Goal: Task Accomplishment & Management: Complete application form

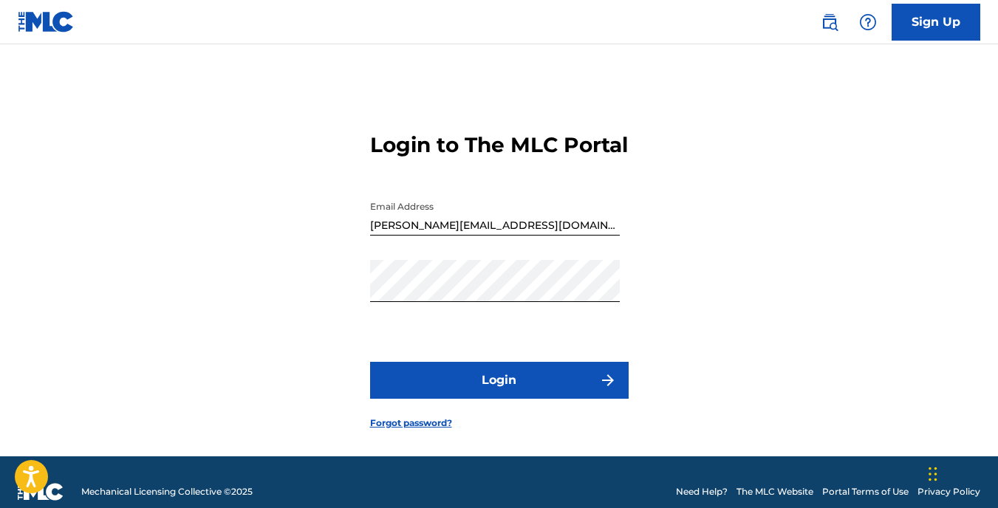
click at [514, 399] on button "Login" at bounding box center [499, 380] width 259 height 37
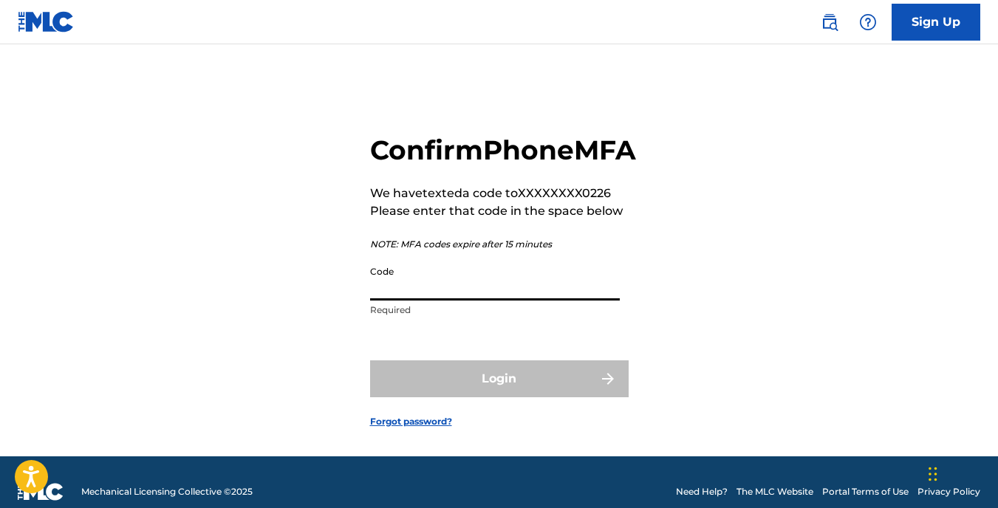
click at [403, 301] on input "Code" at bounding box center [495, 280] width 250 height 42
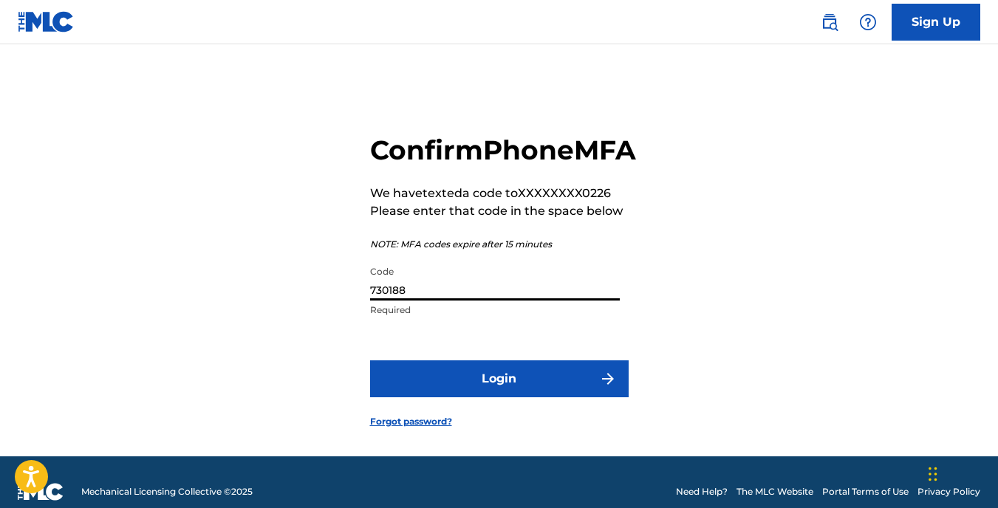
type input "730188"
click at [467, 397] on button "Login" at bounding box center [499, 378] width 259 height 37
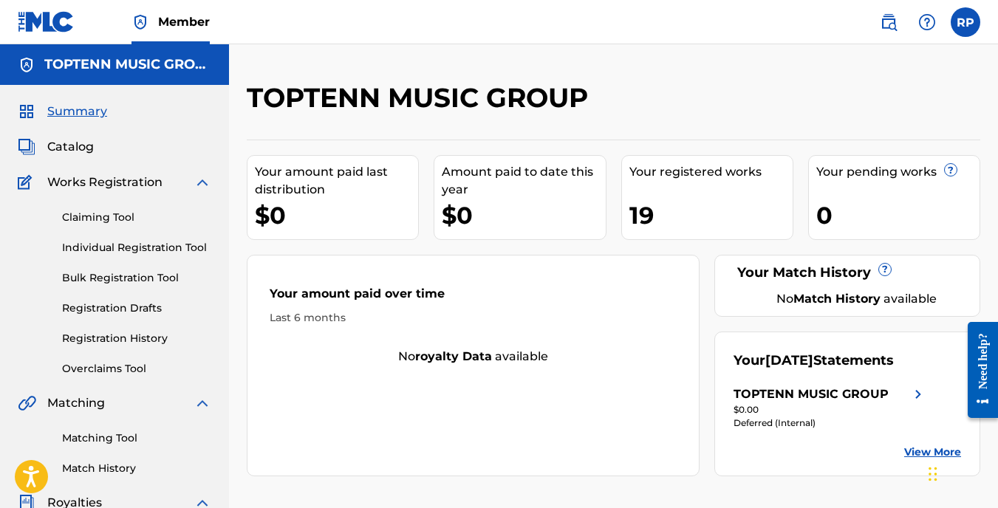
click at [129, 244] on link "Individual Registration Tool" at bounding box center [136, 248] width 149 height 16
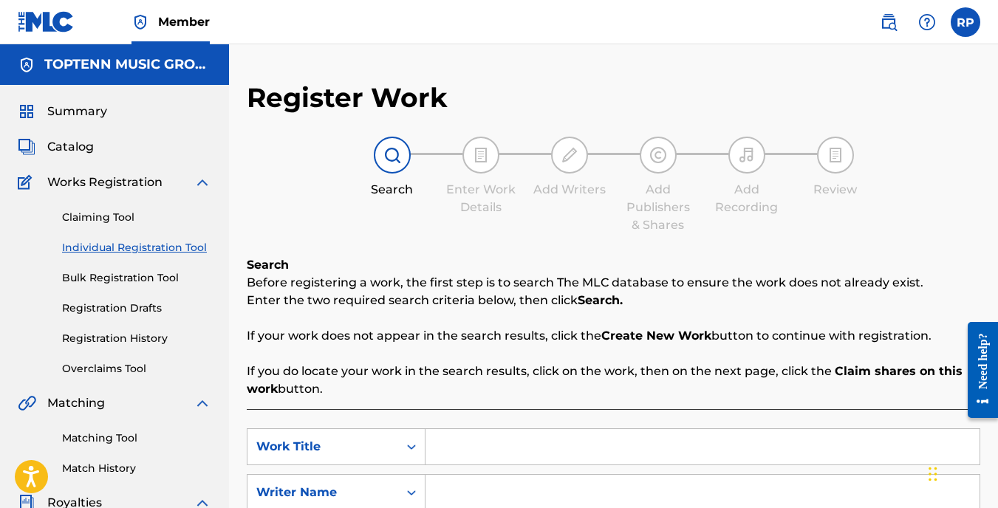
click at [493, 442] on input "Search Form" at bounding box center [702, 446] width 554 height 35
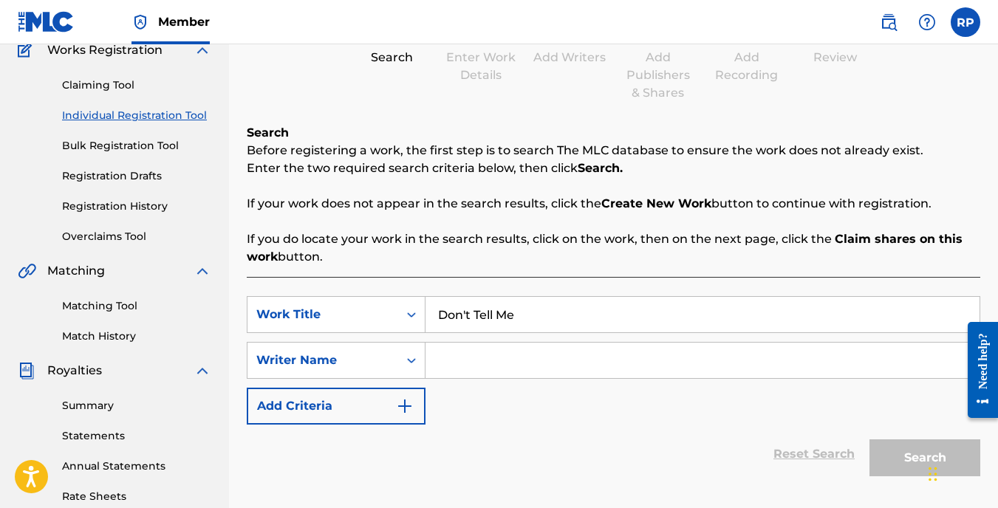
scroll to position [148, 0]
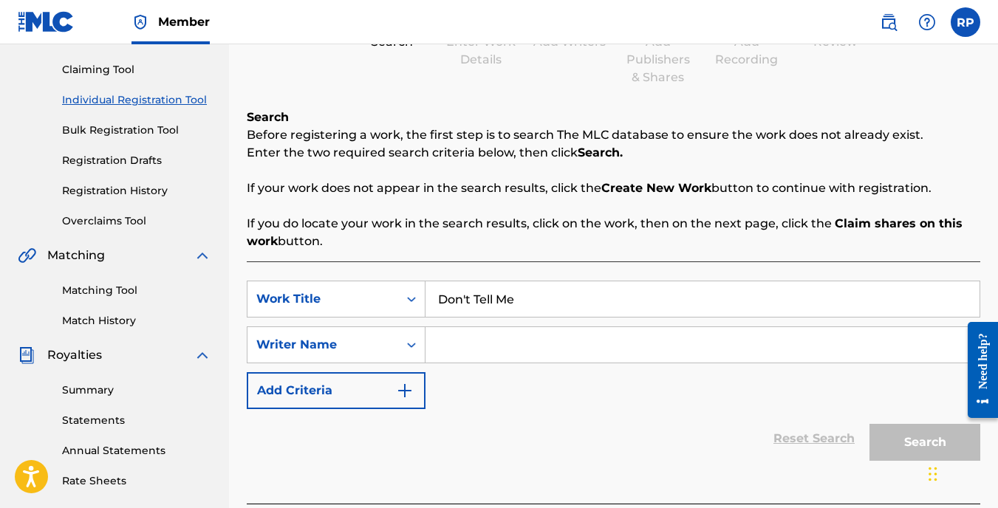
type input "Don't Tell Me"
click at [474, 349] on input "Search Form" at bounding box center [702, 344] width 554 height 35
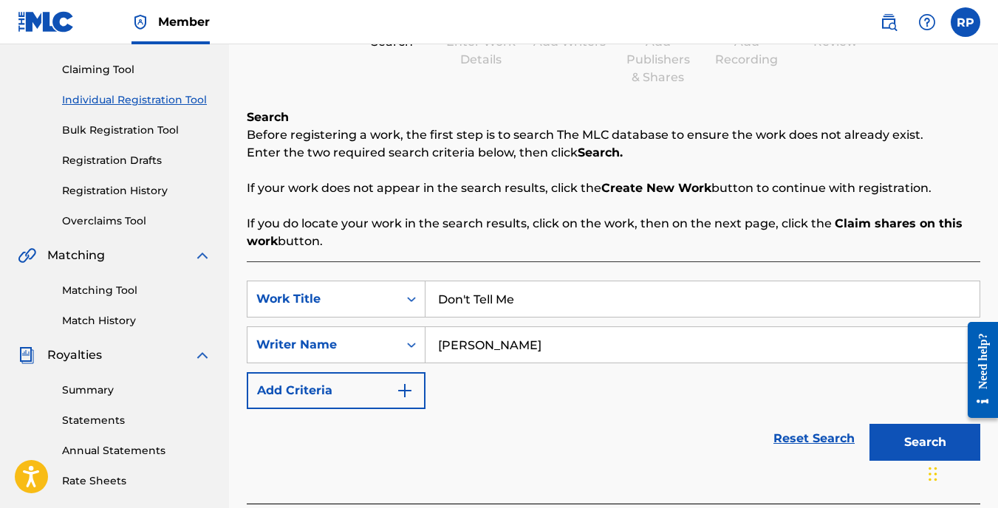
click at [892, 441] on button "Search" at bounding box center [924, 442] width 111 height 37
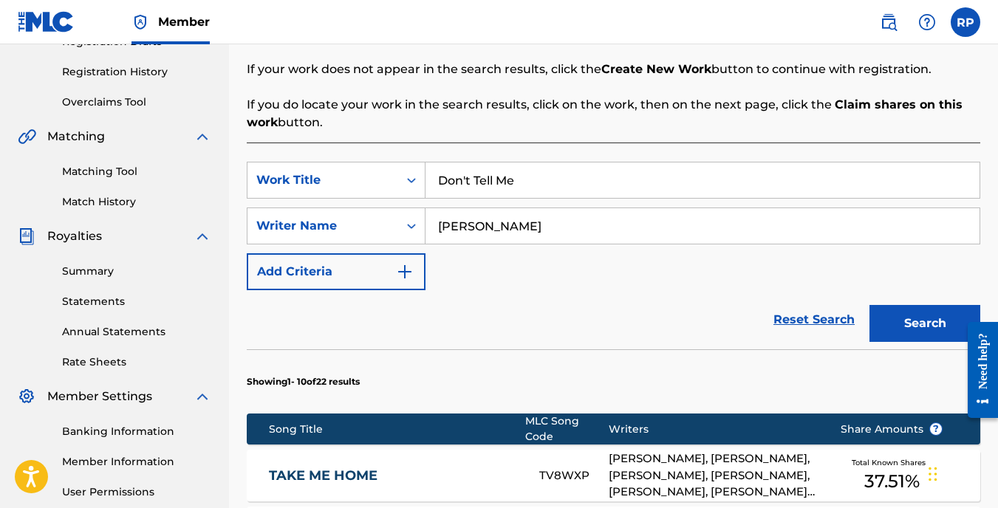
scroll to position [295, 0]
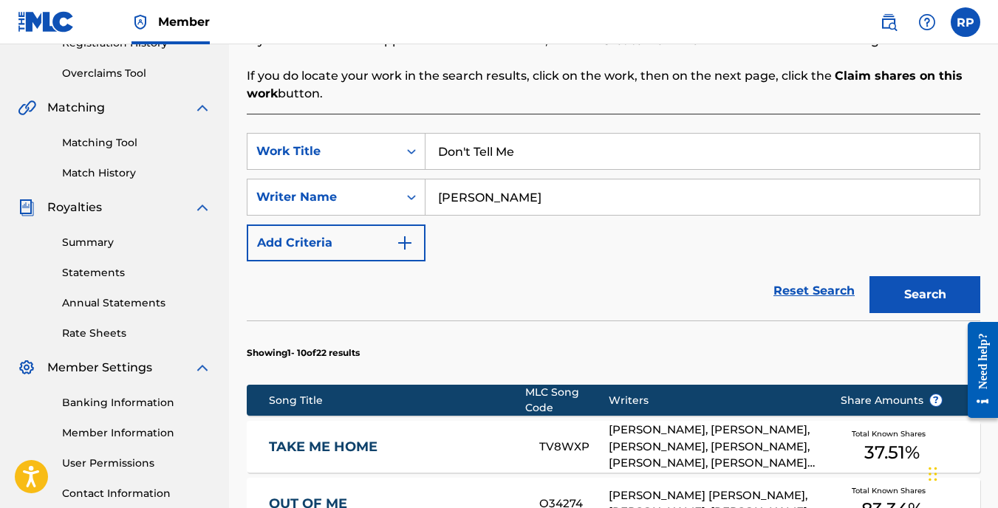
click at [481, 198] on input "[PERSON_NAME]" at bounding box center [702, 197] width 554 height 35
type input "[PERSON_NAME]"
click at [919, 297] on button "Search" at bounding box center [924, 294] width 111 height 37
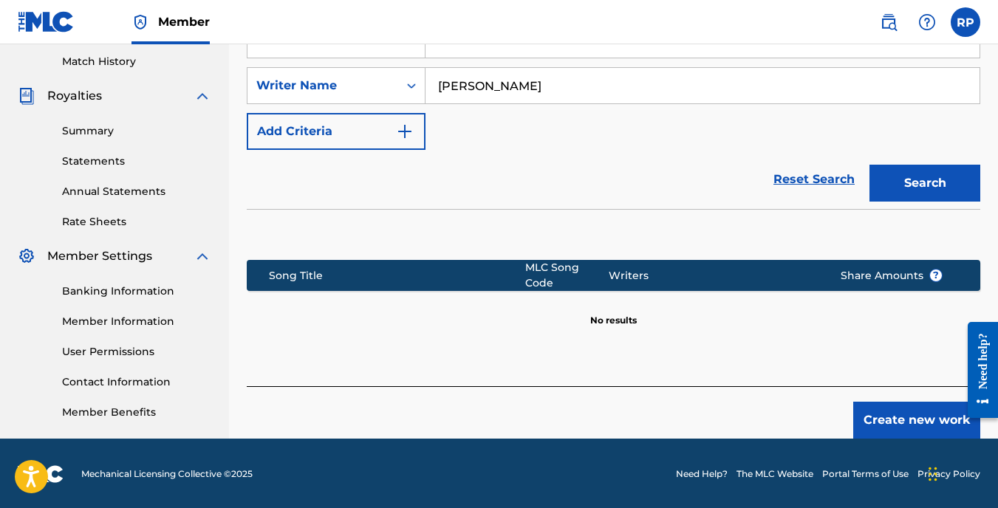
scroll to position [408, 0]
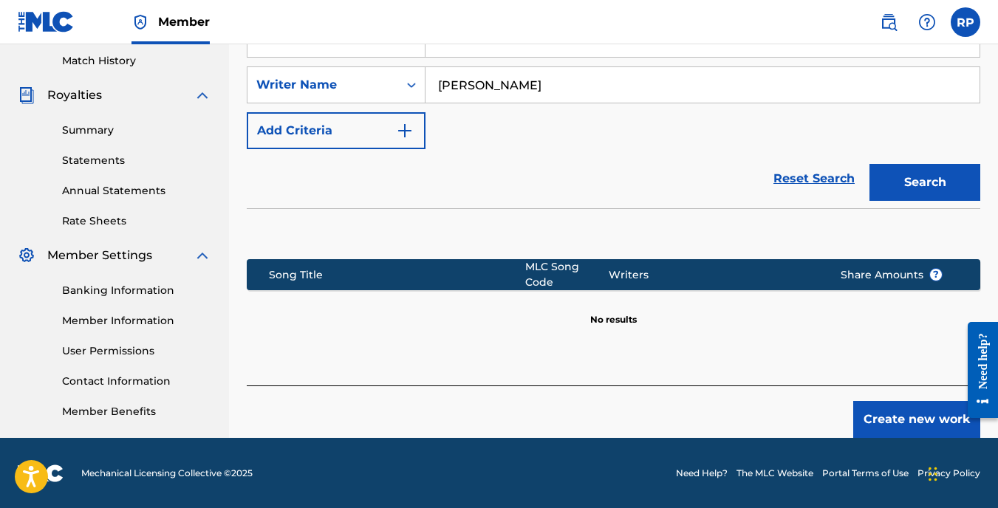
click at [883, 410] on button "Create new work" at bounding box center [916, 419] width 127 height 37
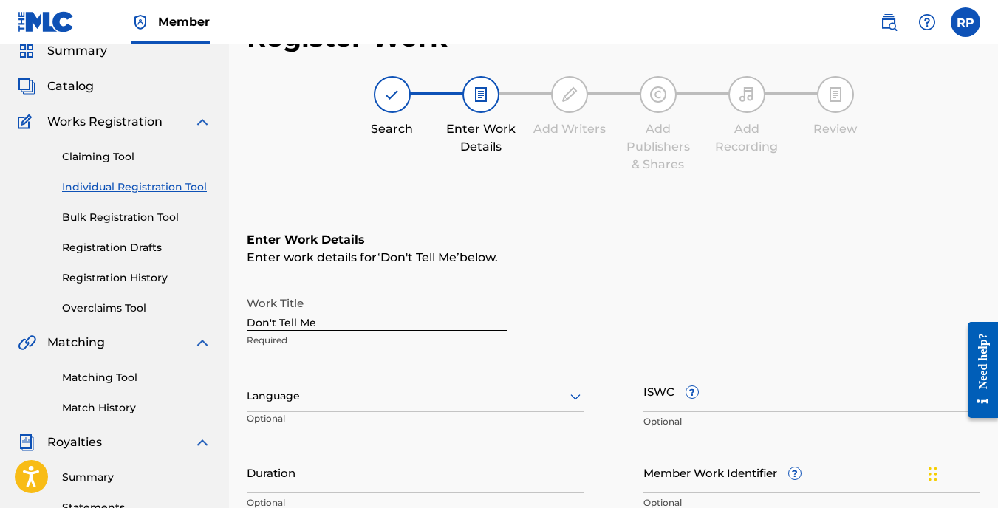
scroll to position [38, 0]
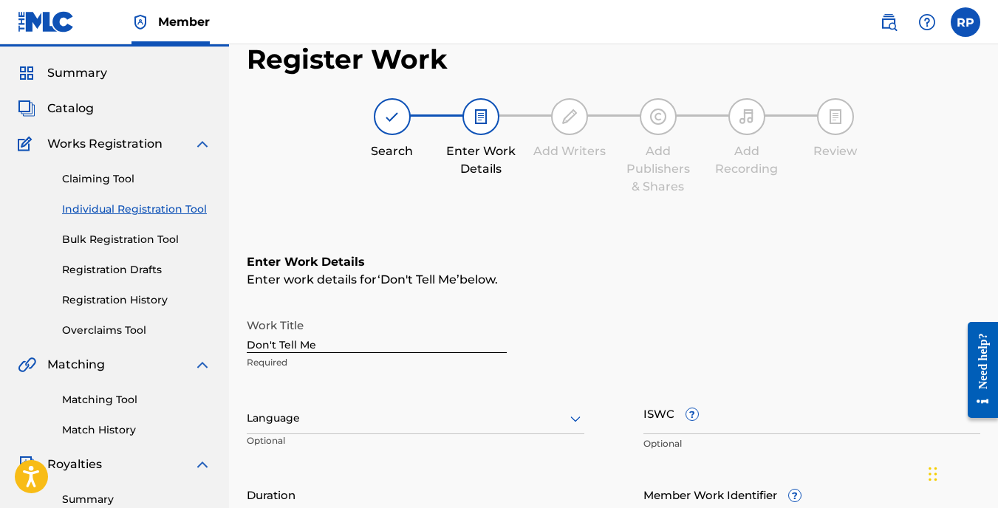
click at [679, 415] on input "ISWC ?" at bounding box center [812, 413] width 338 height 42
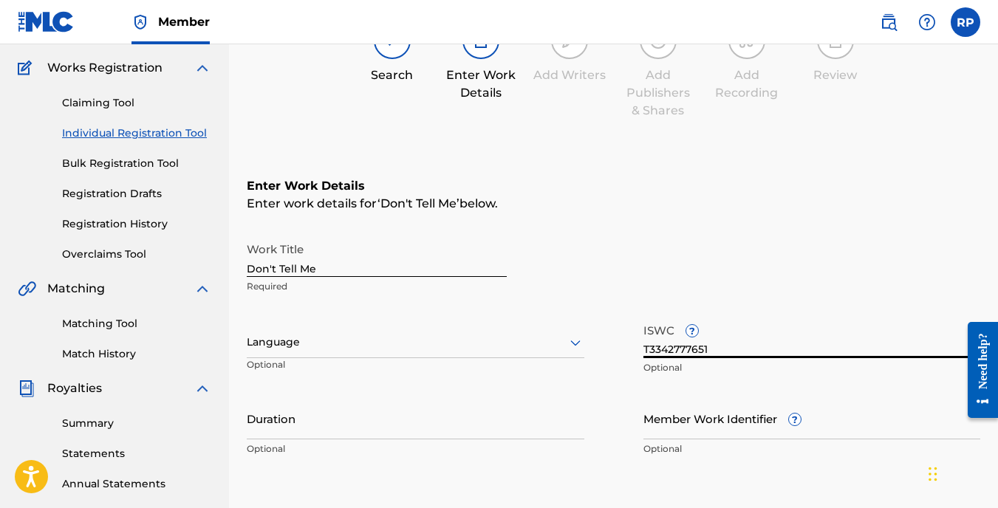
scroll to position [186, 0]
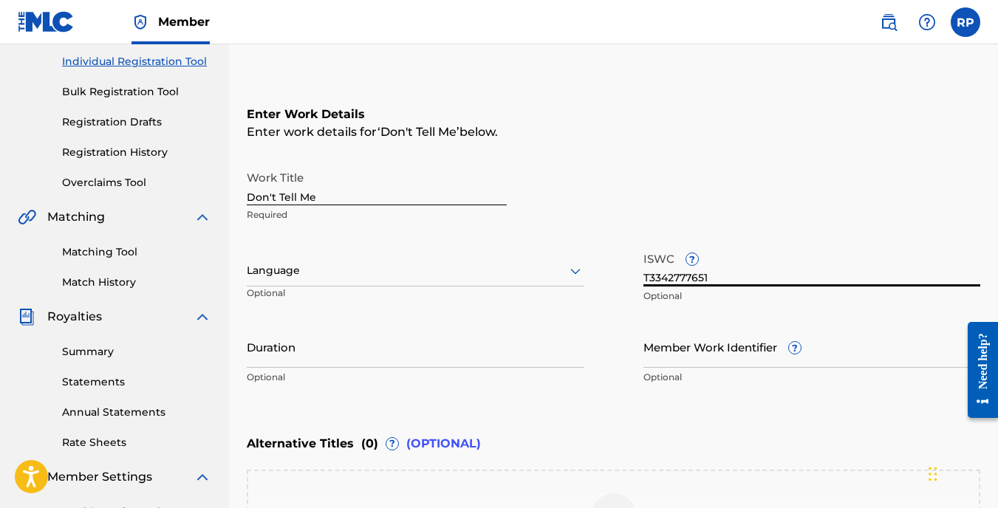
type input "T3342777651"
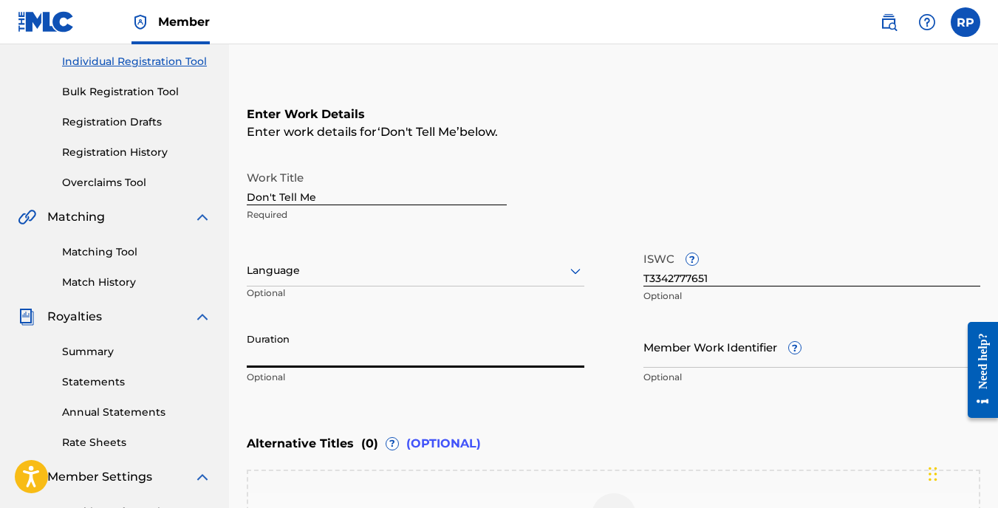
click at [308, 352] on input "Duration" at bounding box center [416, 347] width 338 height 42
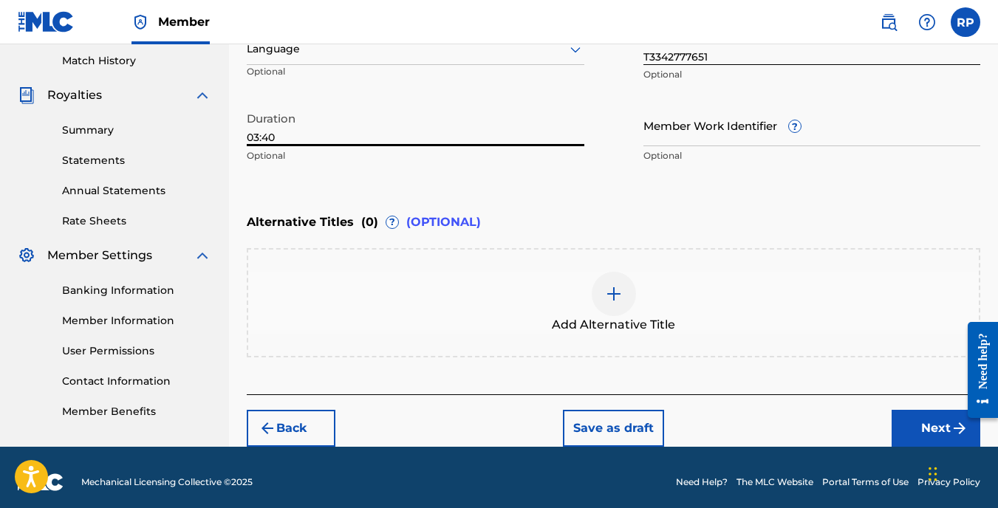
scroll to position [417, 0]
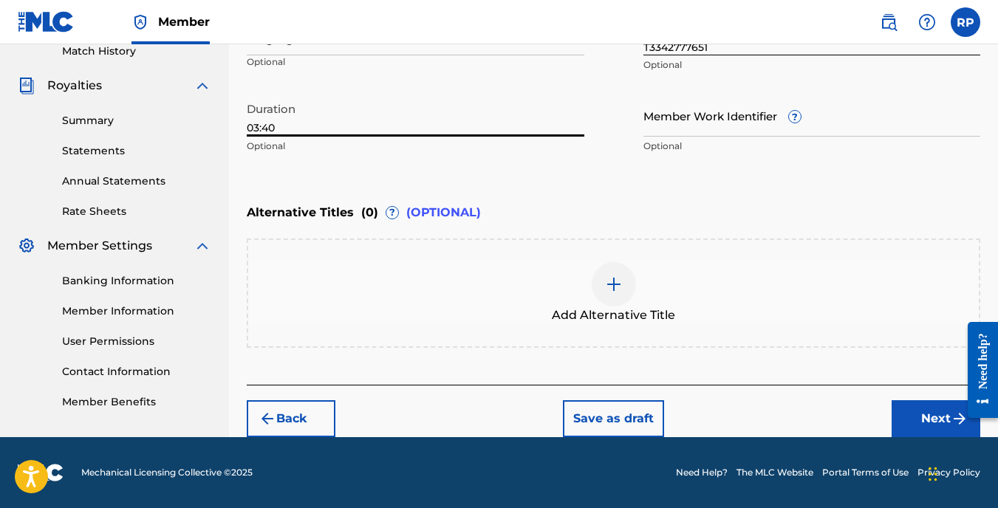
type input "03:40"
click at [927, 412] on button "Next" at bounding box center [936, 418] width 89 height 37
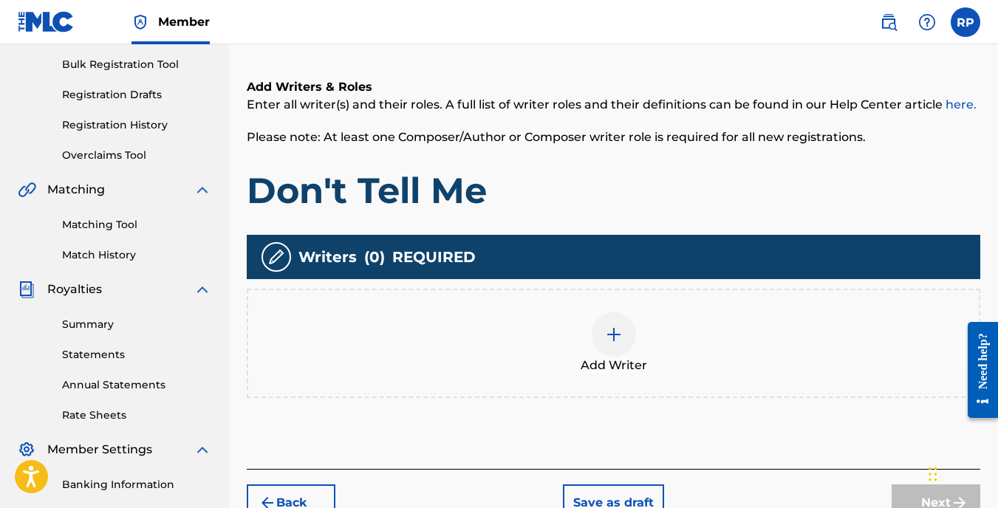
scroll to position [214, 0]
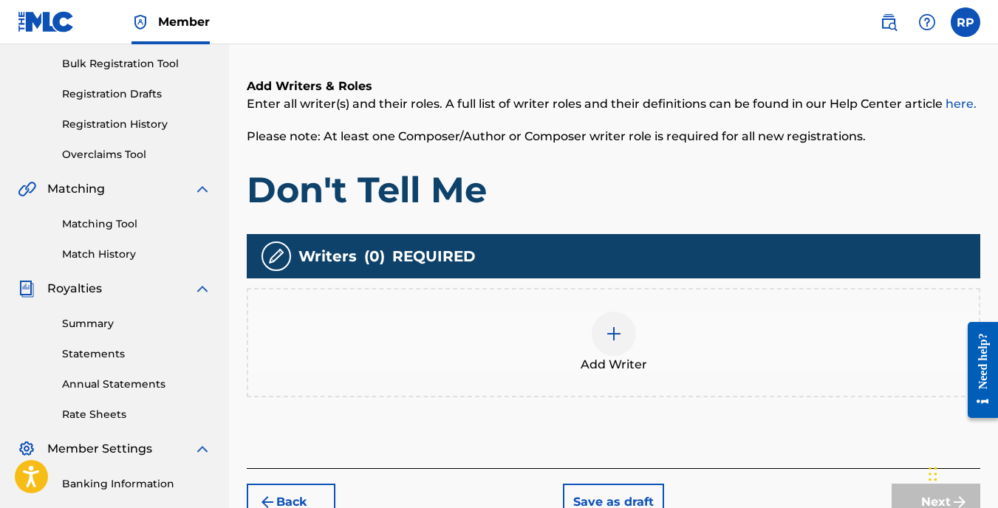
click at [612, 332] on img at bounding box center [614, 334] width 18 height 18
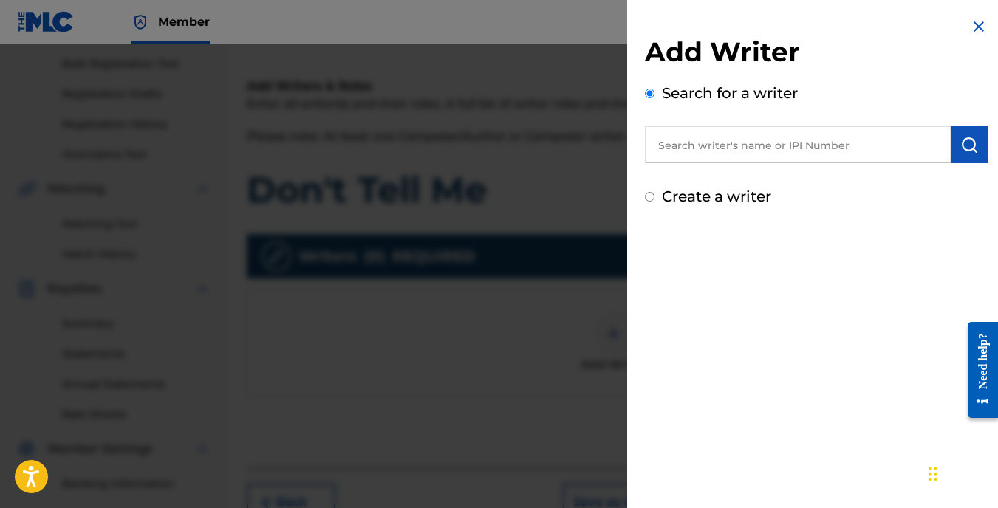
click at [697, 152] on input "text" at bounding box center [798, 144] width 306 height 37
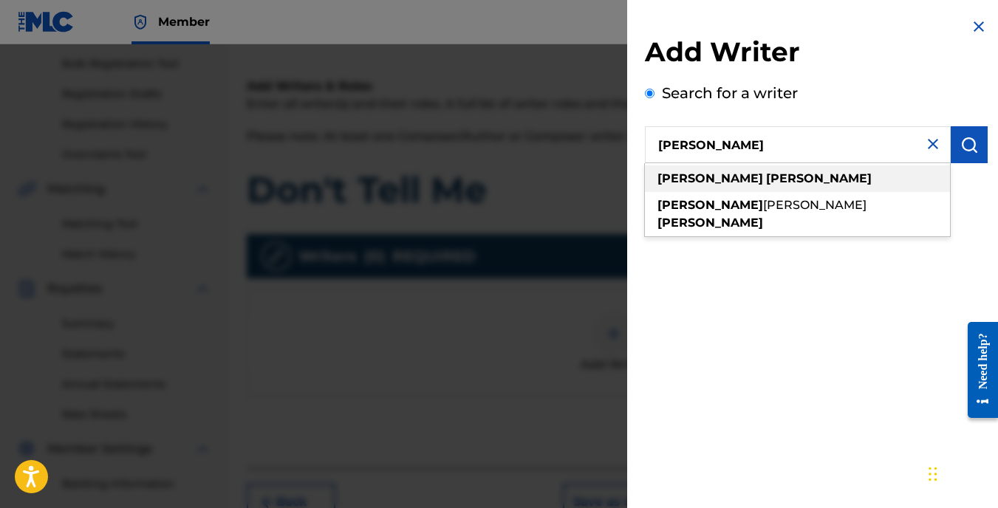
type input "[PERSON_NAME]"
click at [766, 176] on strong "[PERSON_NAME]" at bounding box center [819, 178] width 106 height 14
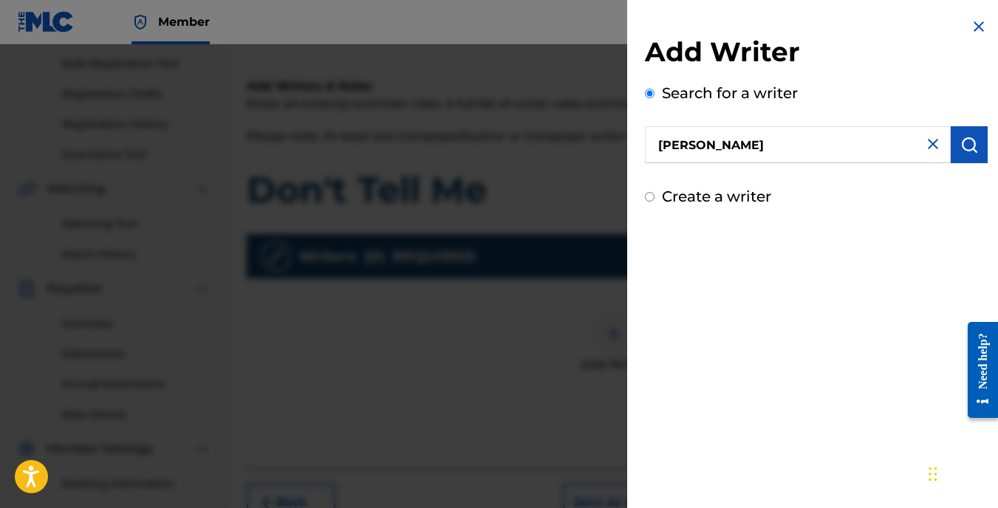
click at [974, 140] on button "submit" at bounding box center [969, 144] width 37 height 37
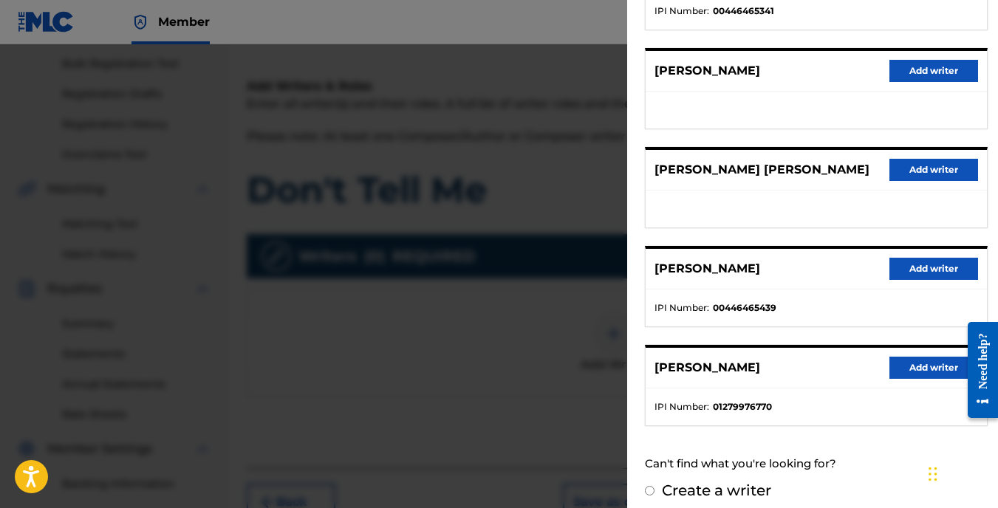
scroll to position [257, 0]
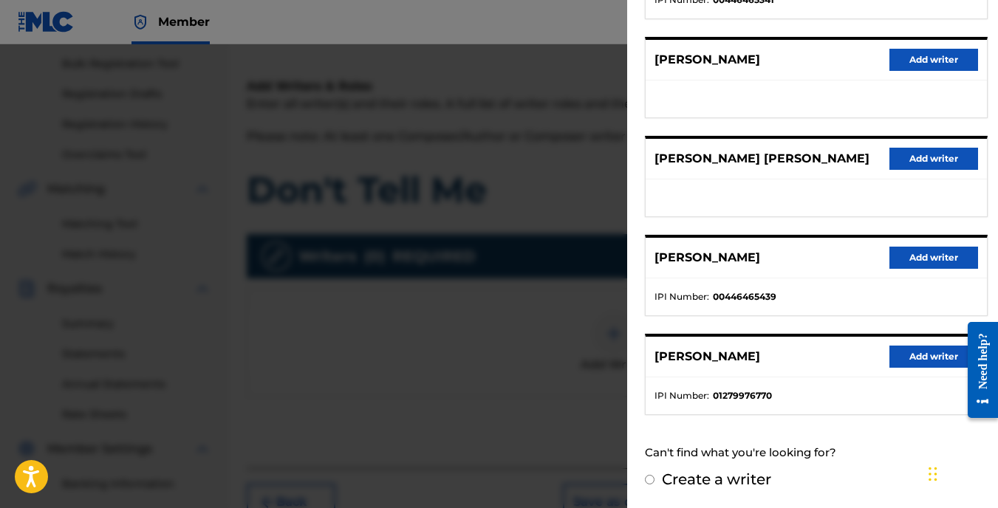
click at [916, 356] on button "Add writer" at bounding box center [933, 357] width 89 height 22
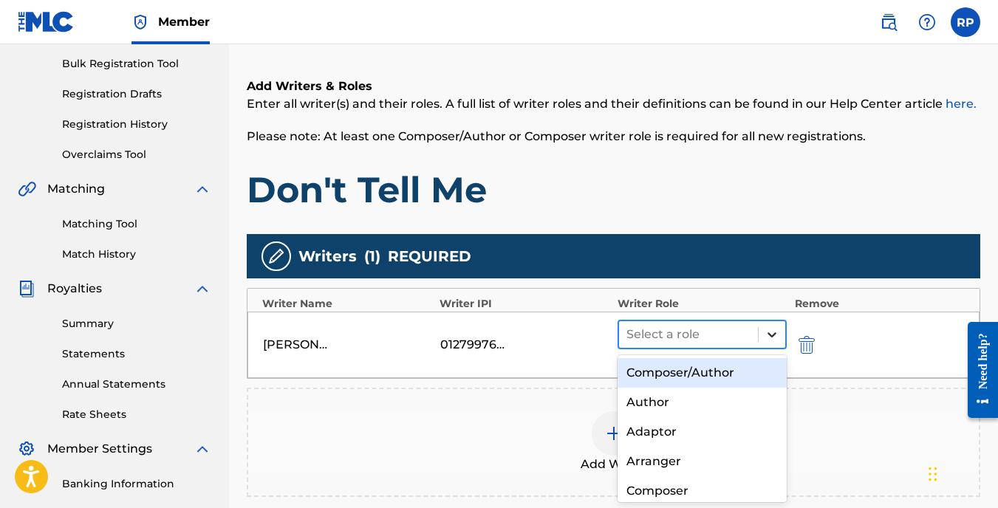
click at [776, 335] on icon at bounding box center [772, 334] width 15 height 15
click at [723, 372] on div "Composer/Author" at bounding box center [703, 373] width 170 height 30
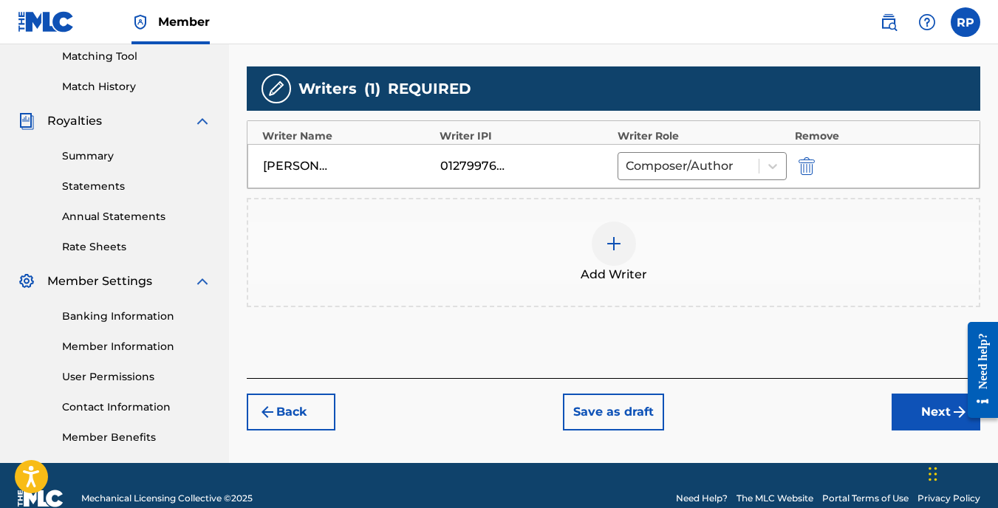
scroll to position [408, 0]
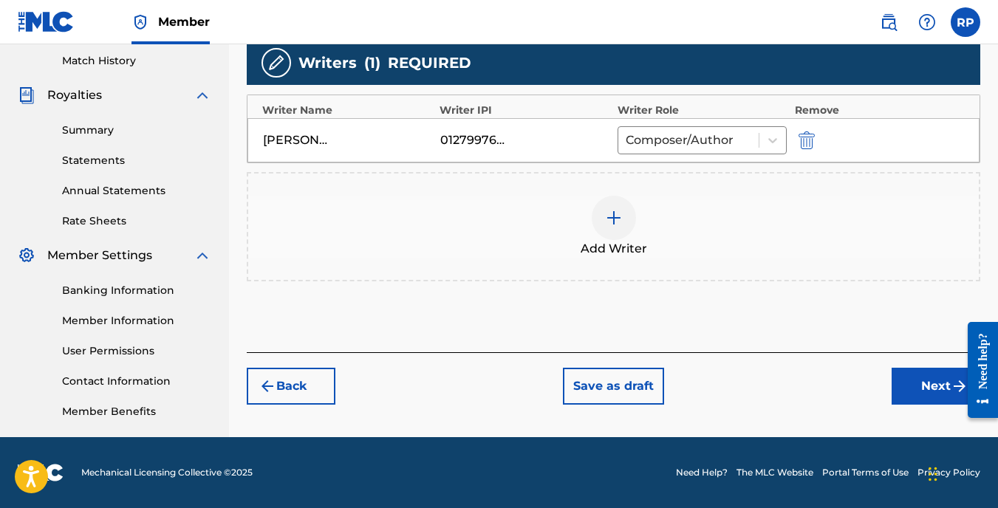
click at [906, 378] on button "Next" at bounding box center [936, 386] width 89 height 37
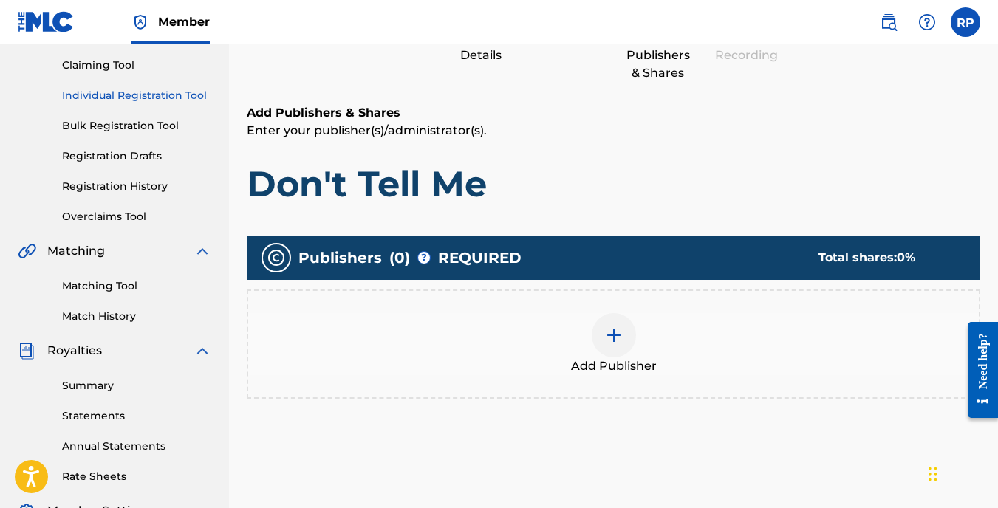
scroll to position [66, 0]
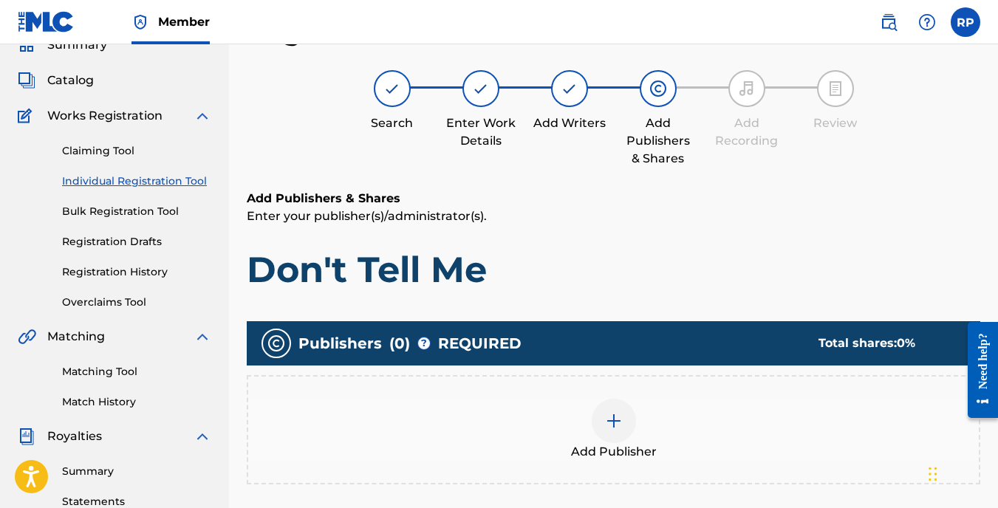
click at [612, 420] on img at bounding box center [614, 421] width 18 height 18
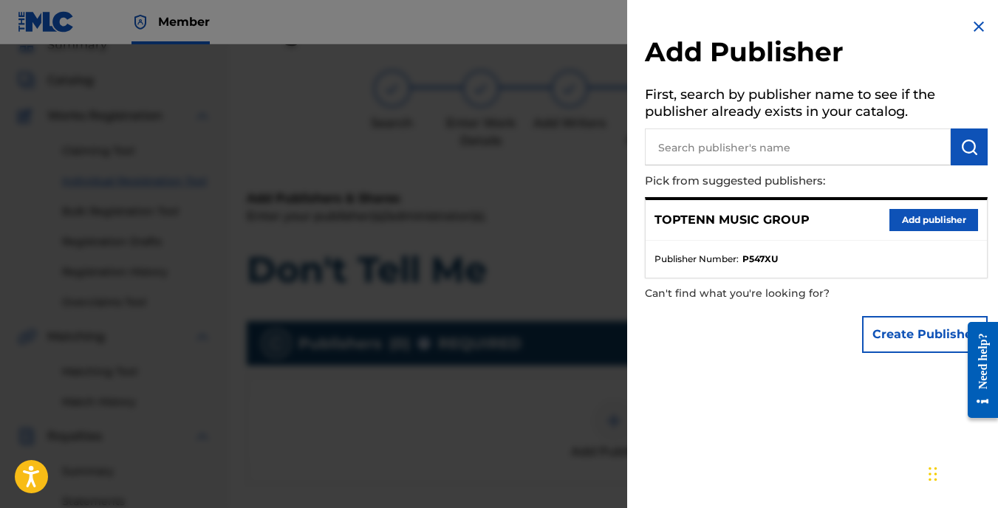
click at [770, 225] on p "TOPTENN MUSIC GROUP" at bounding box center [731, 220] width 155 height 18
click at [920, 217] on button "Add publisher" at bounding box center [933, 220] width 89 height 22
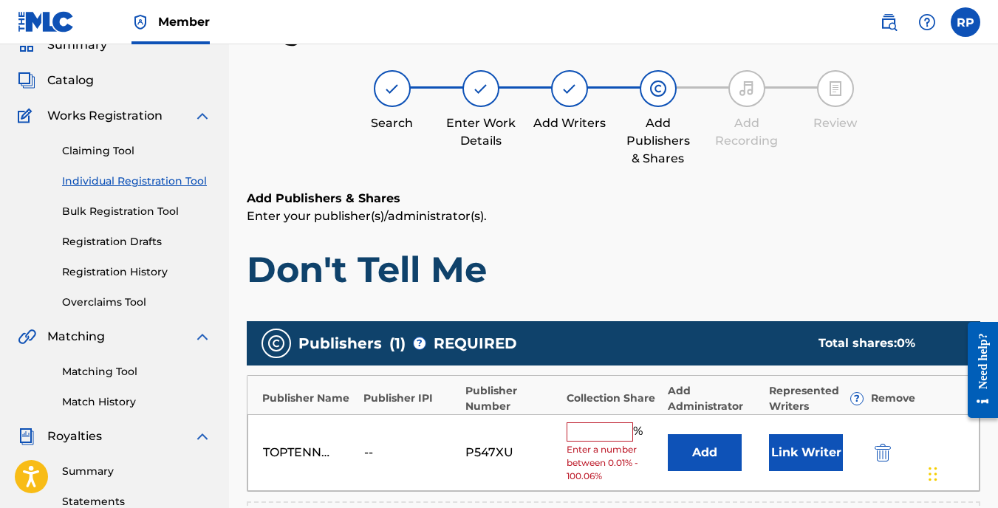
click at [587, 425] on input "text" at bounding box center [600, 432] width 66 height 19
type input "50"
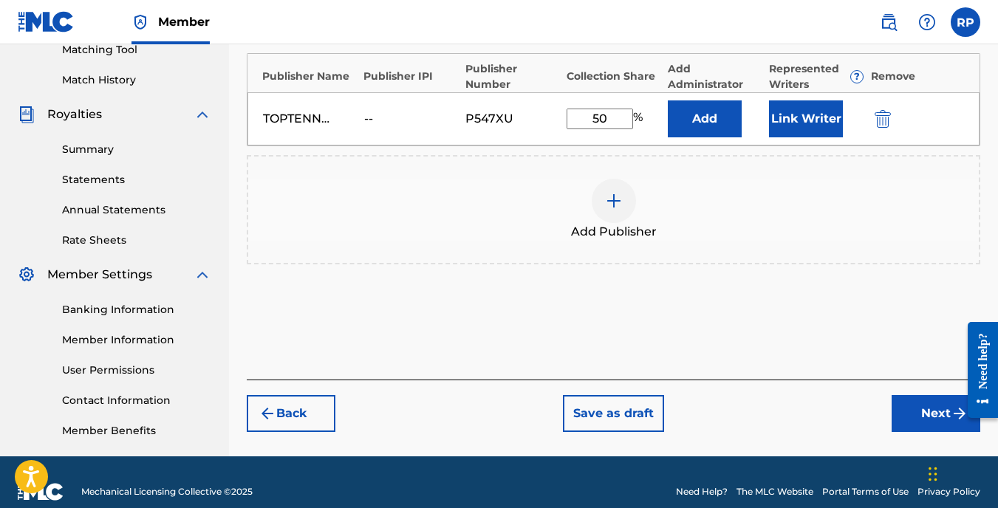
scroll to position [408, 0]
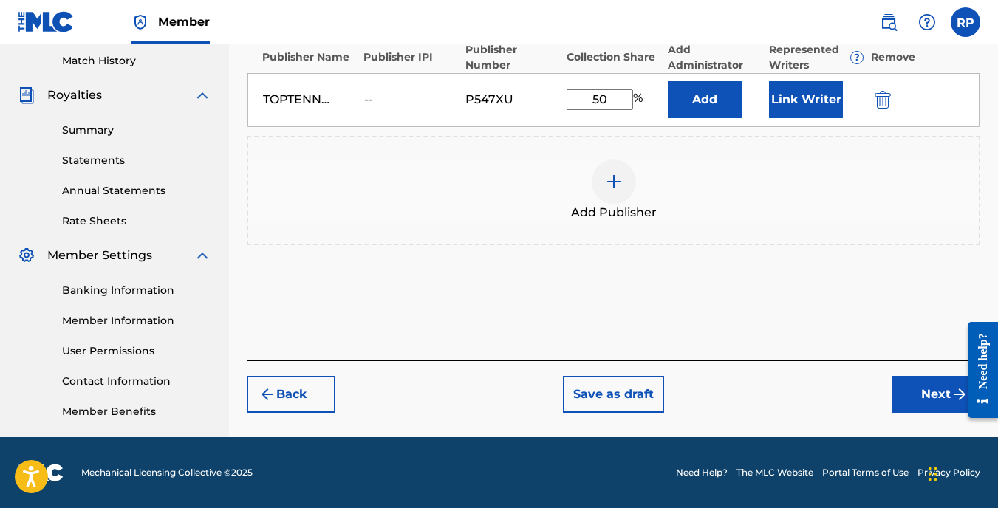
click at [924, 397] on button "Next" at bounding box center [936, 394] width 89 height 37
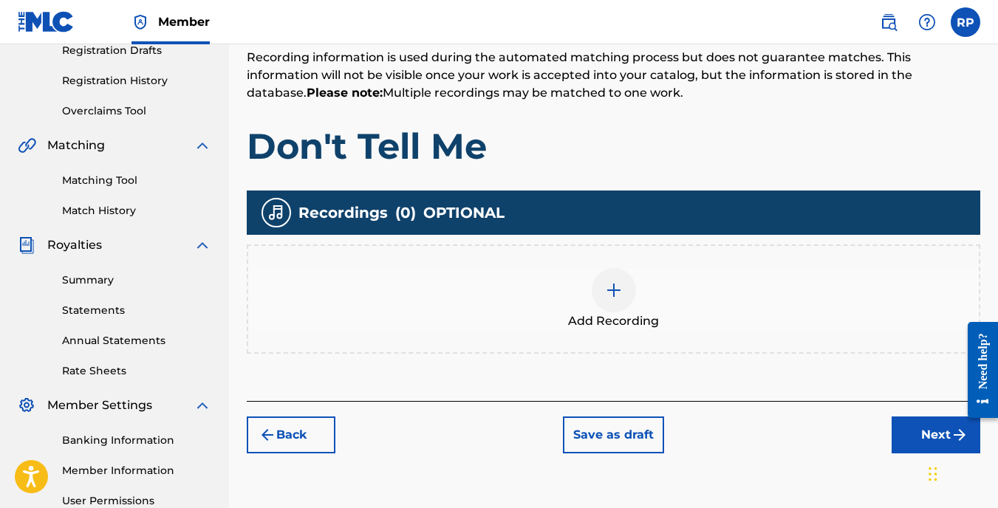
scroll to position [288, 0]
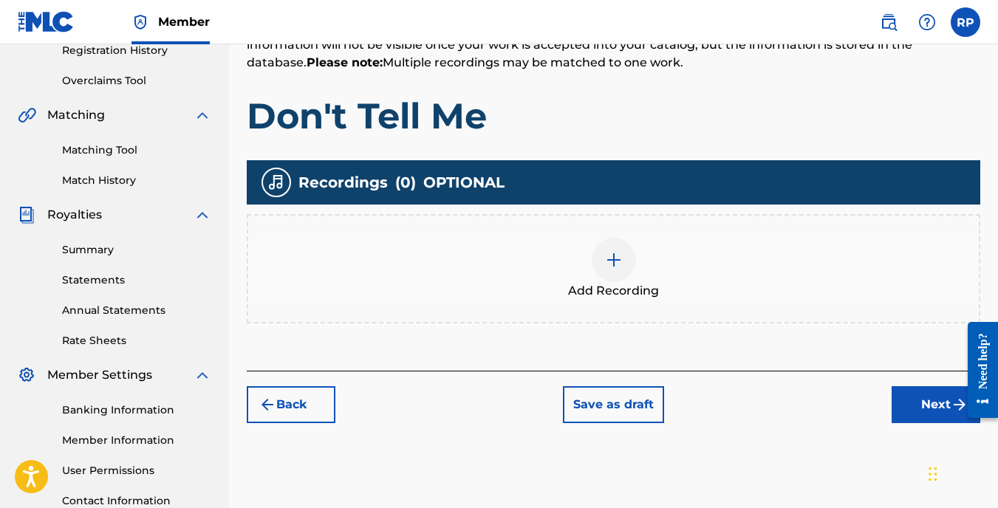
click at [619, 259] on img at bounding box center [614, 260] width 18 height 18
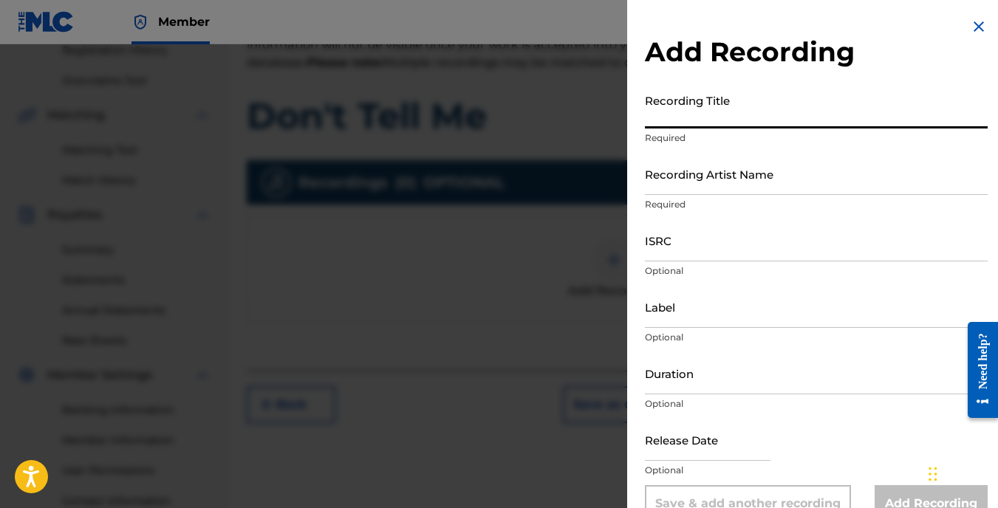
click at [723, 100] on input "Recording Title" at bounding box center [816, 107] width 343 height 42
type input "Don't Tell Me"
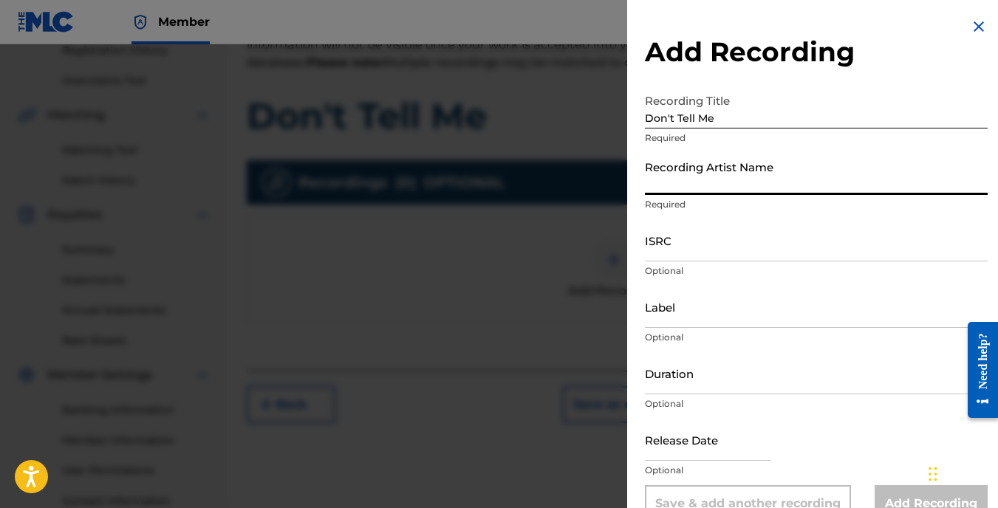
click at [730, 172] on input "Recording Artist Name" at bounding box center [816, 174] width 343 height 42
type input "[PERSON_NAME]"
type input "03:37"
type input "[DATE]"
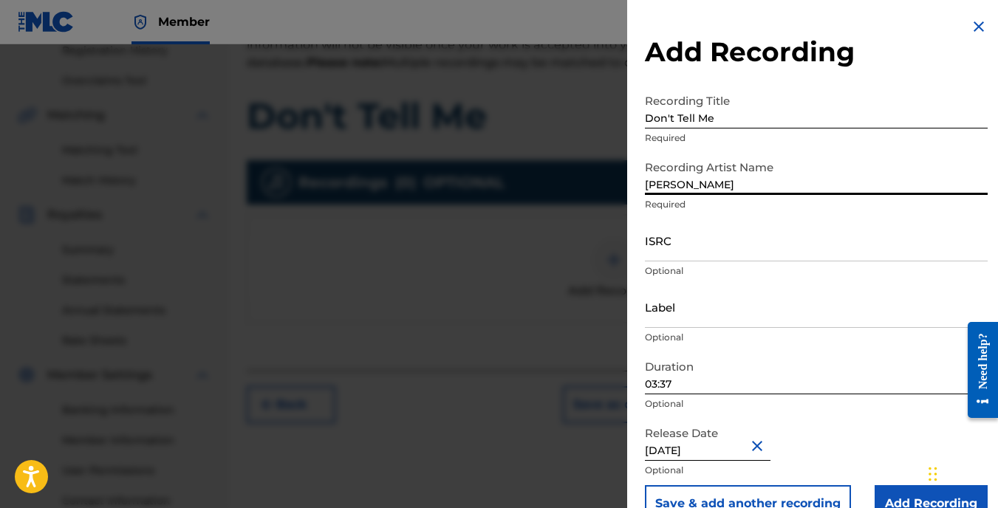
click at [697, 253] on input "ISRC" at bounding box center [816, 240] width 343 height 42
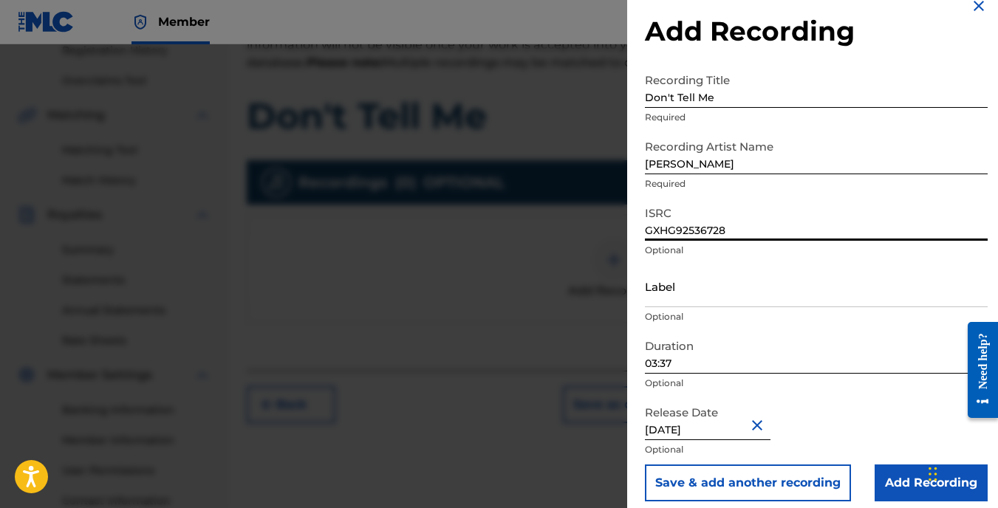
scroll to position [32, 0]
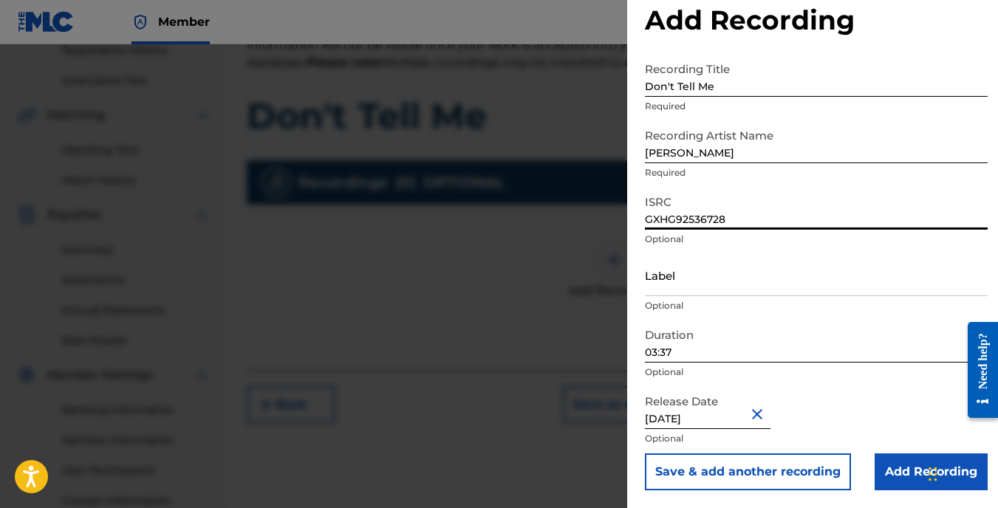
type input "GXHG92536728"
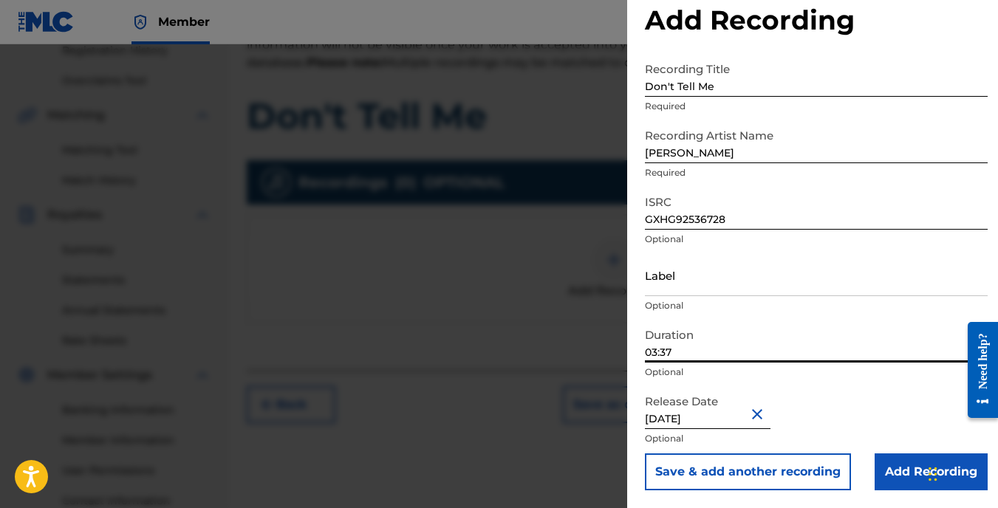
click at [681, 351] on input "03:37" at bounding box center [816, 342] width 343 height 42
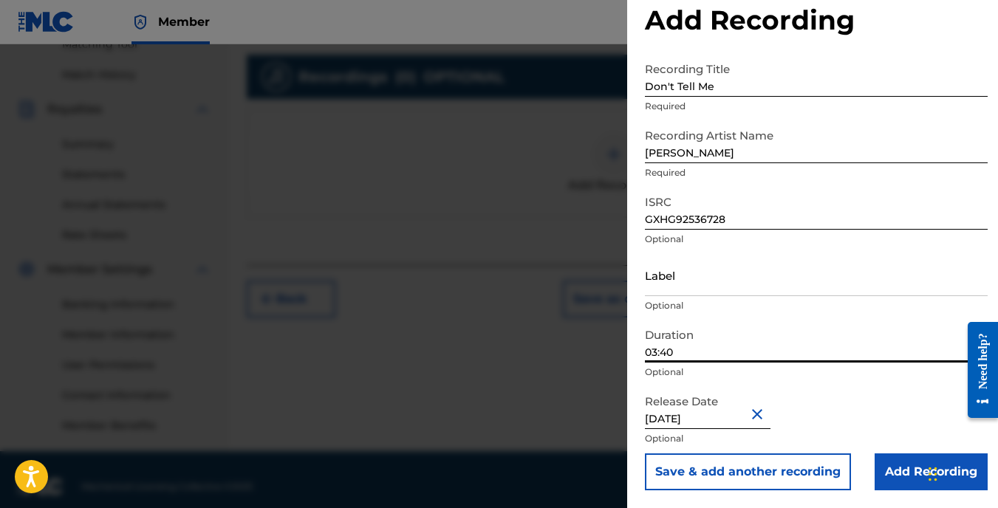
scroll to position [408, 0]
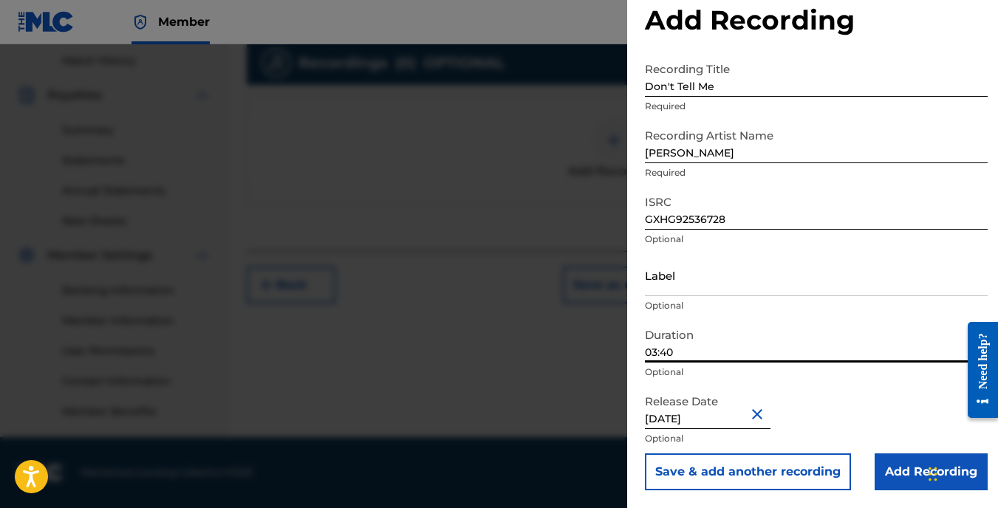
type input "03:40"
select select "7"
select select "2025"
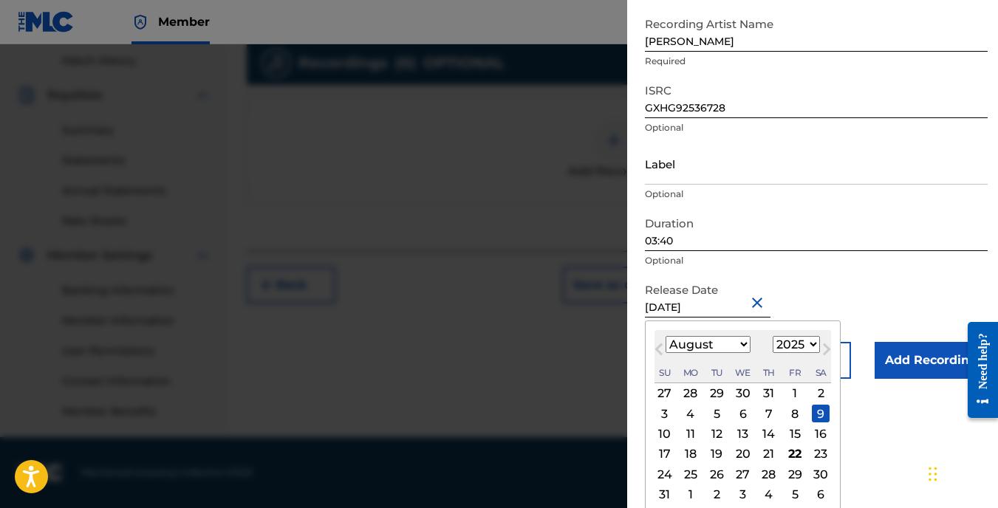
scroll to position [170, 0]
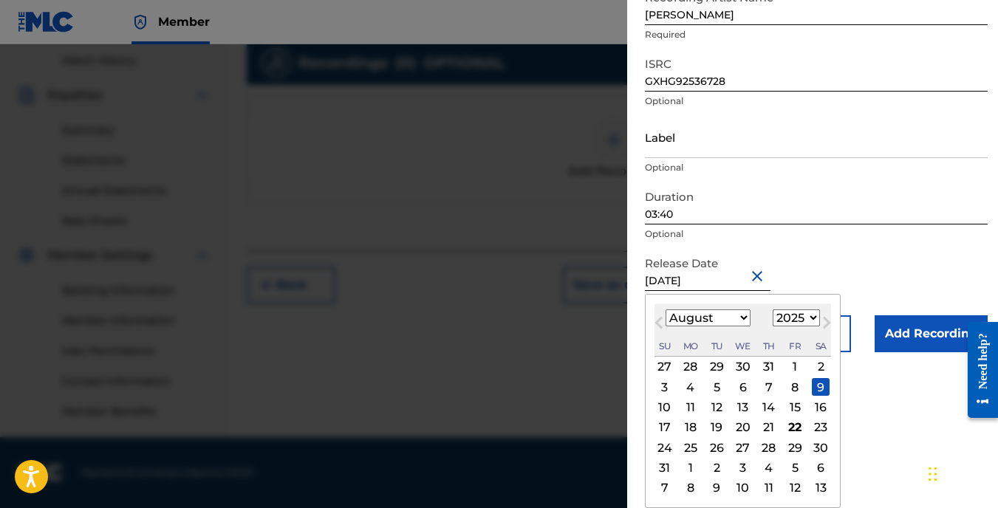
click at [793, 428] on div "22" at bounding box center [795, 428] width 18 height 18
type input "[DATE]"
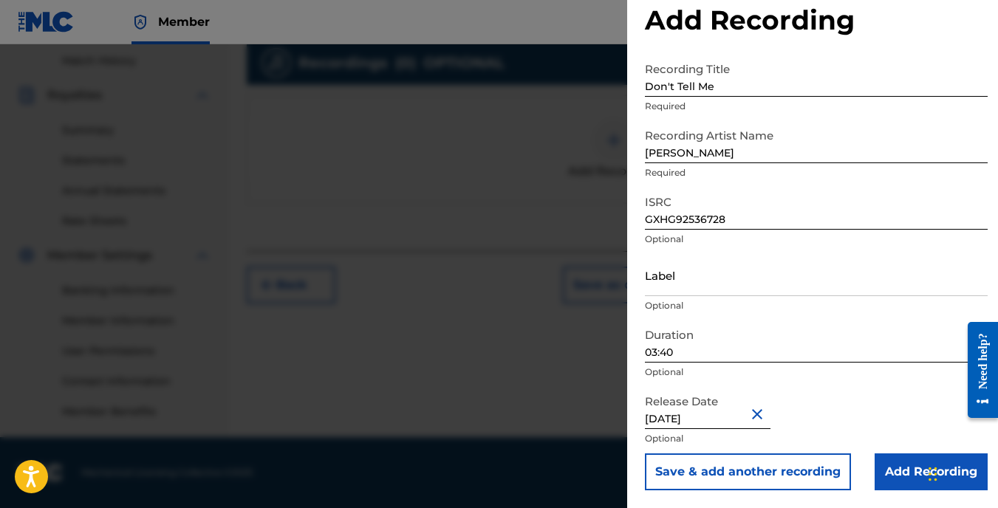
click at [906, 469] on input "Add Recording" at bounding box center [931, 472] width 113 height 37
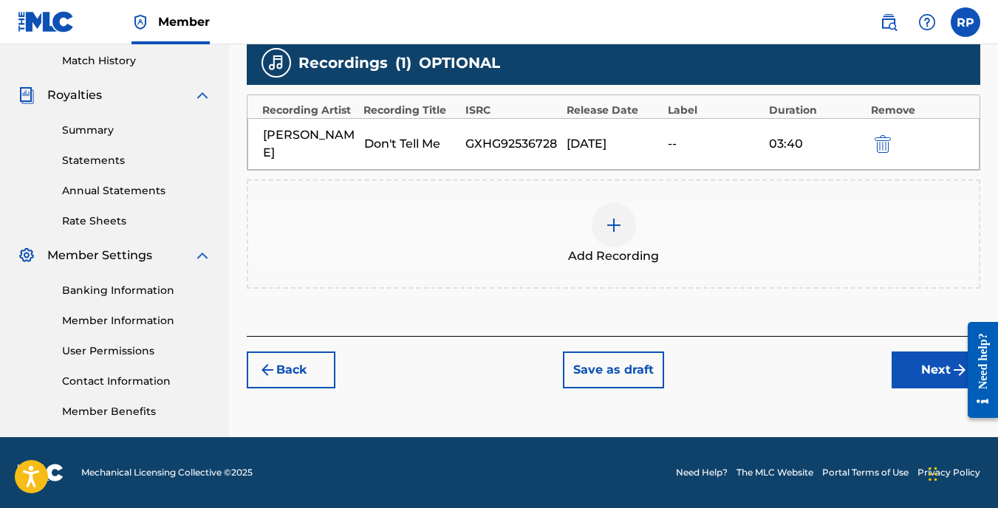
click at [911, 355] on button "Next" at bounding box center [936, 370] width 89 height 37
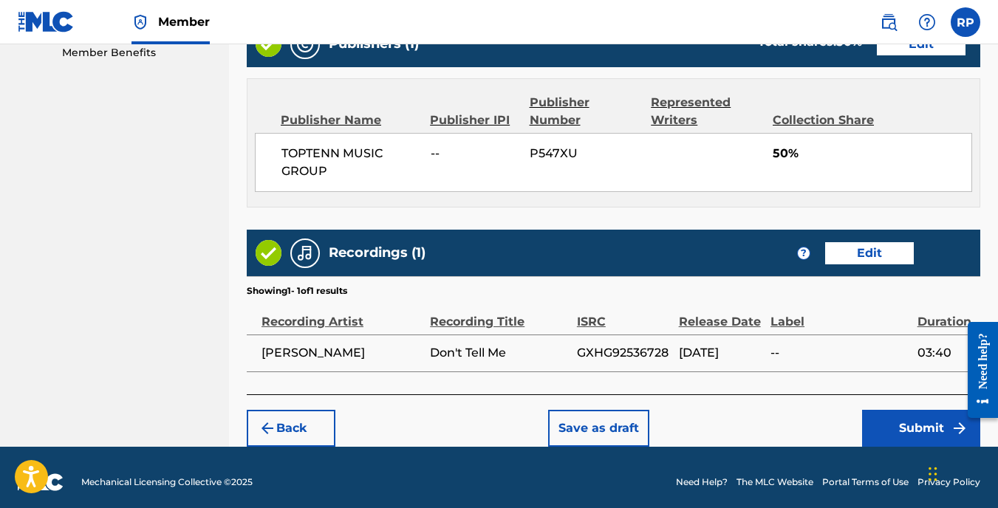
scroll to position [776, 0]
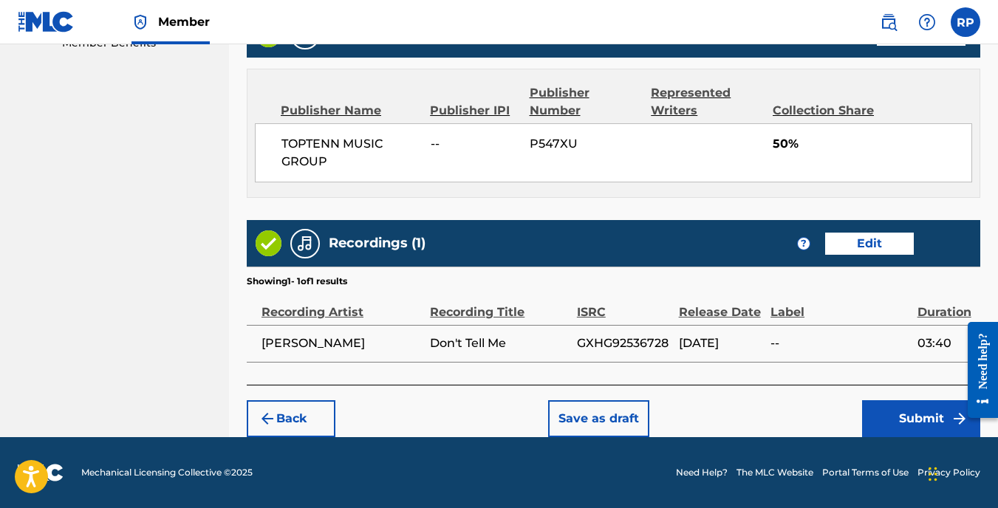
click at [912, 411] on button "Submit" at bounding box center [921, 418] width 118 height 37
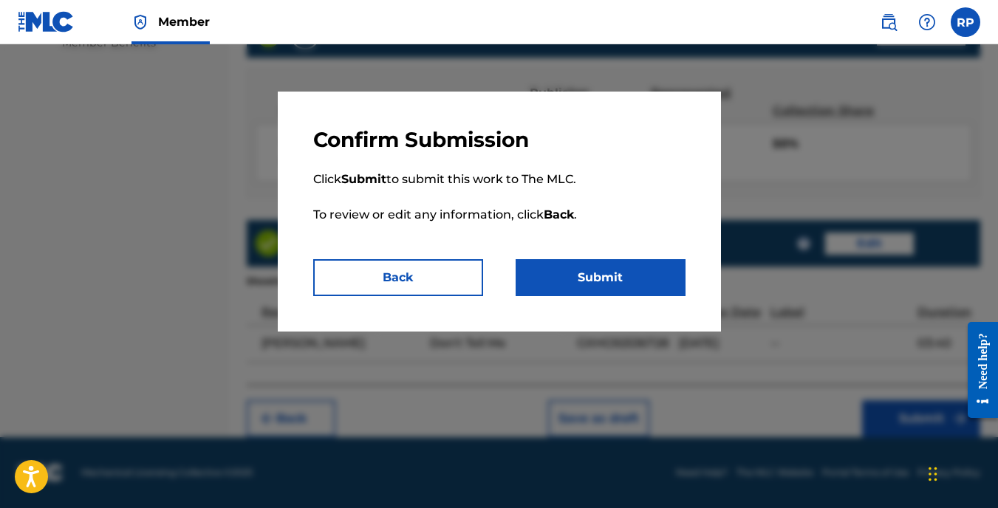
click at [588, 269] on button "Submit" at bounding box center [601, 277] width 170 height 37
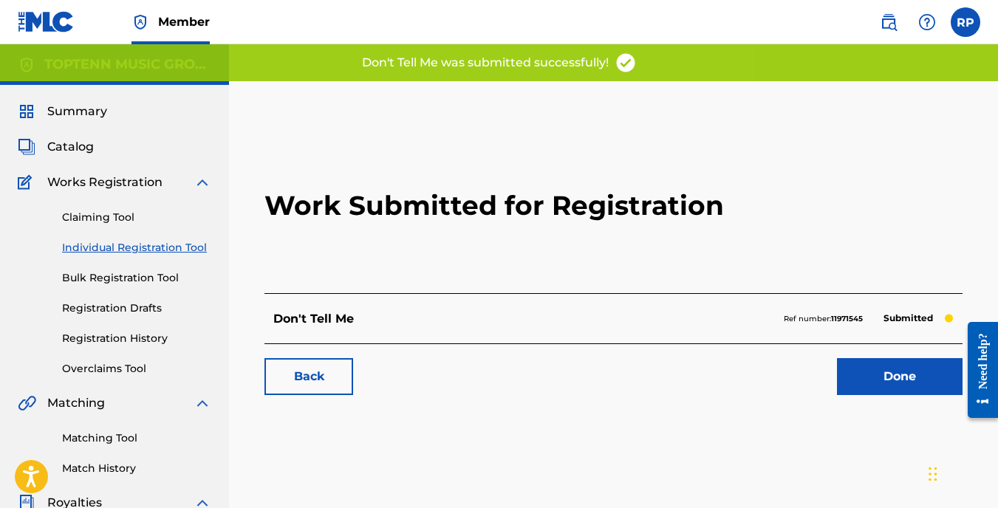
click at [905, 372] on link "Done" at bounding box center [900, 376] width 126 height 37
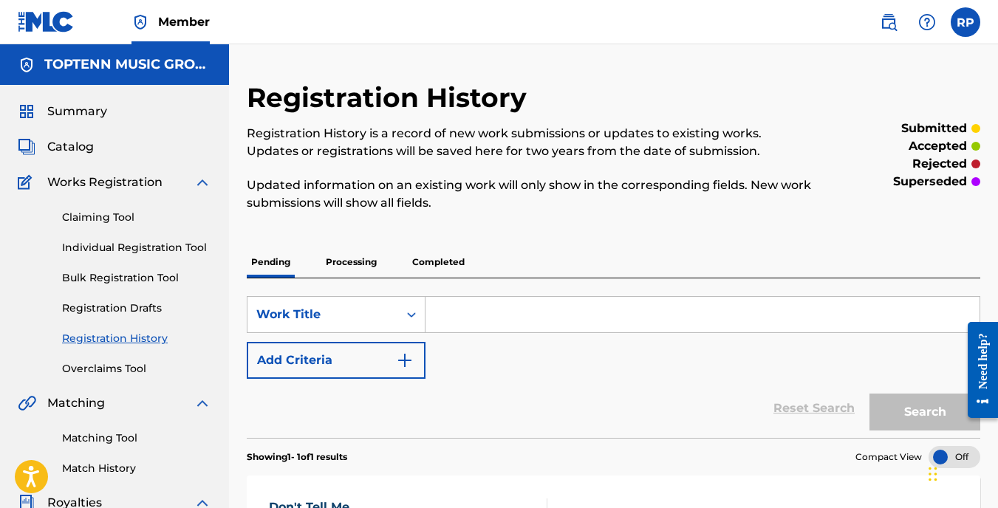
click at [151, 250] on link "Individual Registration Tool" at bounding box center [136, 248] width 149 height 16
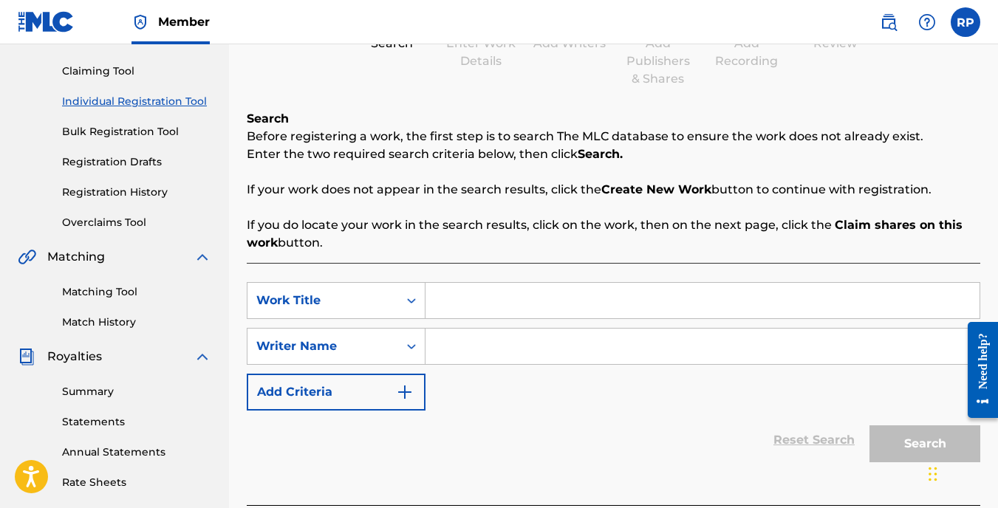
scroll to position [148, 0]
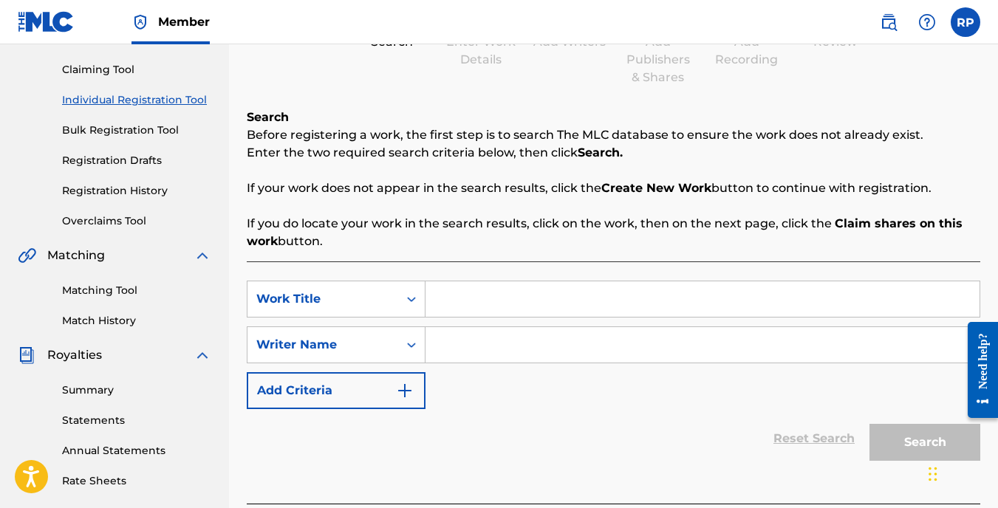
click at [465, 301] on input "Search Form" at bounding box center [702, 298] width 554 height 35
type input "t"
type input "The Smell of Rain"
click at [487, 346] on input "Search Form" at bounding box center [702, 344] width 554 height 35
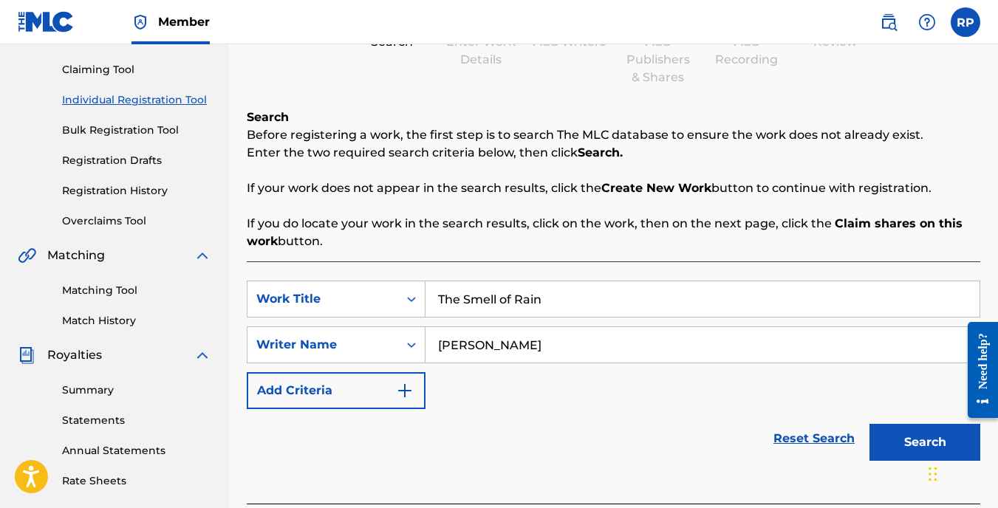
type input "[PERSON_NAME]"
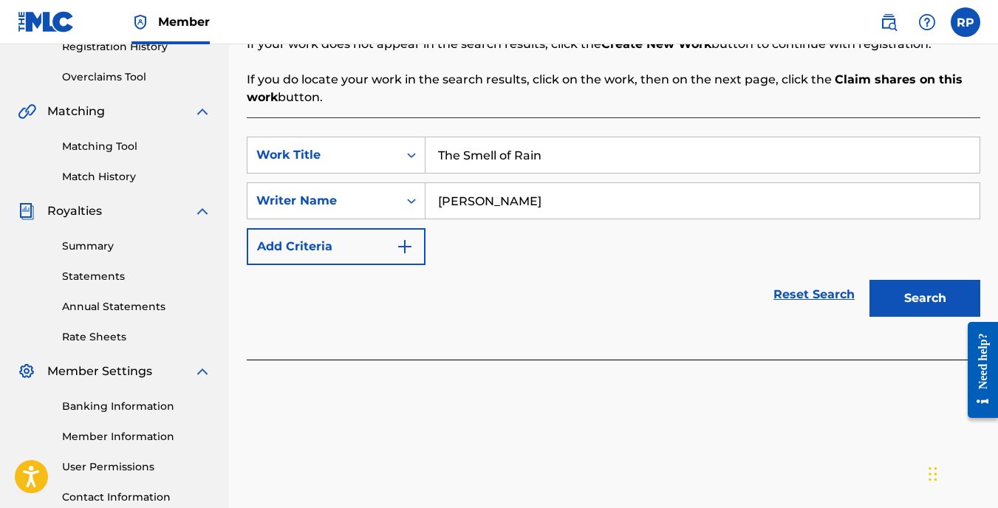
scroll to position [295, 0]
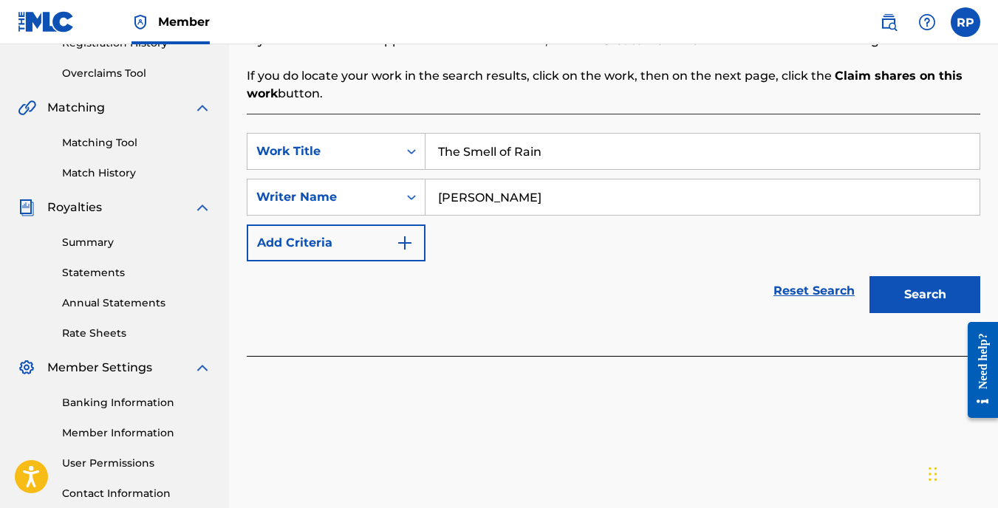
click at [903, 292] on button "Search" at bounding box center [924, 294] width 111 height 37
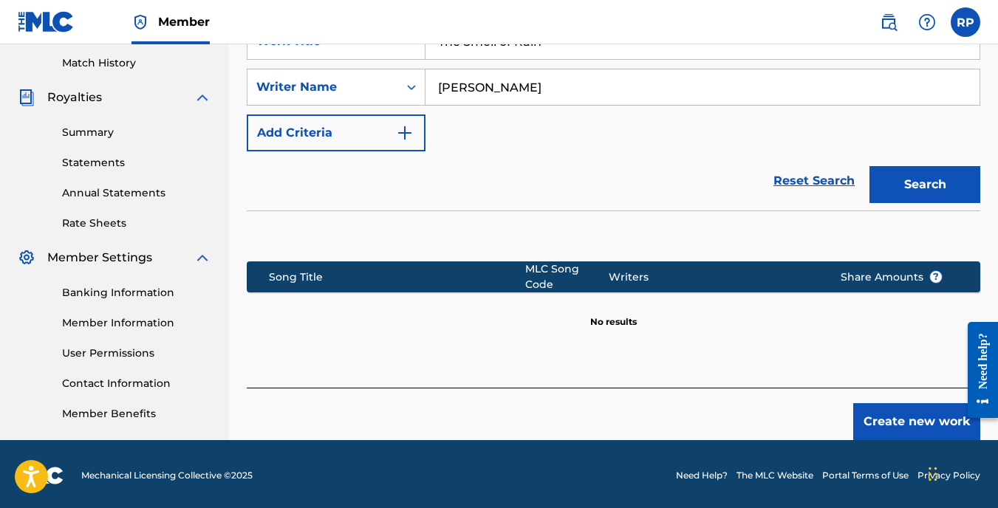
scroll to position [408, 0]
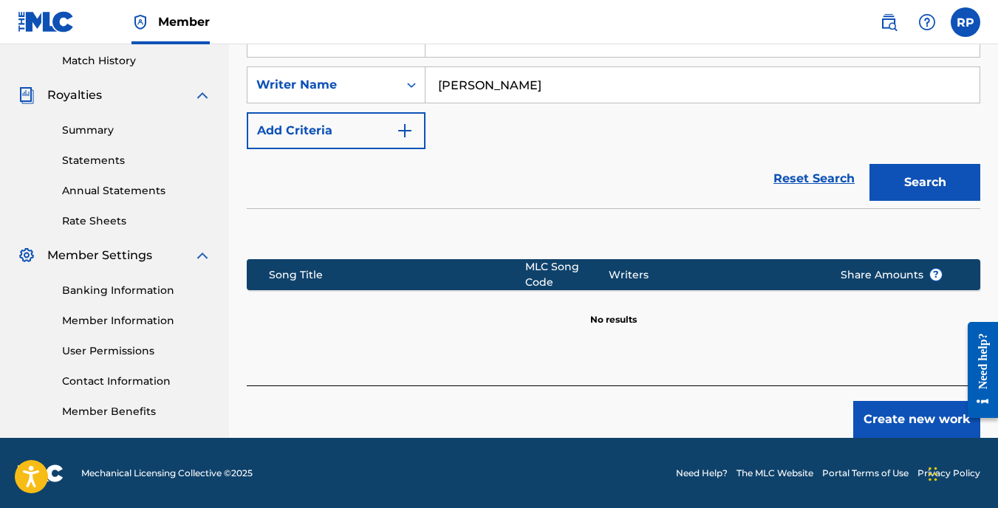
click at [916, 411] on button "Create new work" at bounding box center [916, 419] width 127 height 37
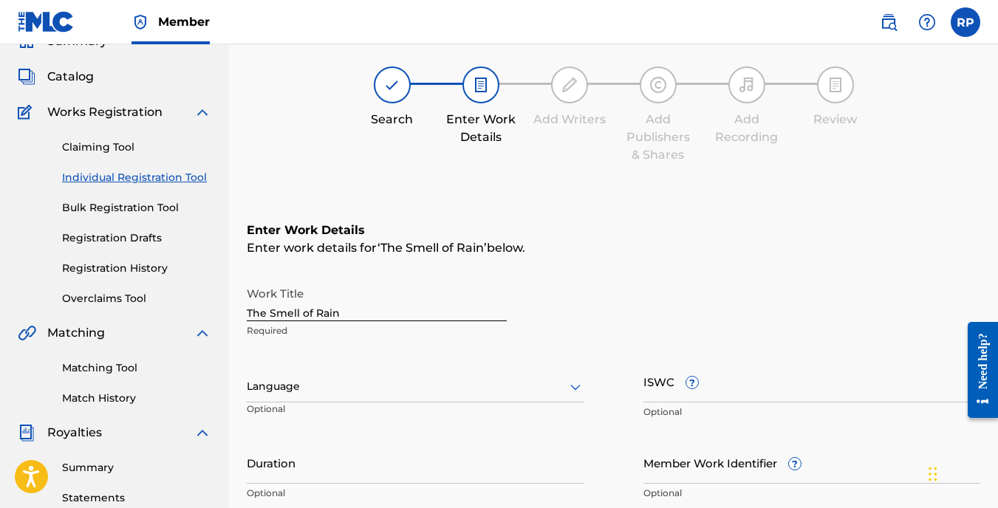
scroll to position [38, 0]
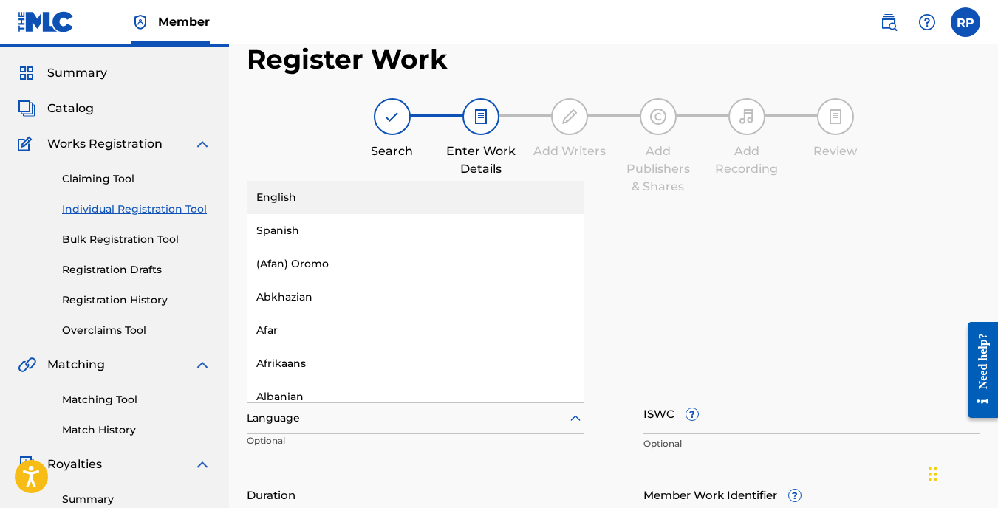
click at [378, 423] on div at bounding box center [416, 418] width 338 height 18
click at [290, 196] on div "English" at bounding box center [415, 197] width 336 height 33
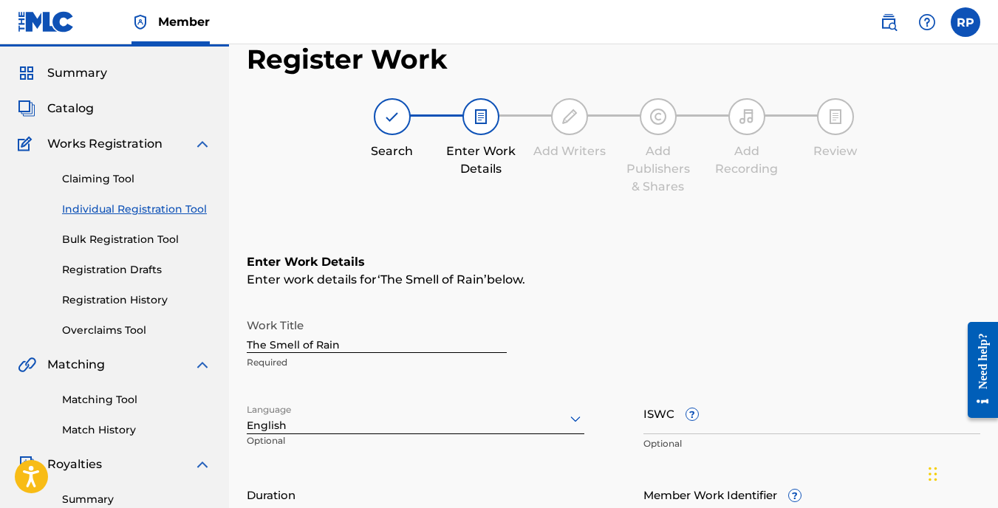
click at [663, 415] on input "ISWC ?" at bounding box center [812, 413] width 338 height 42
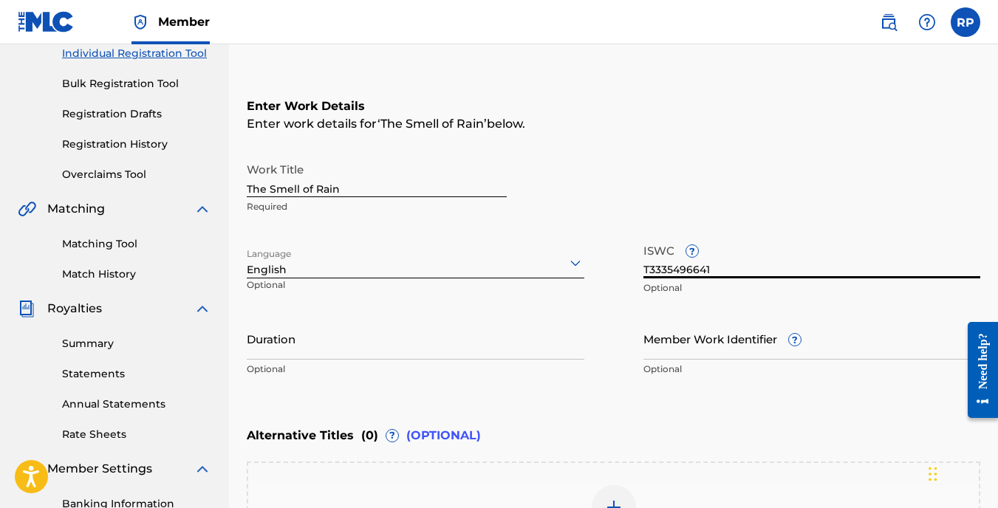
scroll to position [260, 0]
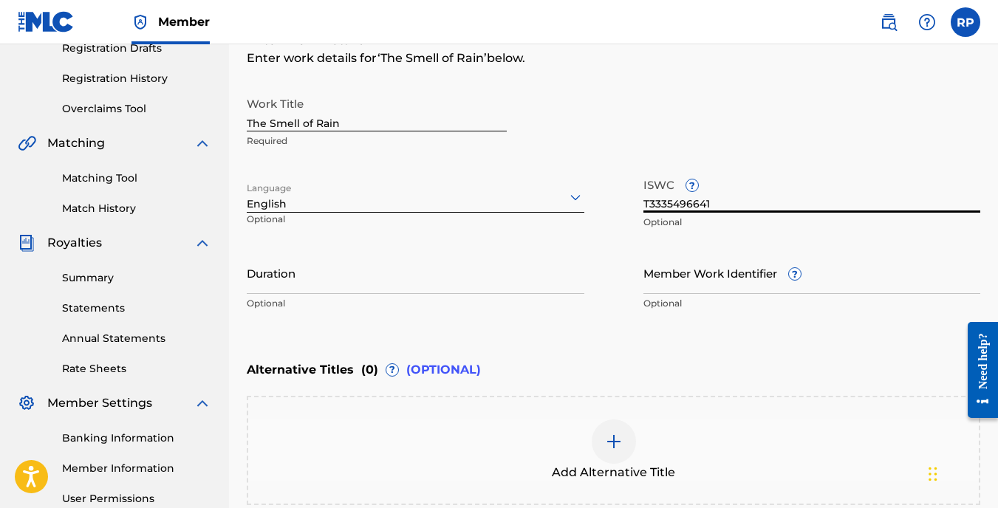
type input "T3335496641"
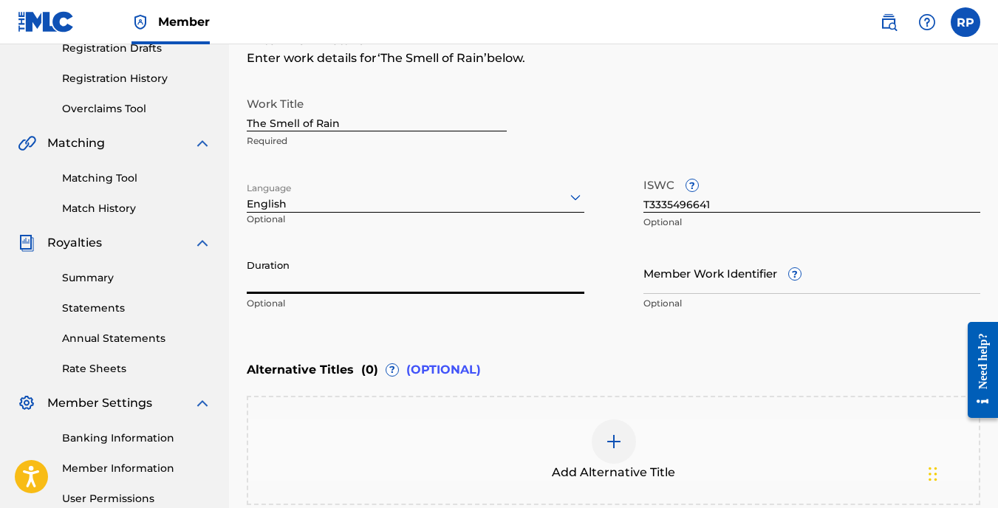
click at [318, 272] on input "Duration" at bounding box center [416, 273] width 338 height 42
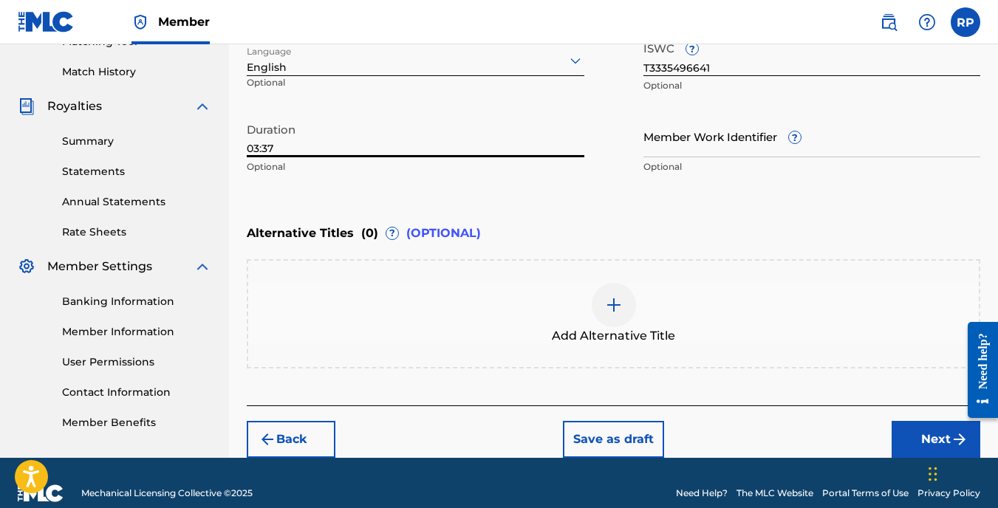
scroll to position [417, 0]
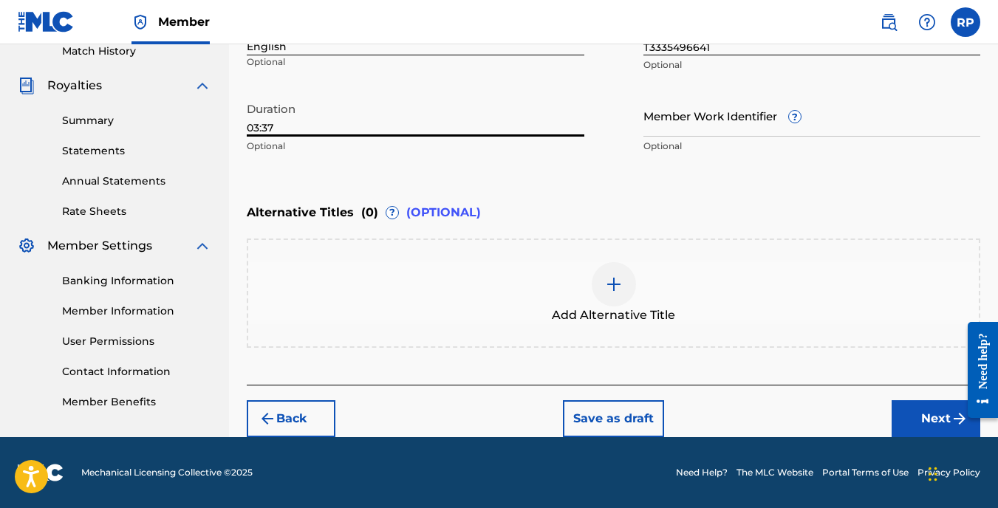
type input "03:37"
click at [915, 414] on button "Next" at bounding box center [936, 418] width 89 height 37
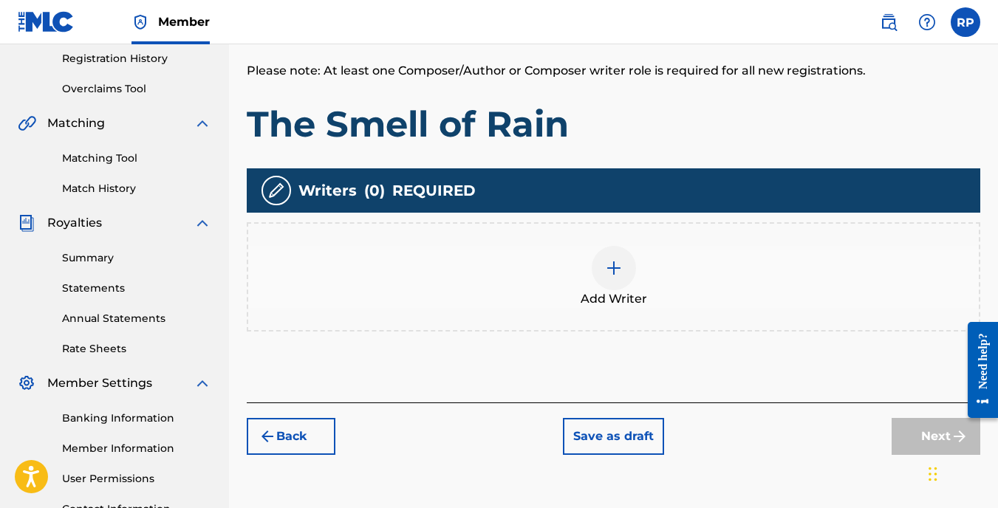
scroll to position [288, 0]
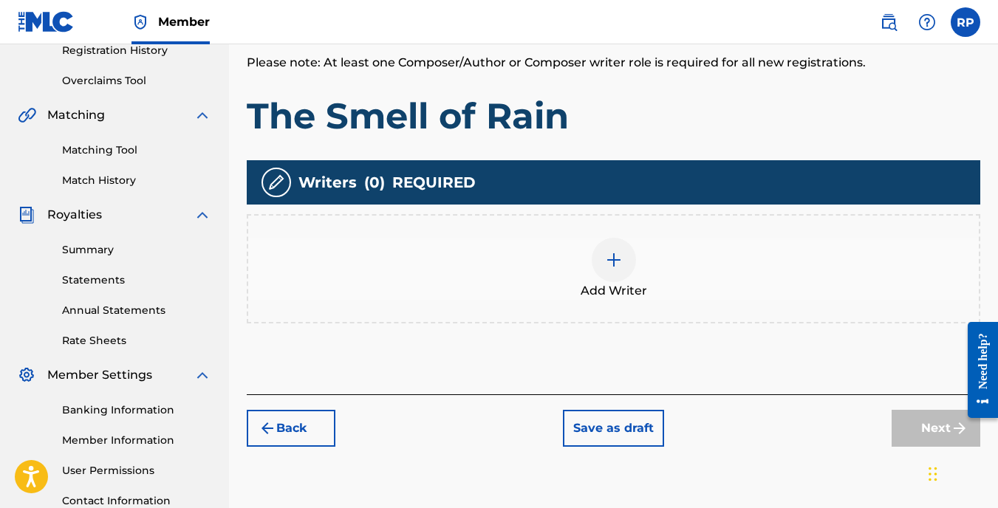
click at [616, 262] on img at bounding box center [614, 260] width 18 height 18
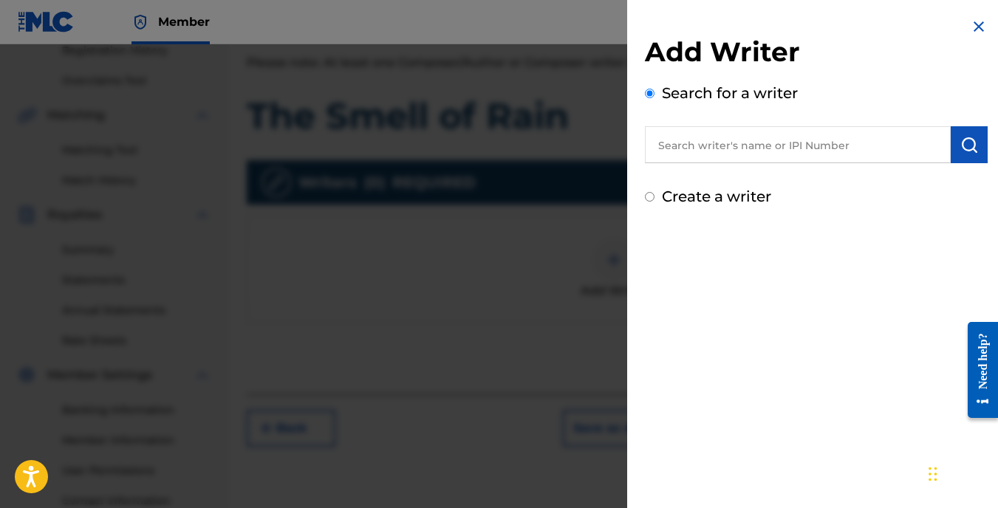
click at [680, 146] on input "text" at bounding box center [798, 144] width 306 height 37
type input "[PERSON_NAME]"
click at [964, 144] on img "submit" at bounding box center [969, 145] width 18 height 18
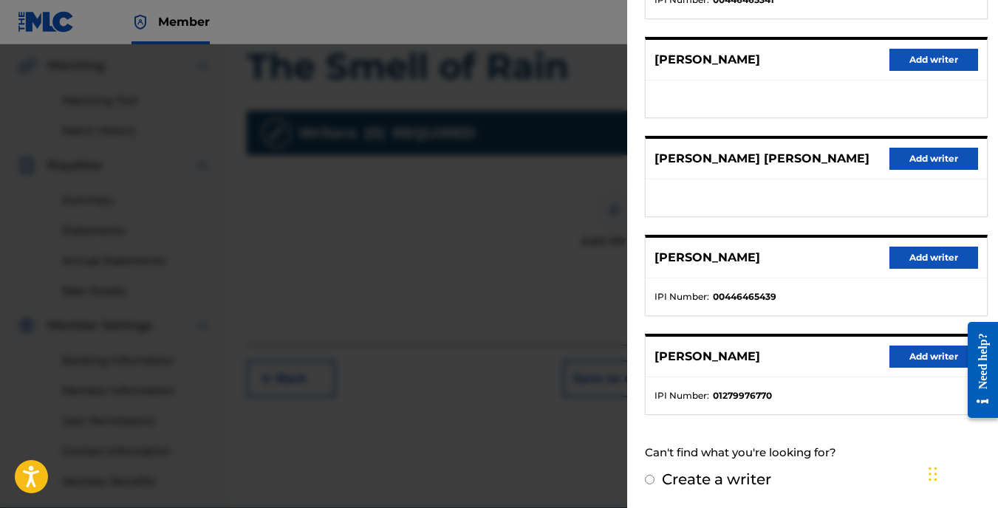
scroll to position [362, 0]
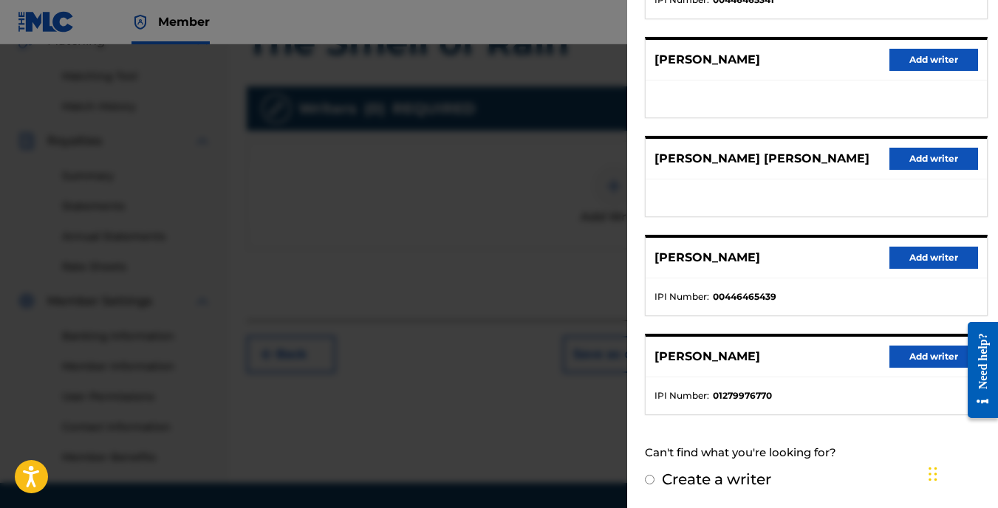
click at [923, 353] on button "Add writer" at bounding box center [933, 357] width 89 height 22
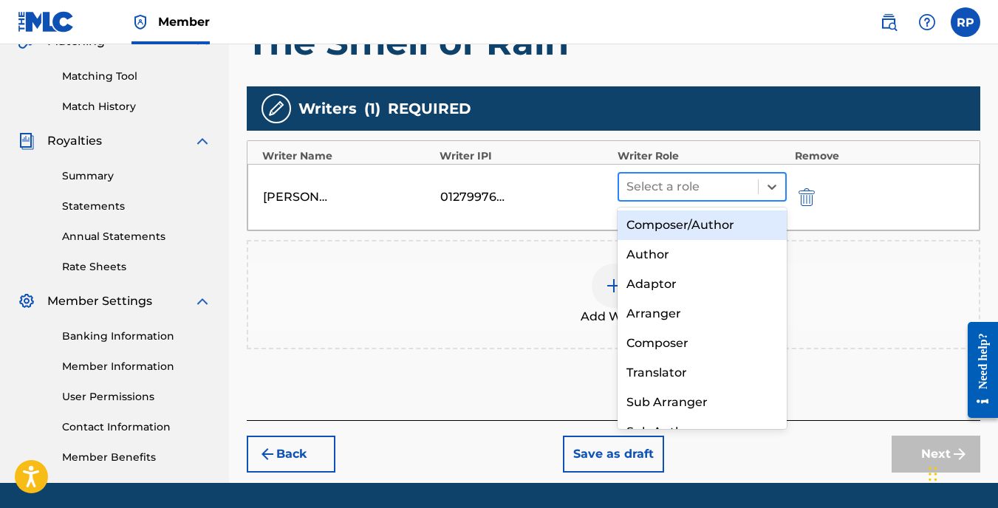
click at [675, 178] on div at bounding box center [688, 187] width 125 height 21
click at [670, 226] on div "Composer/Author" at bounding box center [703, 226] width 170 height 30
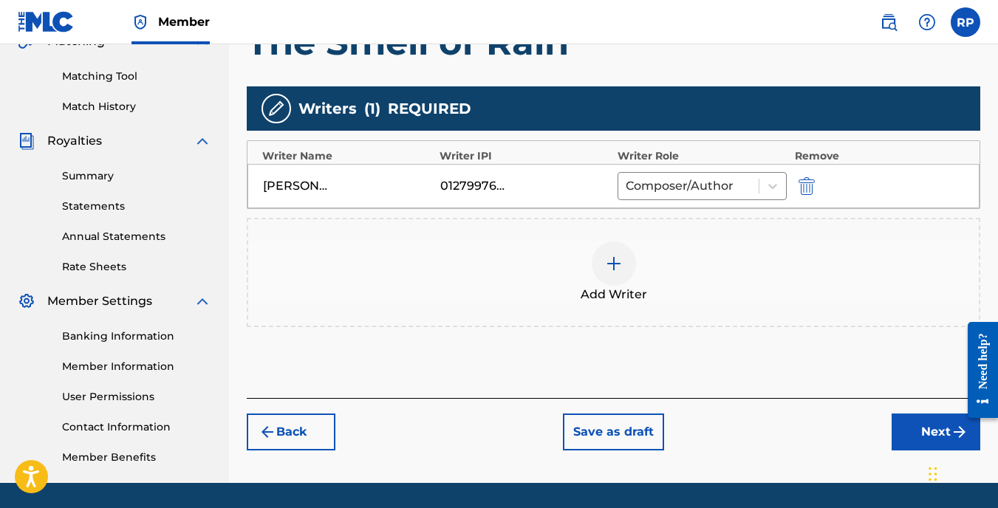
click at [925, 435] on button "Next" at bounding box center [936, 432] width 89 height 37
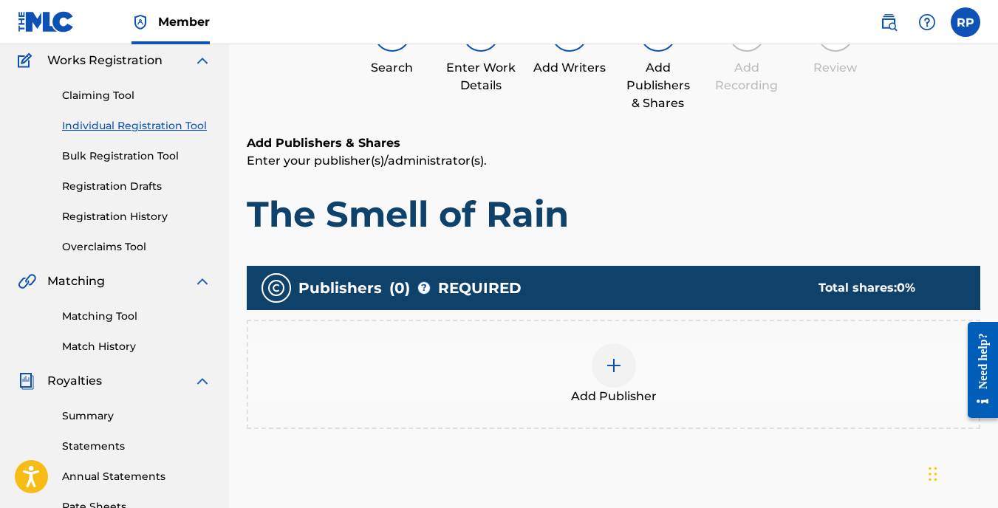
scroll to position [66, 0]
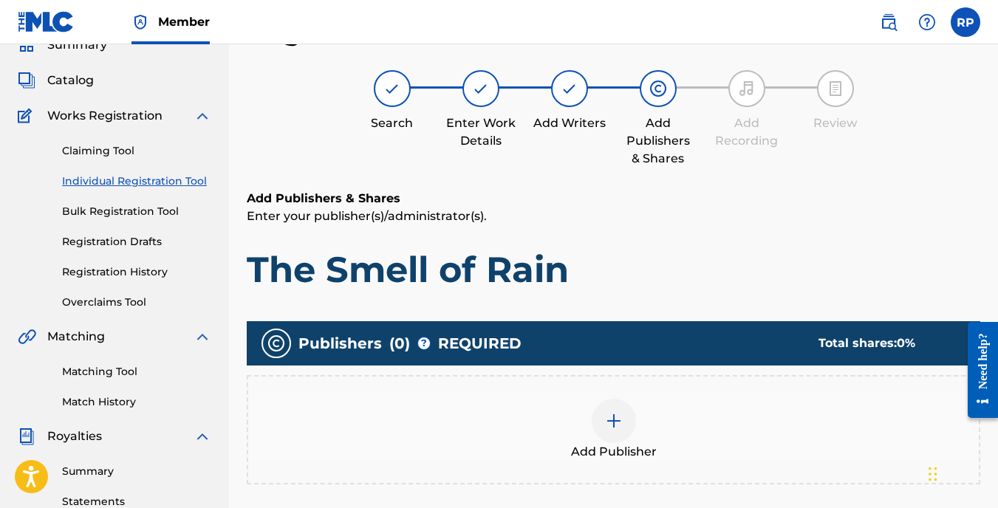
click at [615, 416] on img at bounding box center [614, 421] width 18 height 18
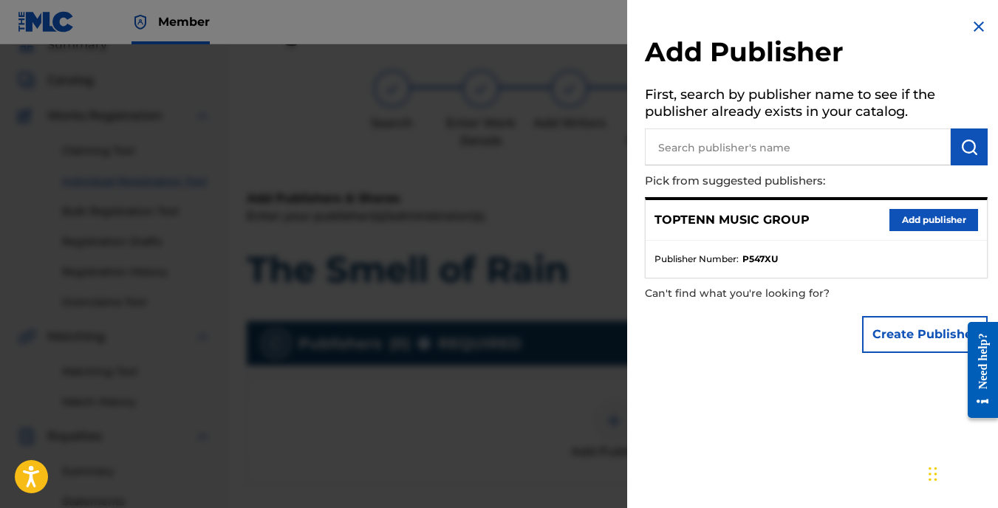
click at [930, 217] on button "Add publisher" at bounding box center [933, 220] width 89 height 22
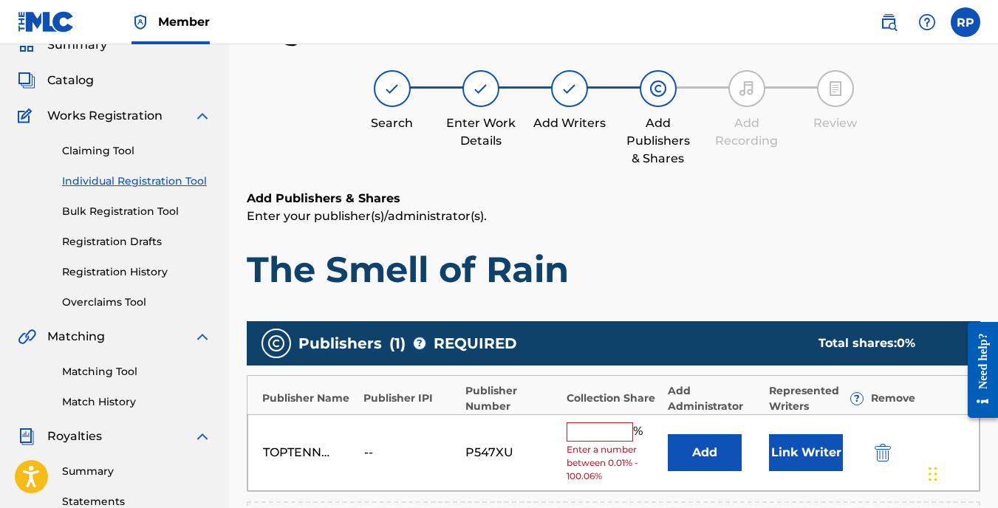
click at [598, 434] on input "text" at bounding box center [600, 432] width 66 height 19
type input "50"
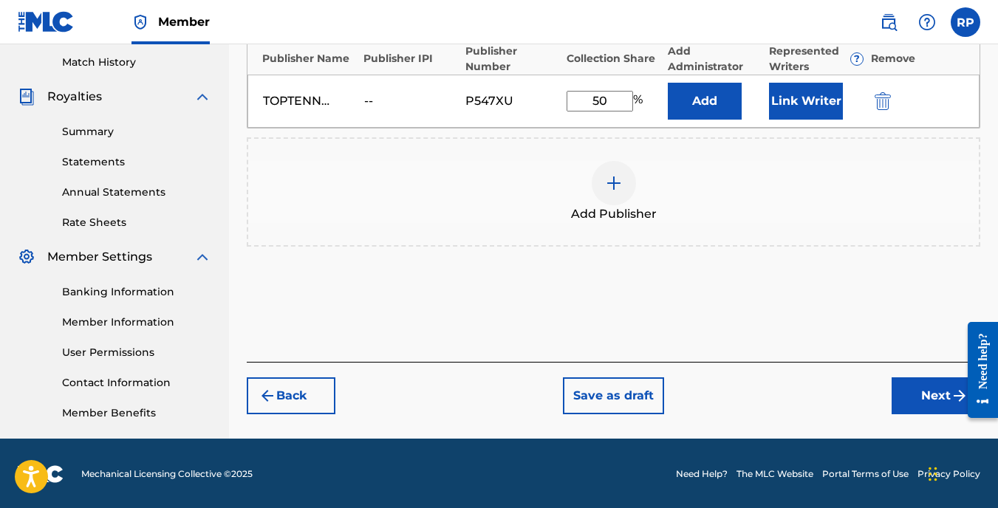
scroll to position [408, 0]
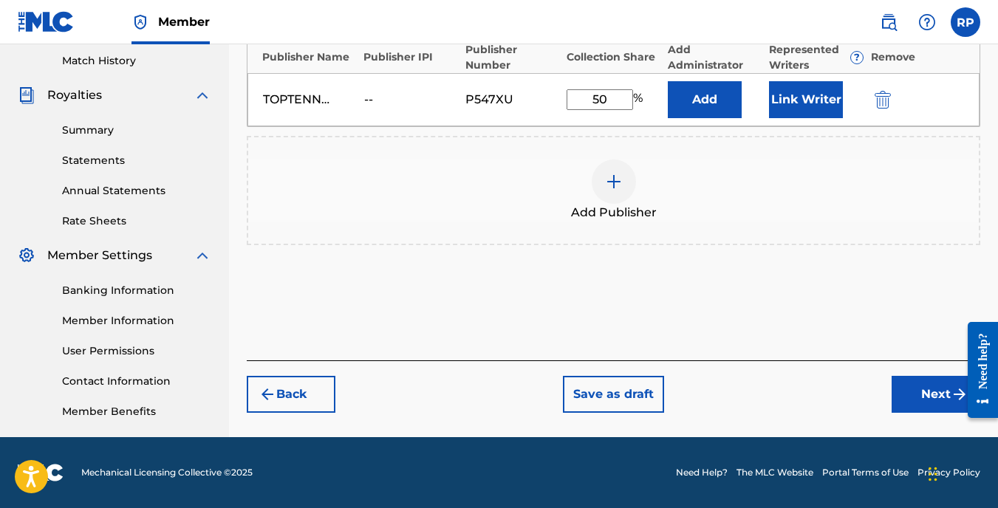
click at [932, 392] on button "Next" at bounding box center [936, 394] width 89 height 37
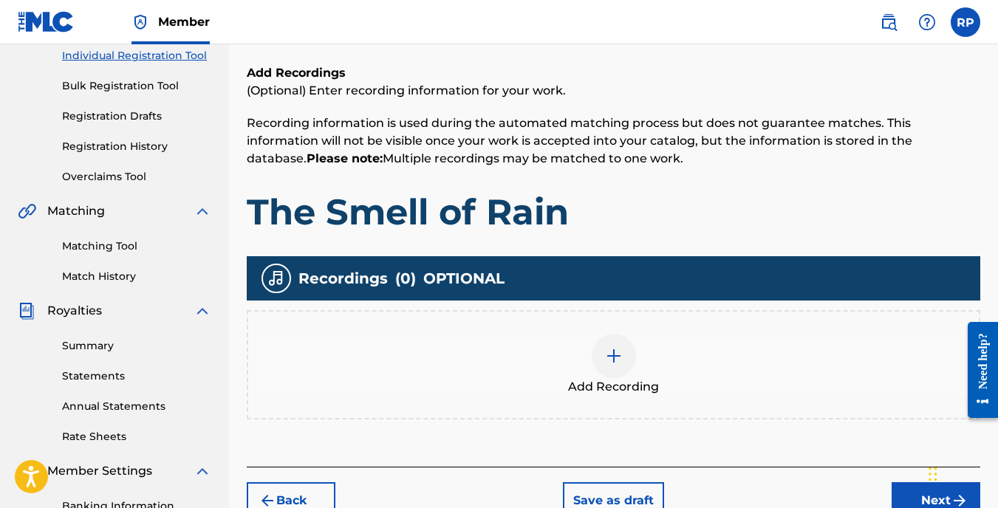
scroll to position [288, 0]
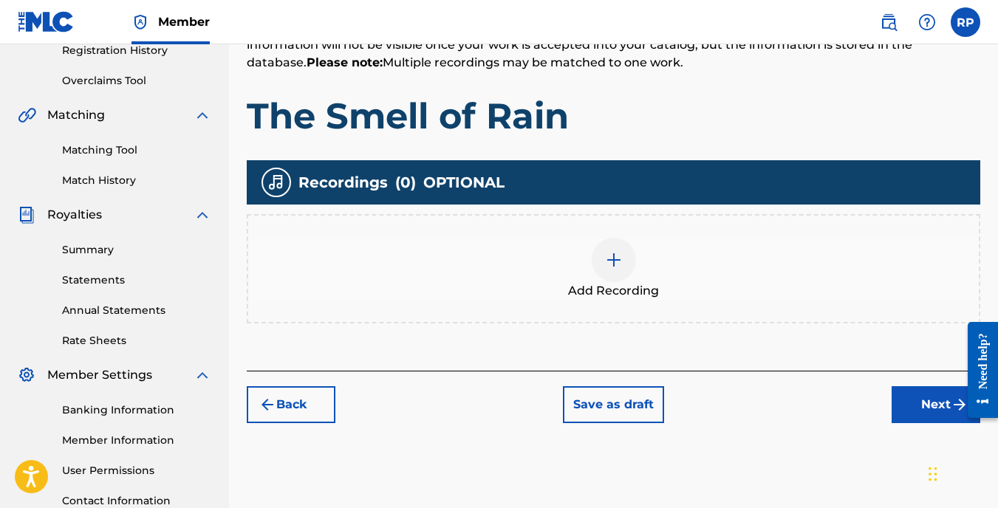
click at [626, 265] on div at bounding box center [614, 260] width 44 height 44
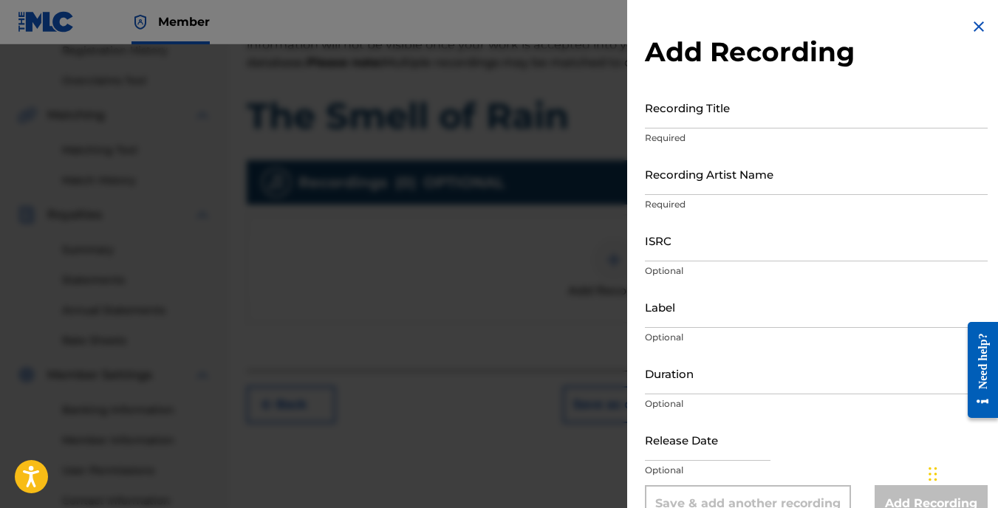
click at [670, 112] on input "Recording Title" at bounding box center [816, 107] width 343 height 42
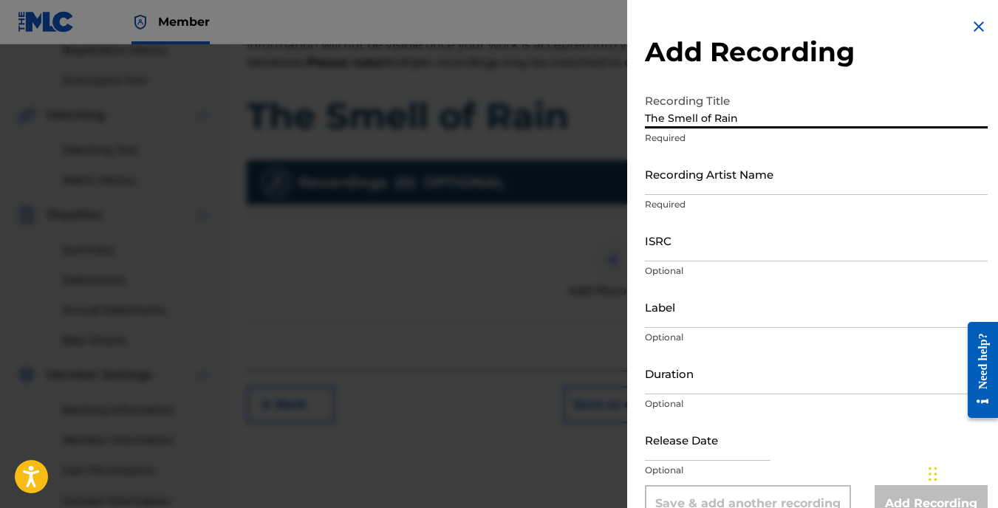
type input "The Smell of Rain"
click at [720, 174] on input "Recording Artist Name" at bounding box center [816, 174] width 343 height 42
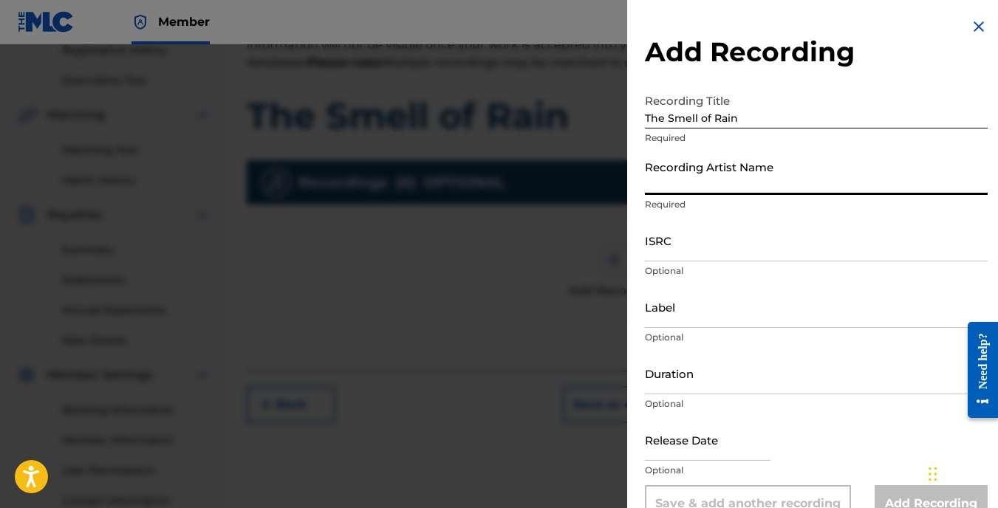
type input "[PERSON_NAME]"
type input "03:40"
type input "[DATE]"
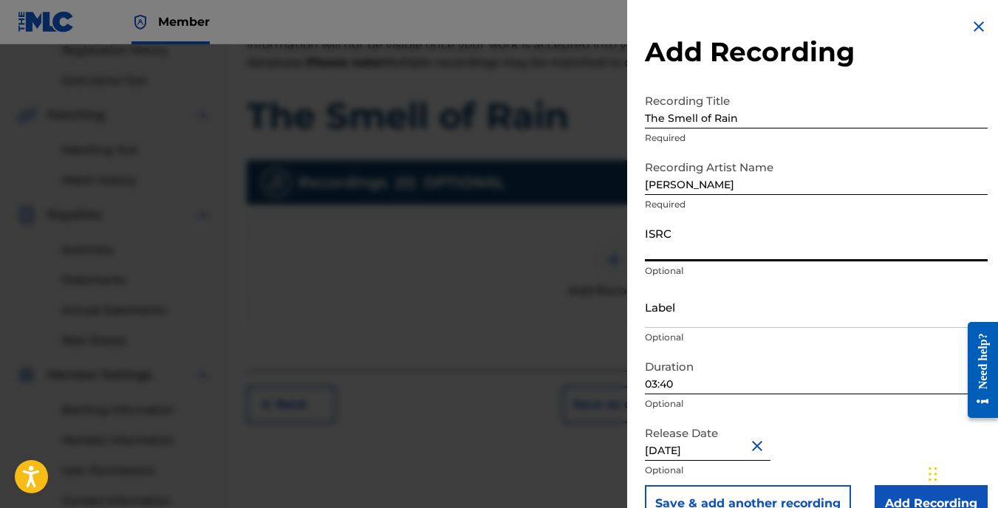
click at [698, 253] on input "ISRC" at bounding box center [816, 240] width 343 height 42
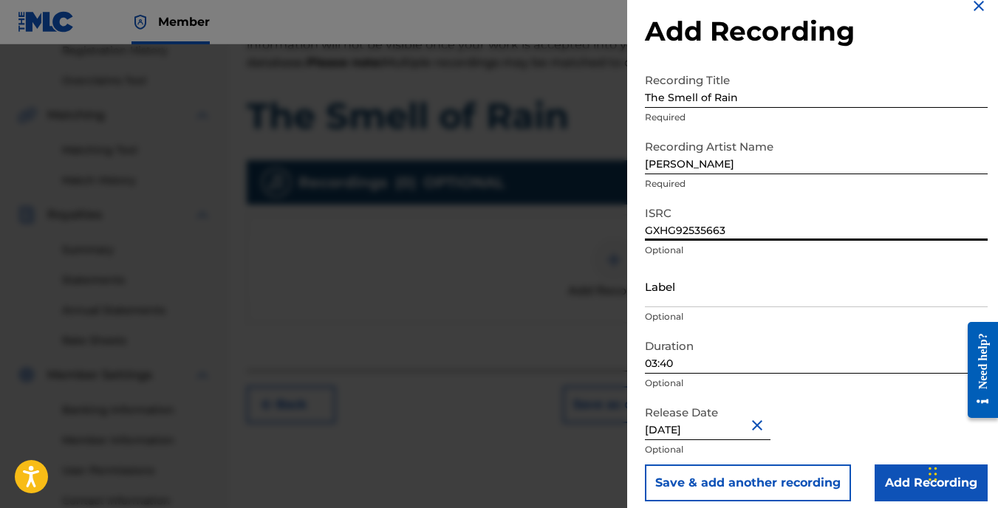
scroll to position [32, 0]
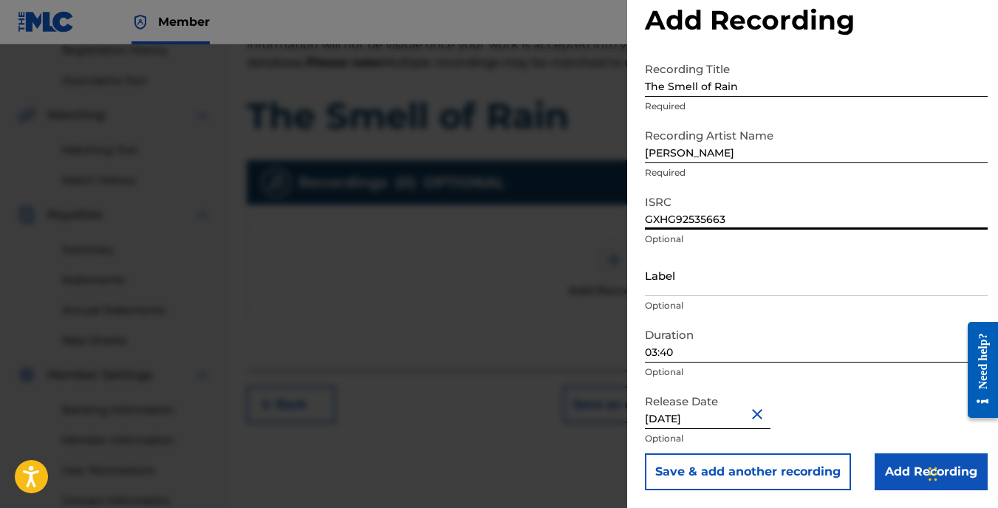
type input "GXHG92535663"
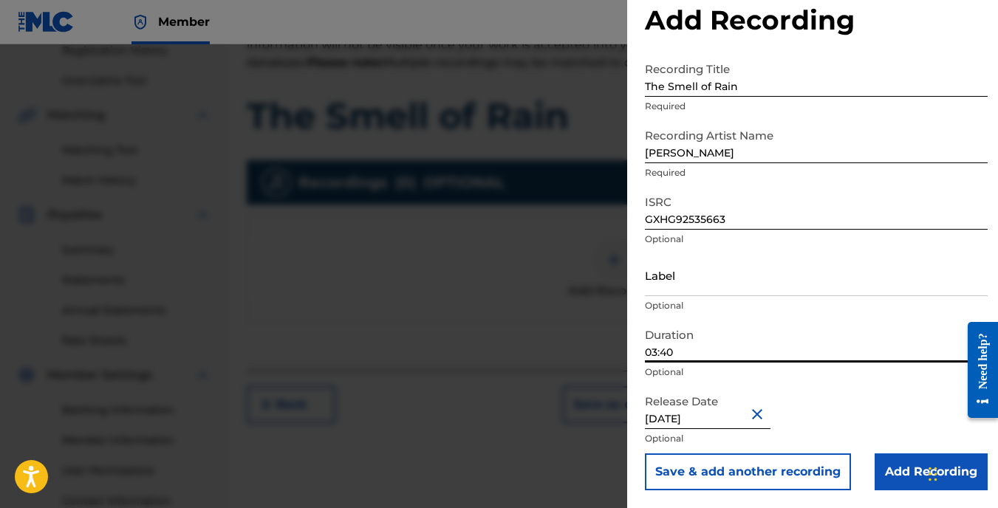
click at [684, 349] on input "03:40" at bounding box center [816, 342] width 343 height 42
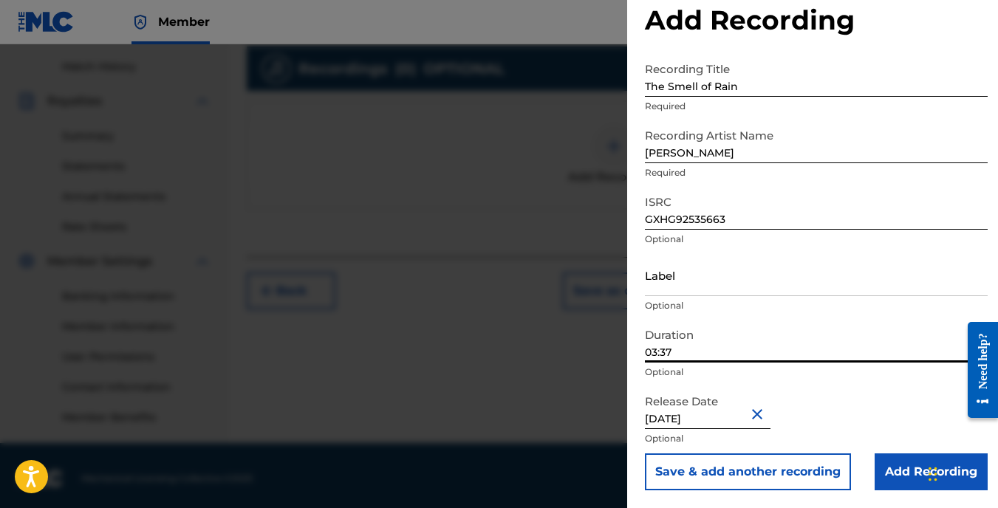
scroll to position [408, 0]
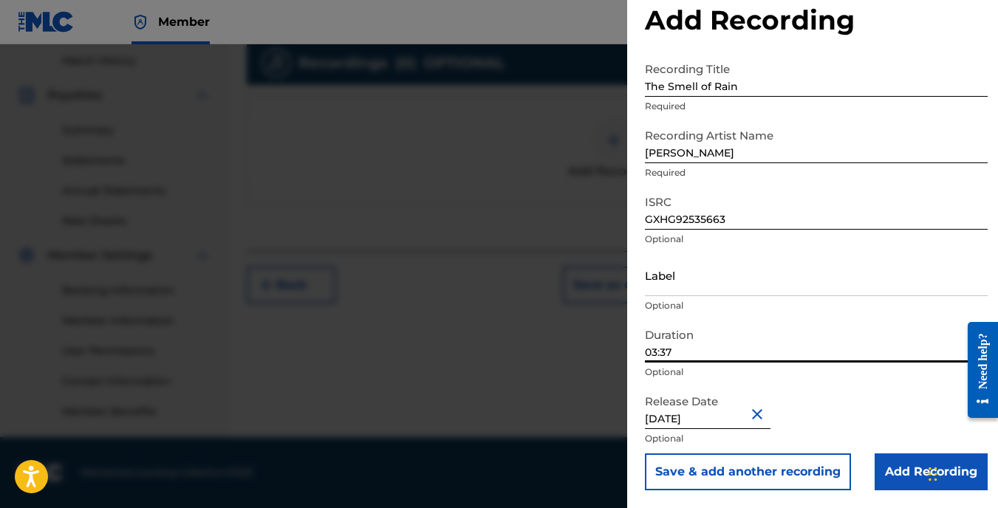
type input "03:37"
click at [903, 469] on input "Add Recording" at bounding box center [931, 472] width 113 height 37
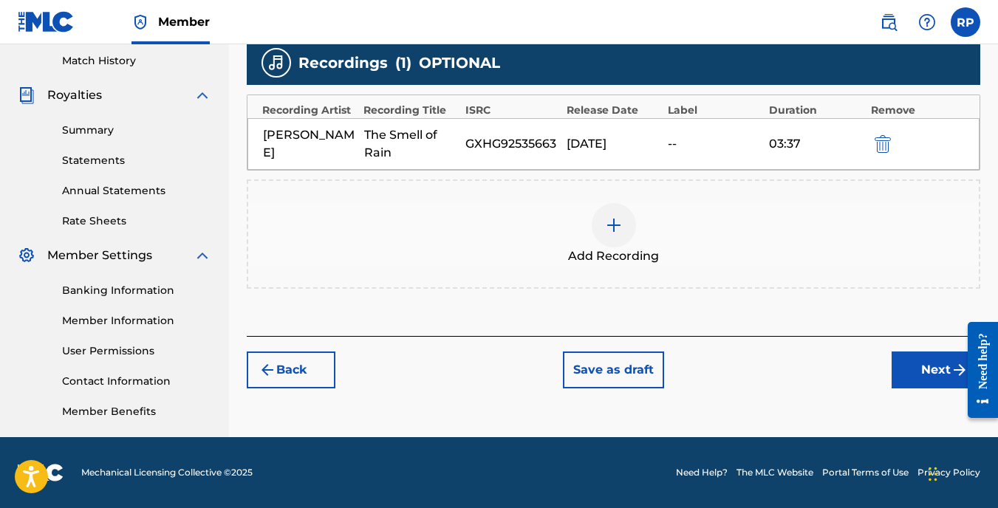
click at [923, 366] on button "Next" at bounding box center [936, 370] width 89 height 37
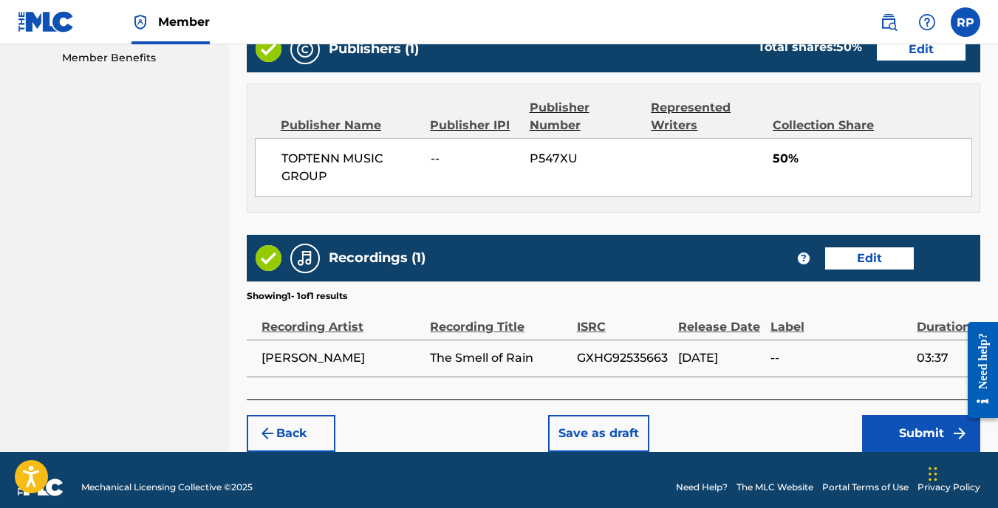
scroll to position [776, 0]
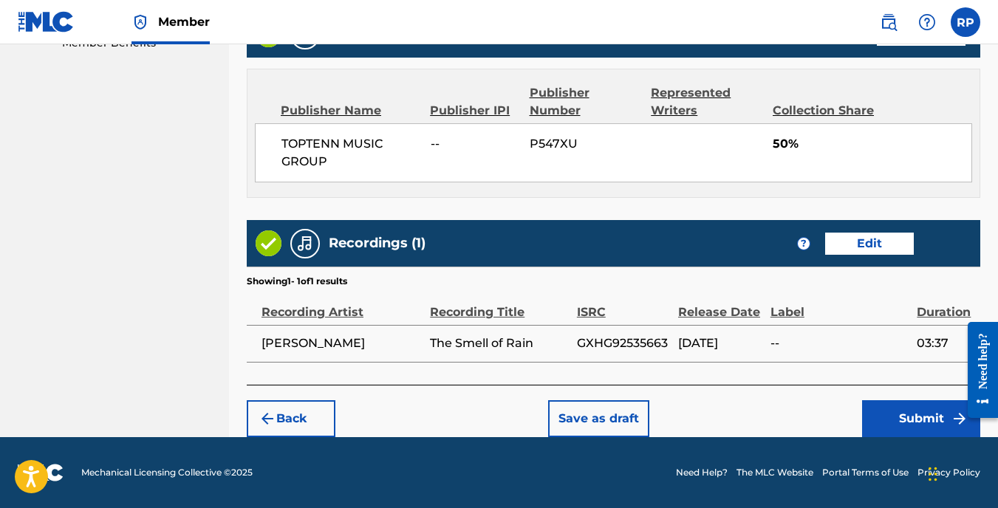
click at [894, 414] on button "Submit" at bounding box center [921, 418] width 118 height 37
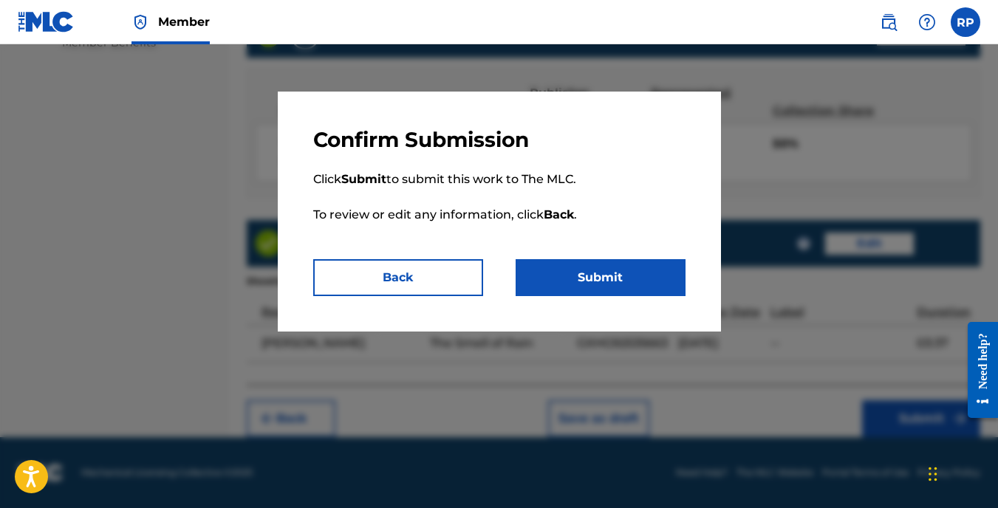
click at [581, 271] on button "Submit" at bounding box center [601, 277] width 170 height 37
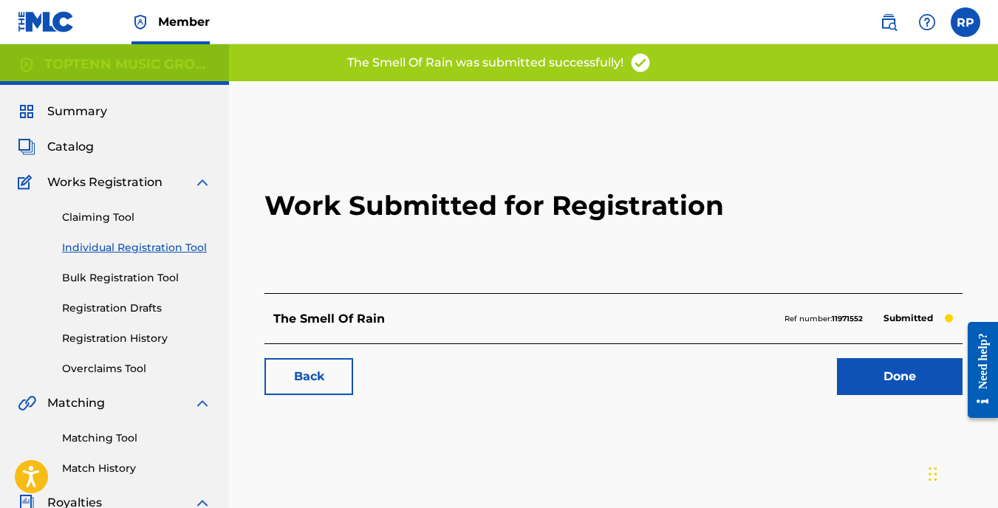
click at [907, 372] on link "Done" at bounding box center [900, 376] width 126 height 37
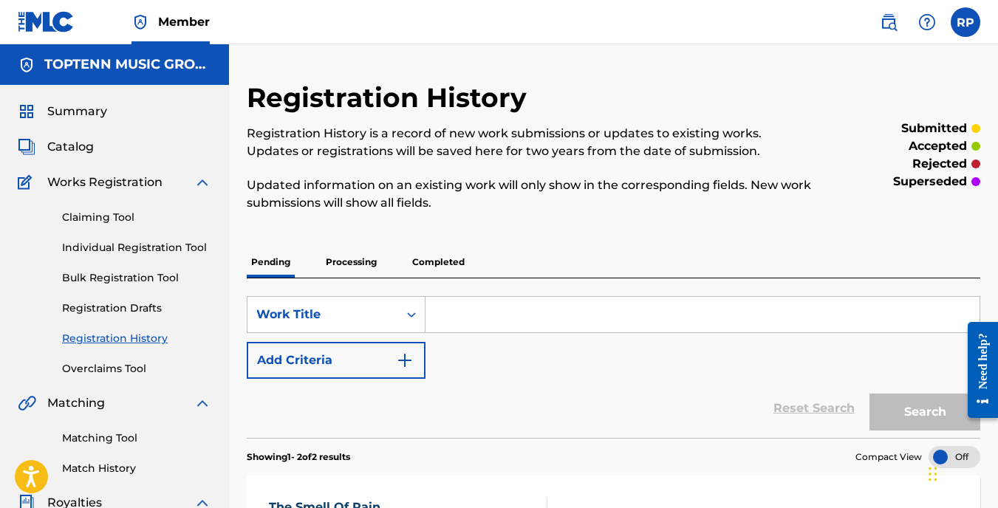
click at [184, 242] on link "Individual Registration Tool" at bounding box center [136, 248] width 149 height 16
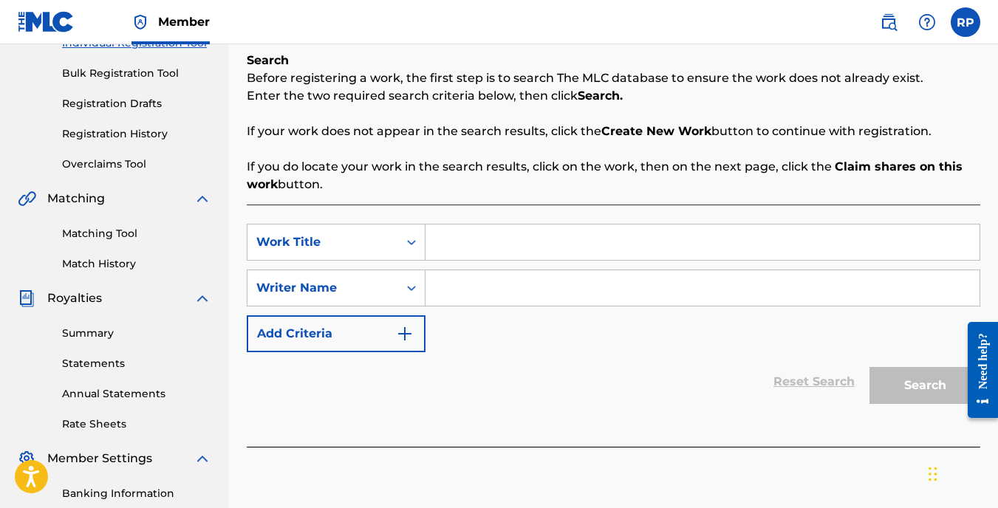
scroll to position [222, 0]
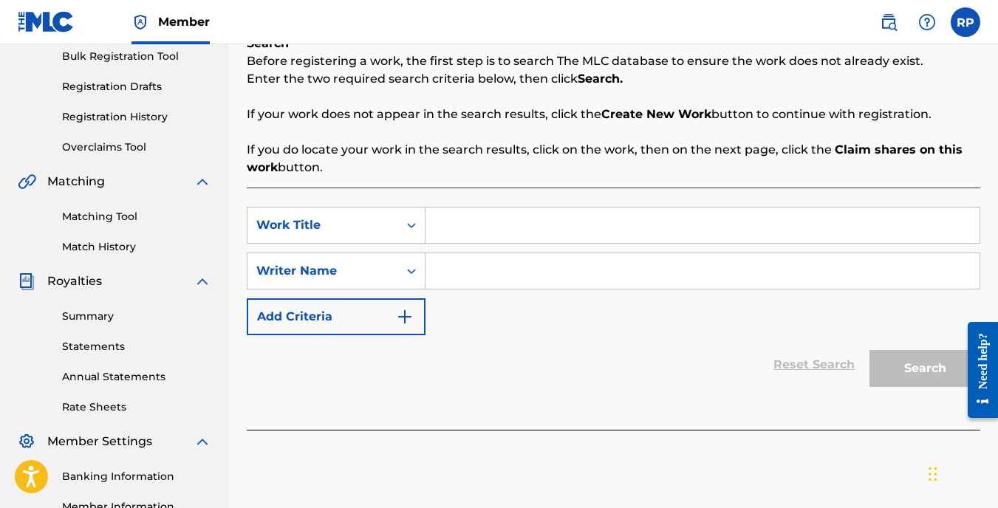
click at [469, 225] on input "Search Form" at bounding box center [702, 225] width 554 height 35
type input "t"
type input "Take What You Want"
click at [522, 275] on input "Search Form" at bounding box center [702, 270] width 554 height 35
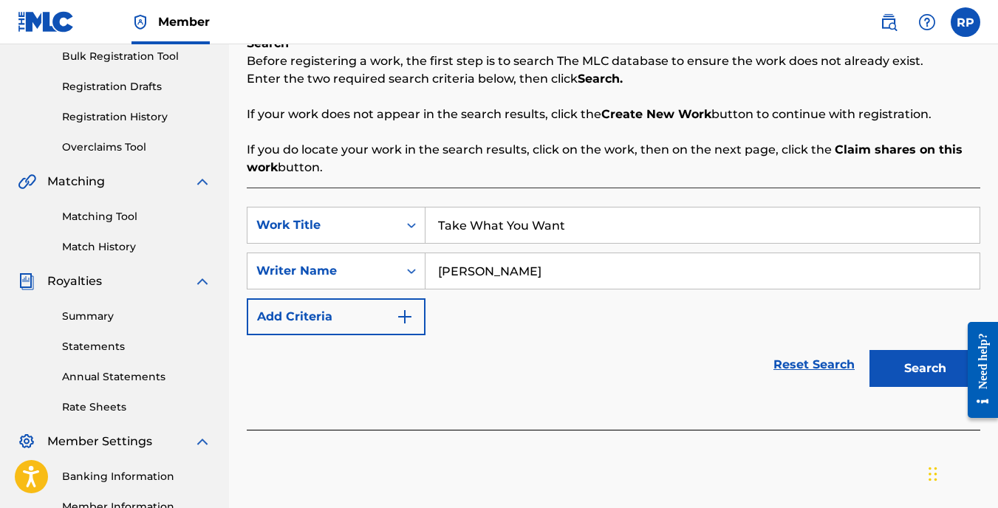
type input "[PERSON_NAME]"
click at [889, 368] on button "Search" at bounding box center [924, 368] width 111 height 37
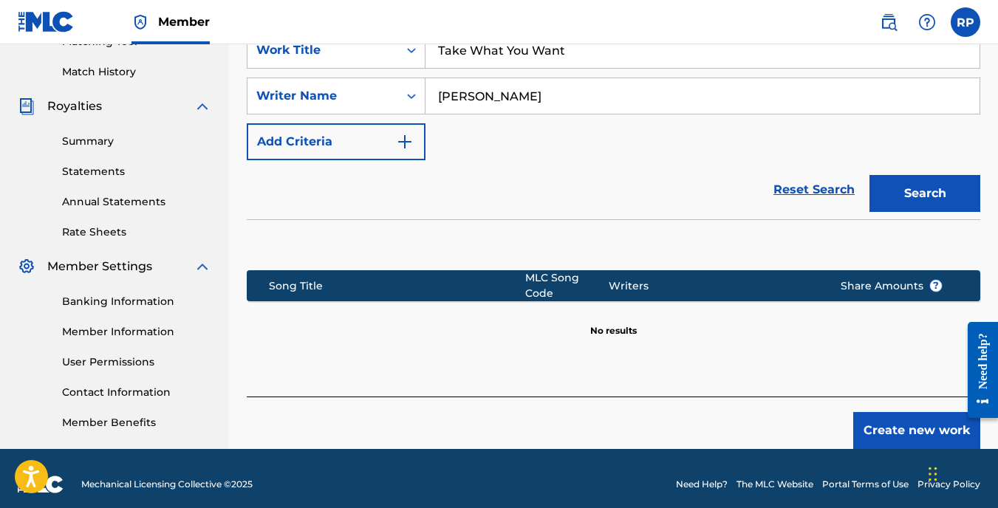
scroll to position [408, 0]
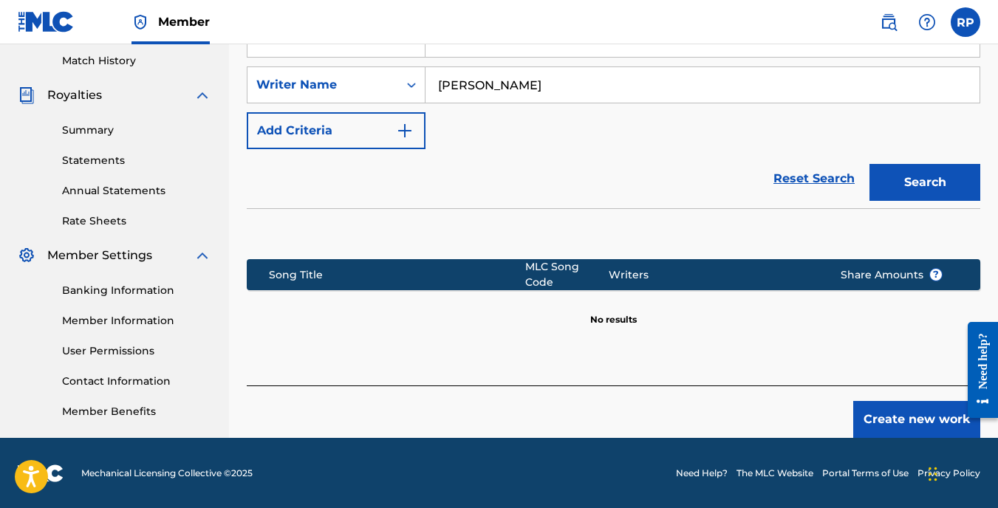
click at [878, 403] on button "Create new work" at bounding box center [916, 419] width 127 height 37
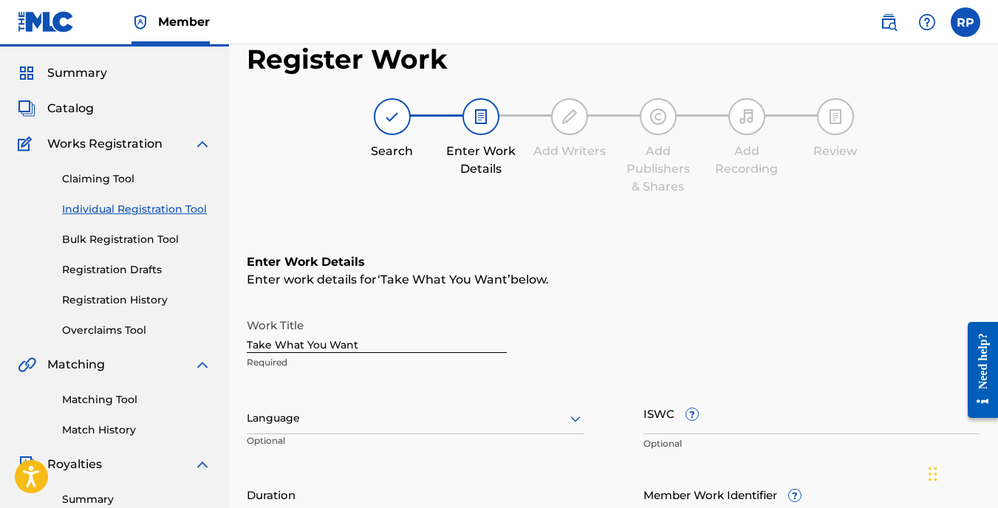
scroll to position [112, 0]
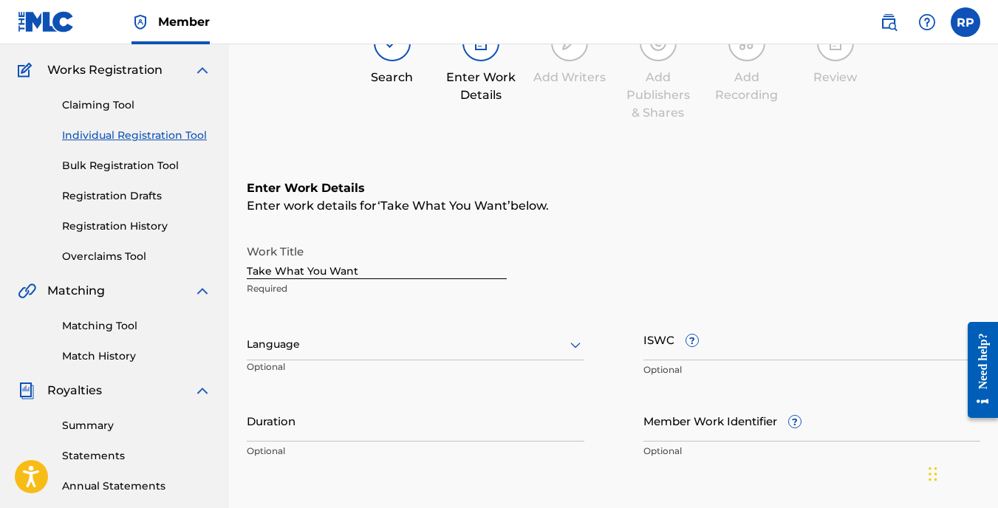
click at [579, 349] on icon at bounding box center [576, 345] width 18 height 18
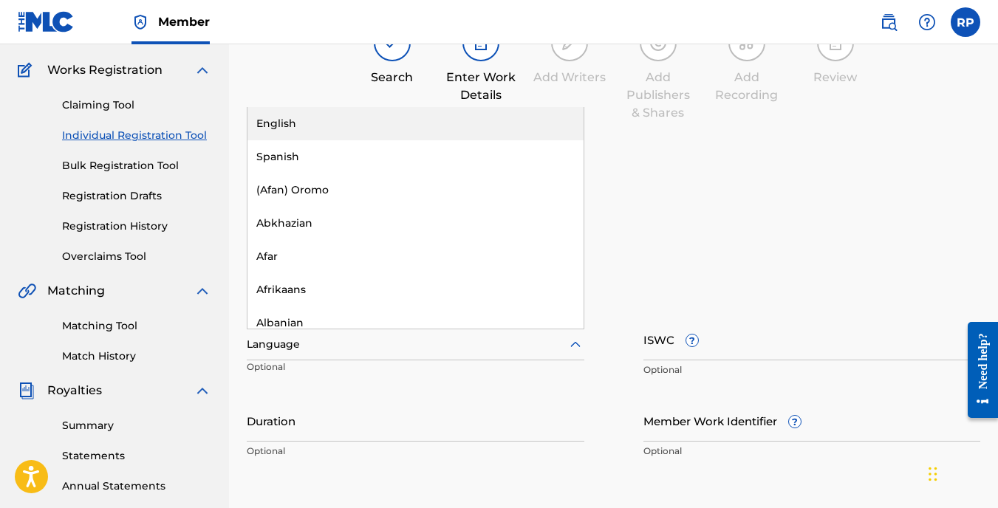
click at [276, 120] on div "English" at bounding box center [415, 123] width 336 height 33
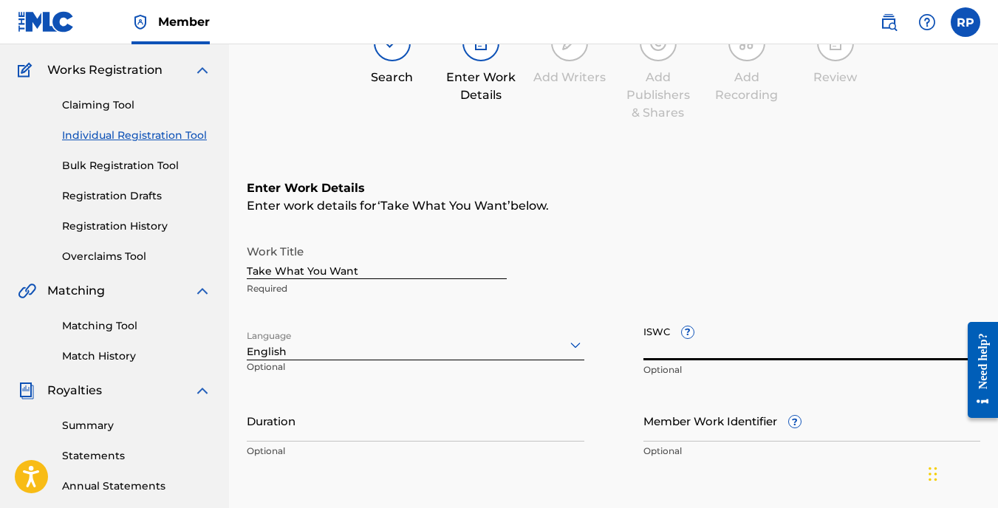
click at [654, 345] on input "ISWC ?" at bounding box center [812, 339] width 338 height 42
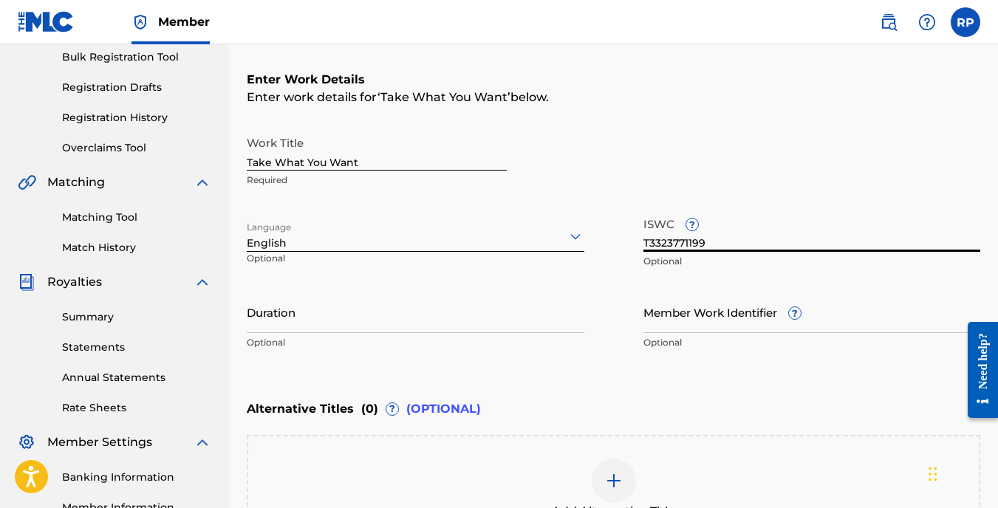
scroll to position [260, 0]
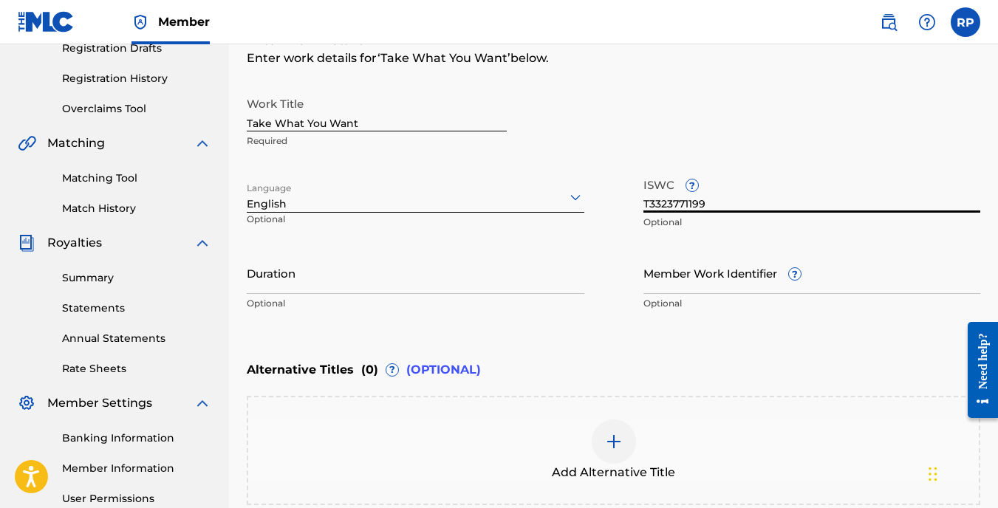
type input "T3323771199"
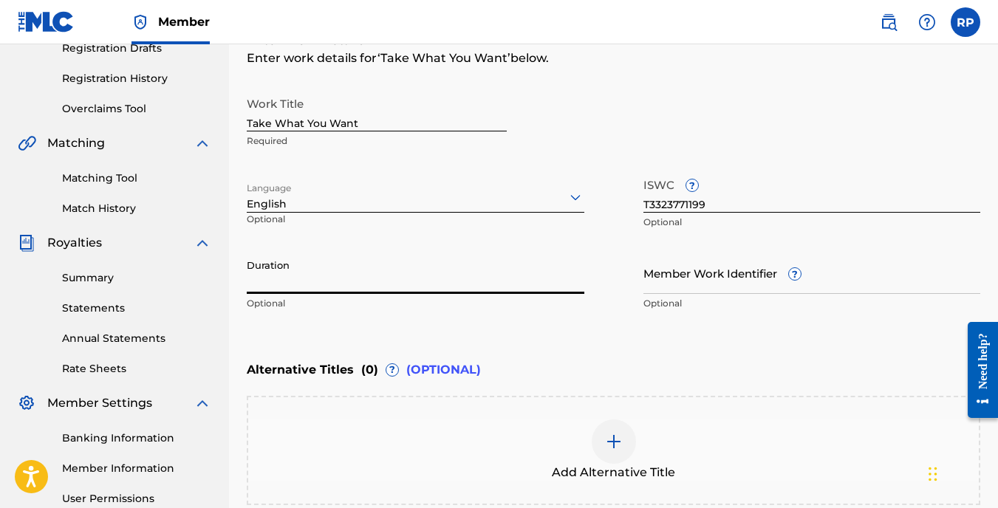
click at [264, 279] on input "Duration" at bounding box center [416, 273] width 338 height 42
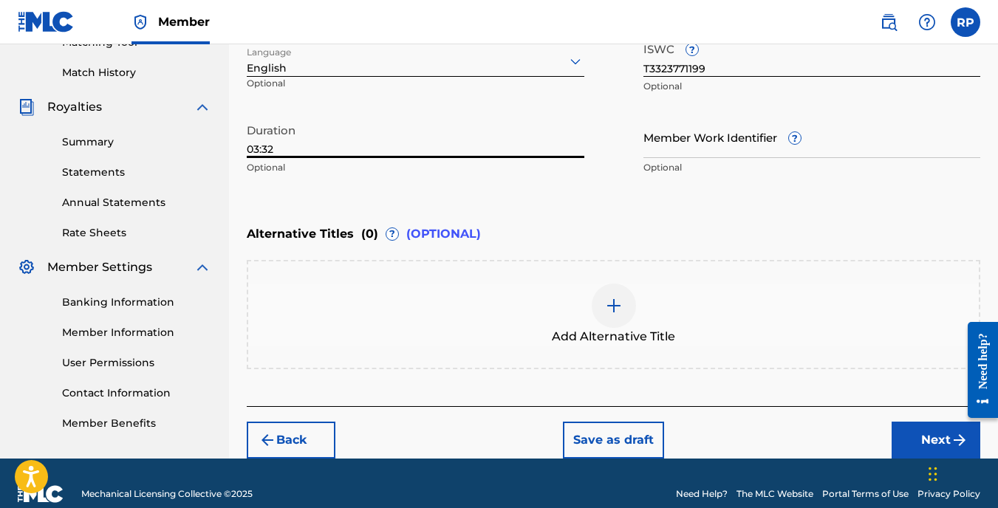
scroll to position [408, 0]
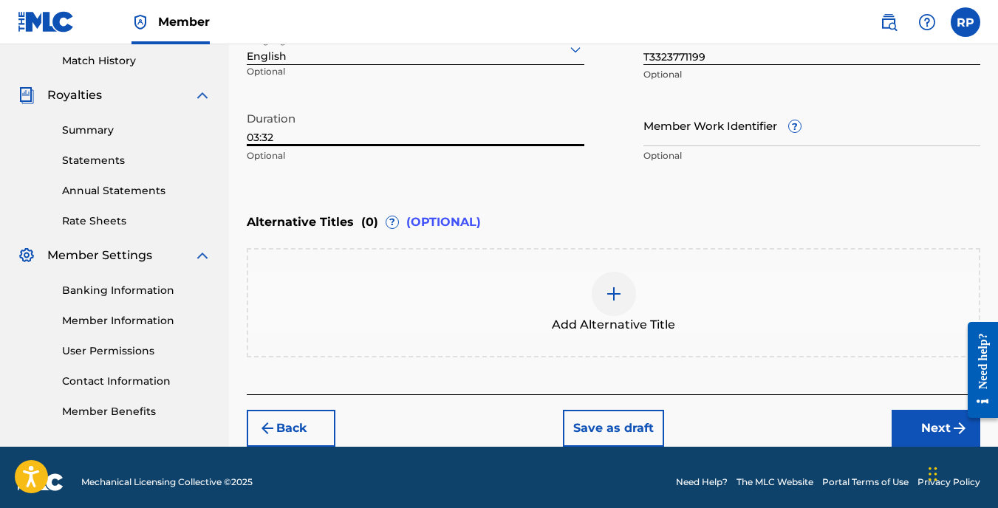
type input "03:32"
click at [941, 430] on button "Next" at bounding box center [936, 428] width 89 height 37
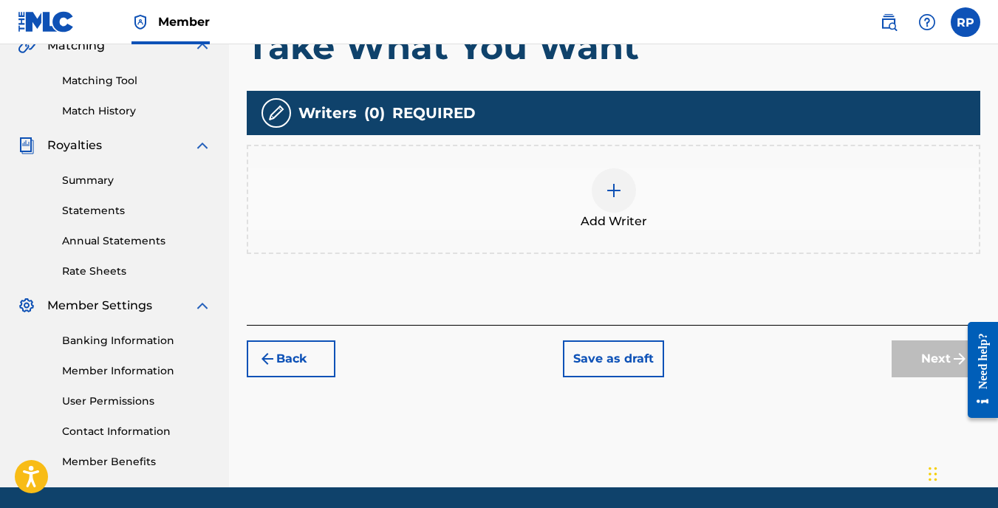
scroll to position [362, 0]
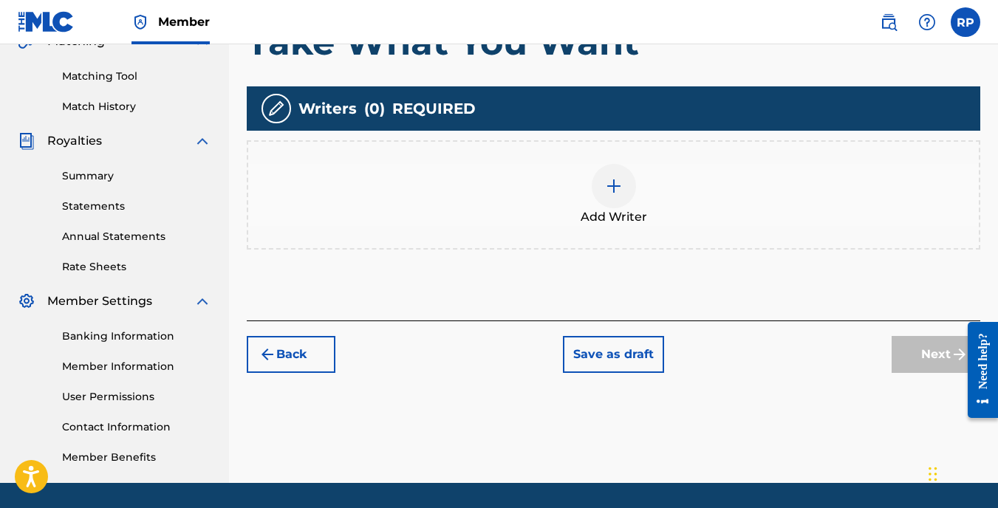
click at [617, 194] on img at bounding box center [614, 186] width 18 height 18
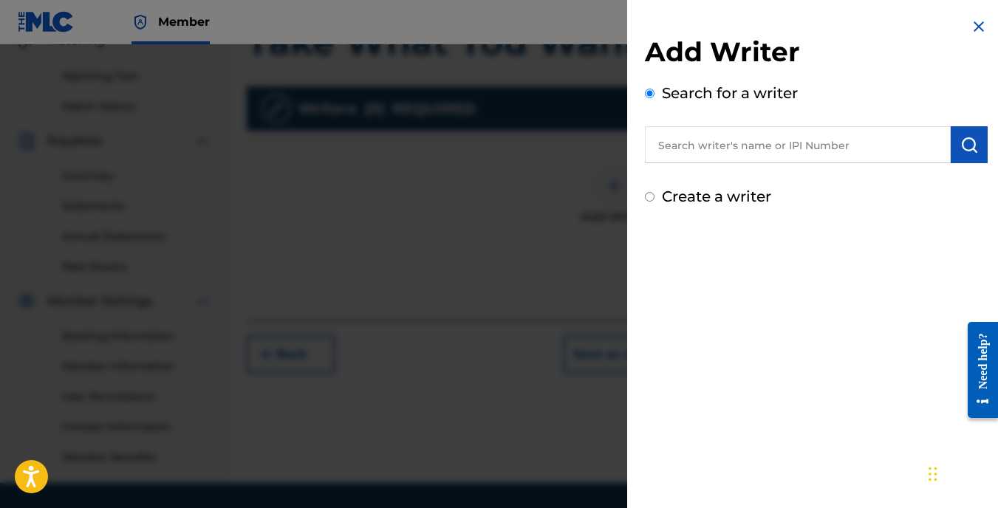
click at [665, 139] on input "text" at bounding box center [798, 144] width 306 height 37
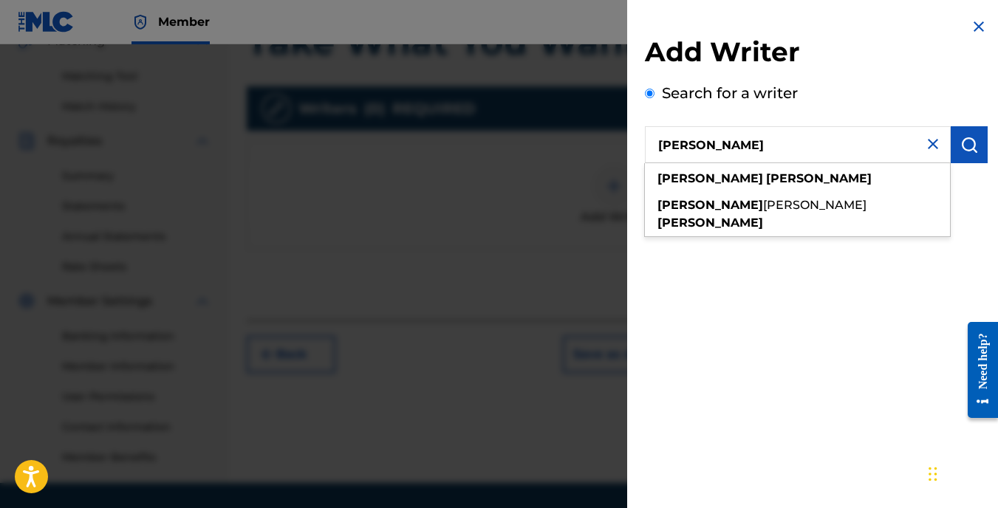
type input "[PERSON_NAME]"
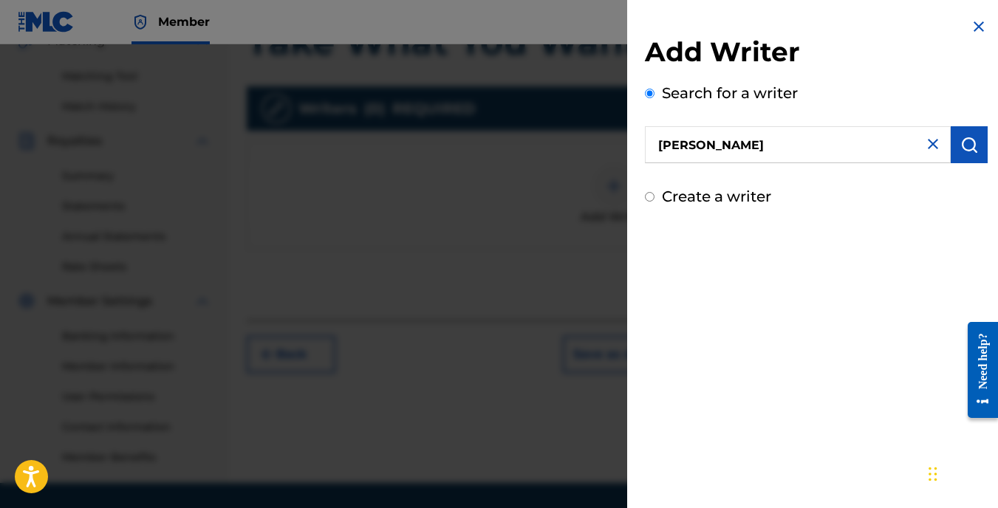
click at [970, 146] on img "submit" at bounding box center [969, 145] width 18 height 18
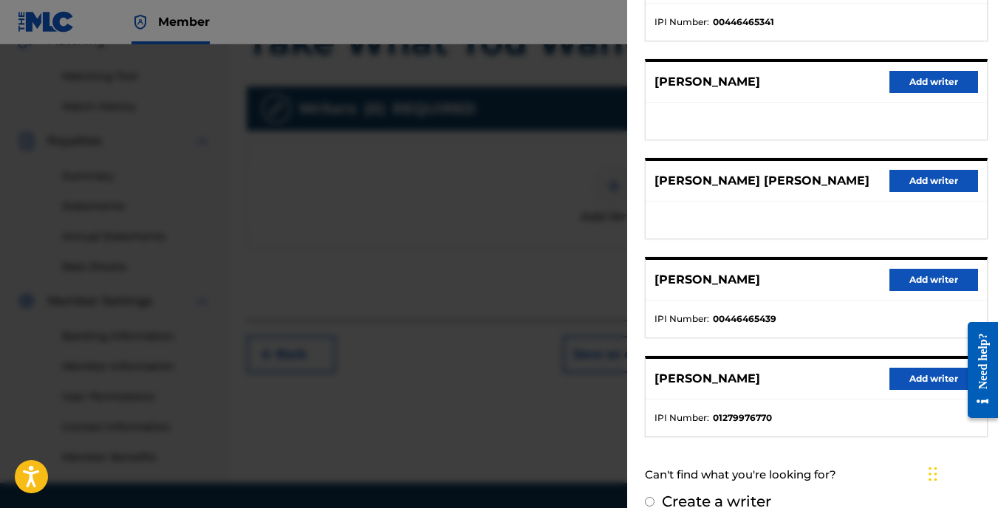
scroll to position [257, 0]
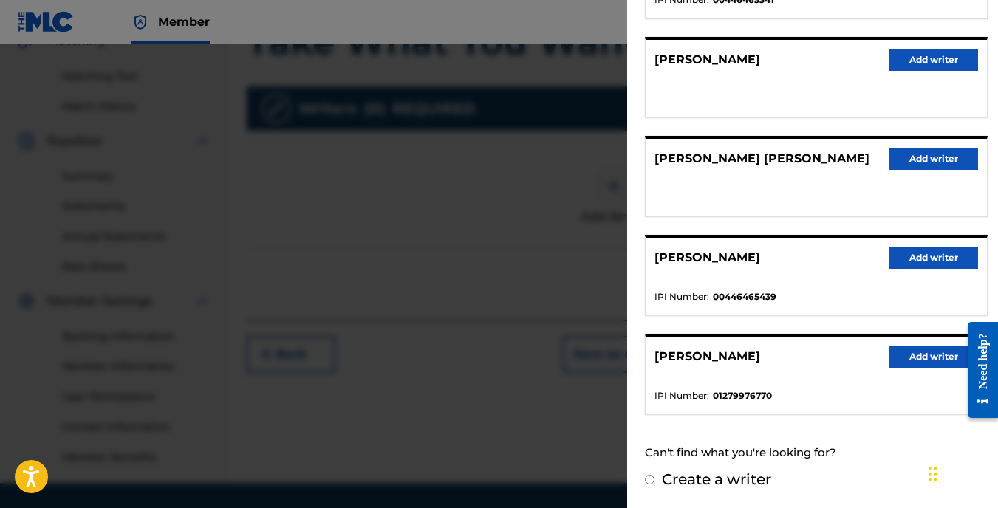
click at [906, 358] on button "Add writer" at bounding box center [933, 357] width 89 height 22
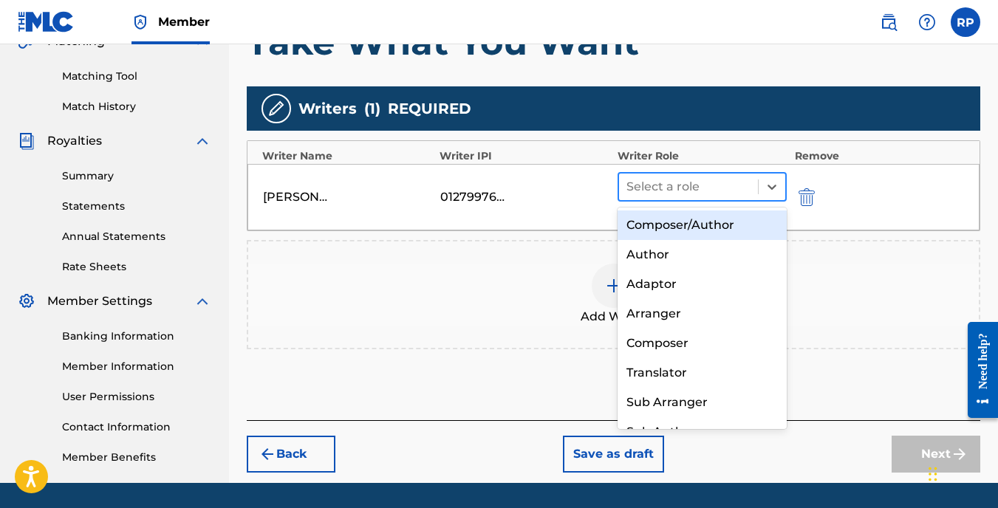
click at [706, 185] on div at bounding box center [688, 187] width 125 height 21
click at [667, 231] on div "Composer/Author" at bounding box center [703, 226] width 170 height 30
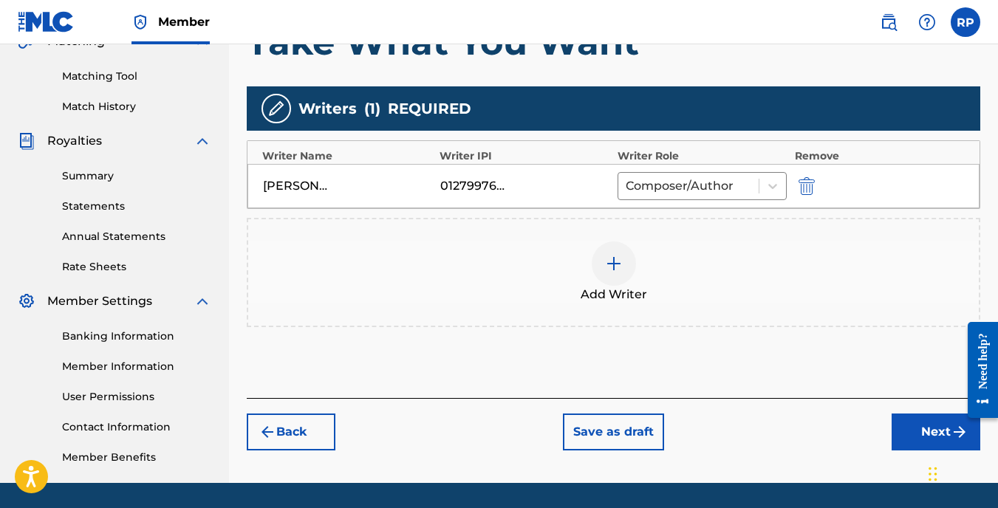
click at [905, 423] on button "Next" at bounding box center [936, 432] width 89 height 37
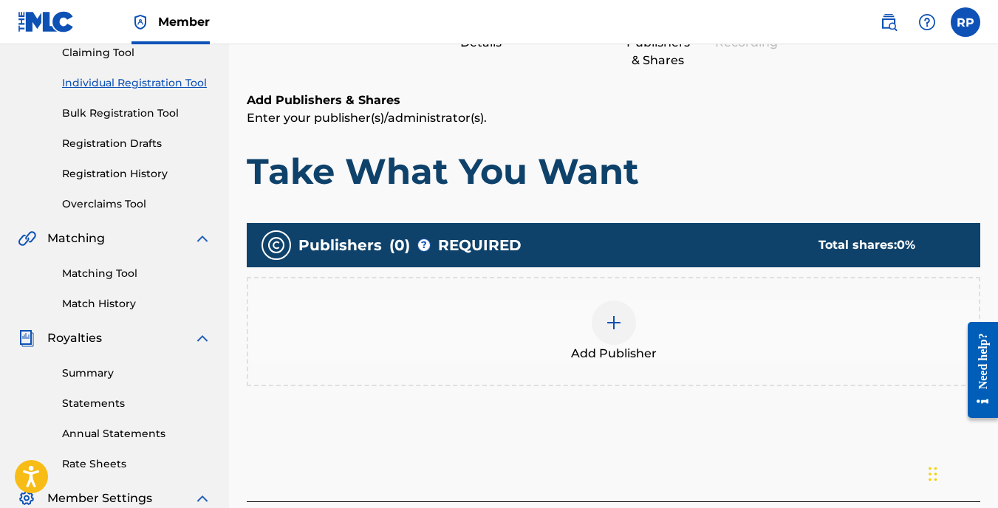
scroll to position [66, 0]
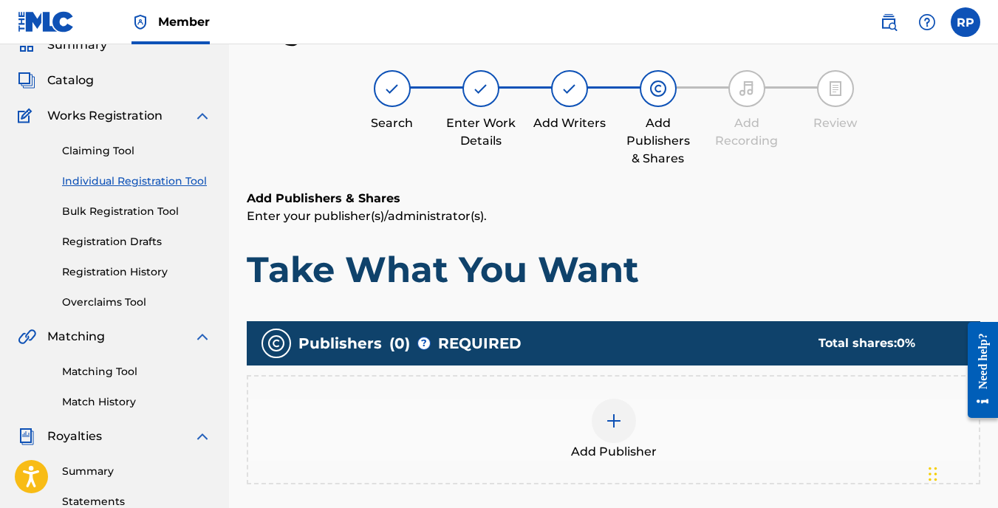
click at [616, 427] on img at bounding box center [614, 421] width 18 height 18
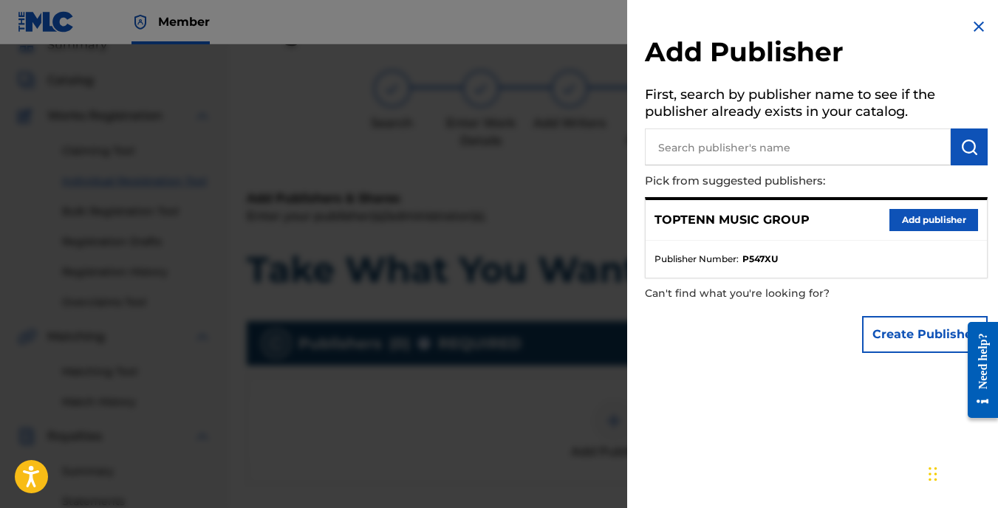
click at [909, 214] on button "Add publisher" at bounding box center [933, 220] width 89 height 22
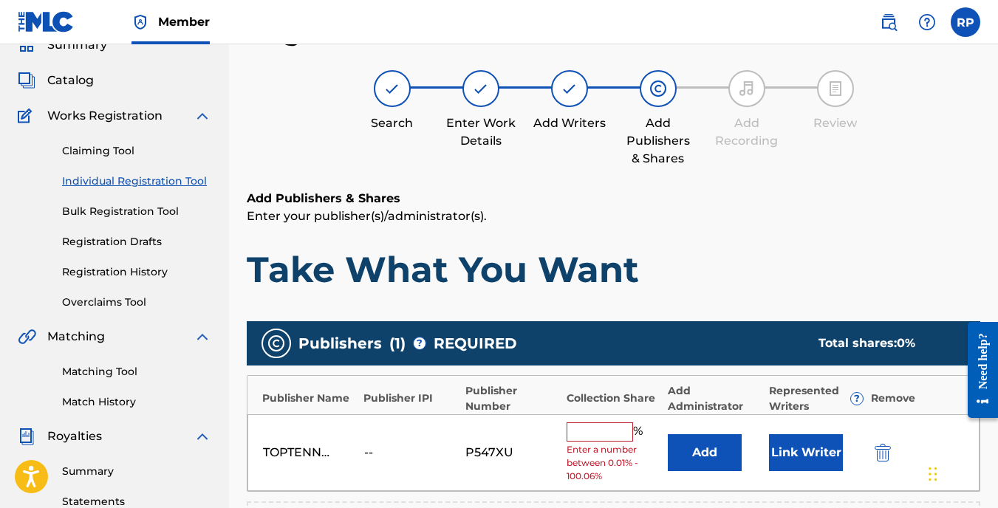
click at [609, 431] on input "text" at bounding box center [600, 432] width 66 height 19
type input "50"
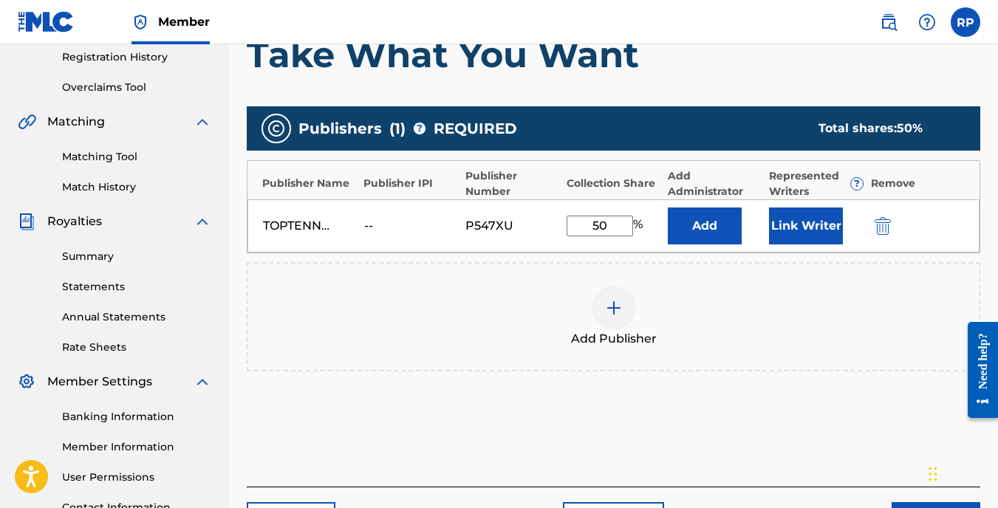
scroll to position [362, 0]
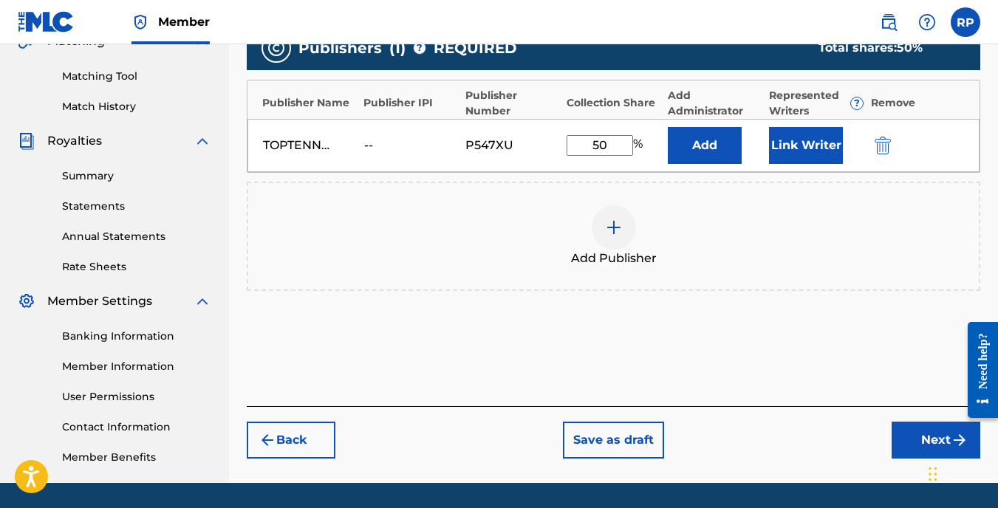
click at [911, 434] on button "Next" at bounding box center [936, 440] width 89 height 37
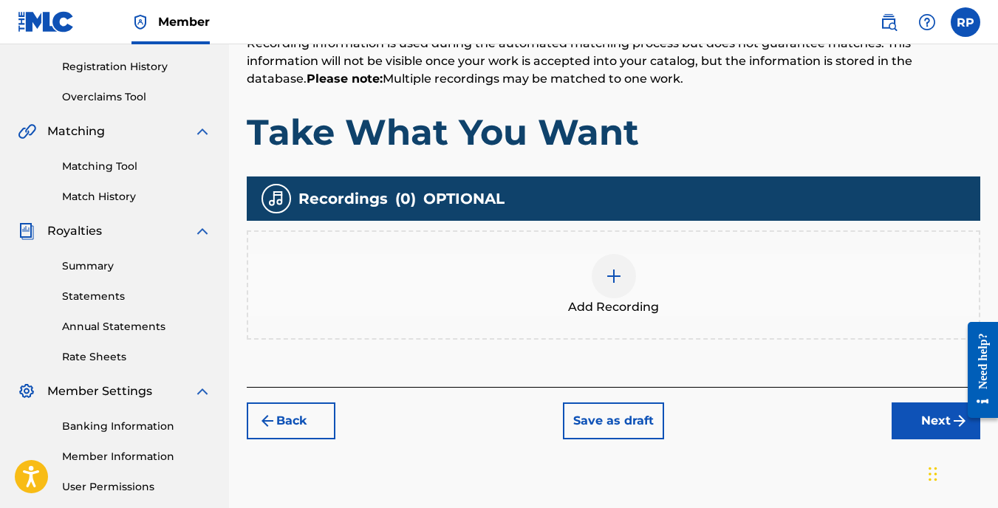
scroll to position [288, 0]
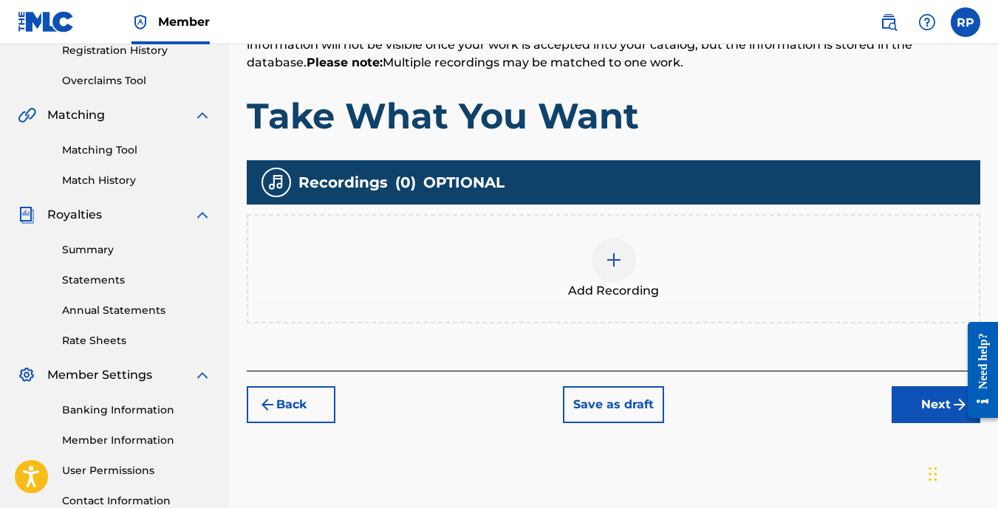
click at [615, 266] on img at bounding box center [614, 260] width 18 height 18
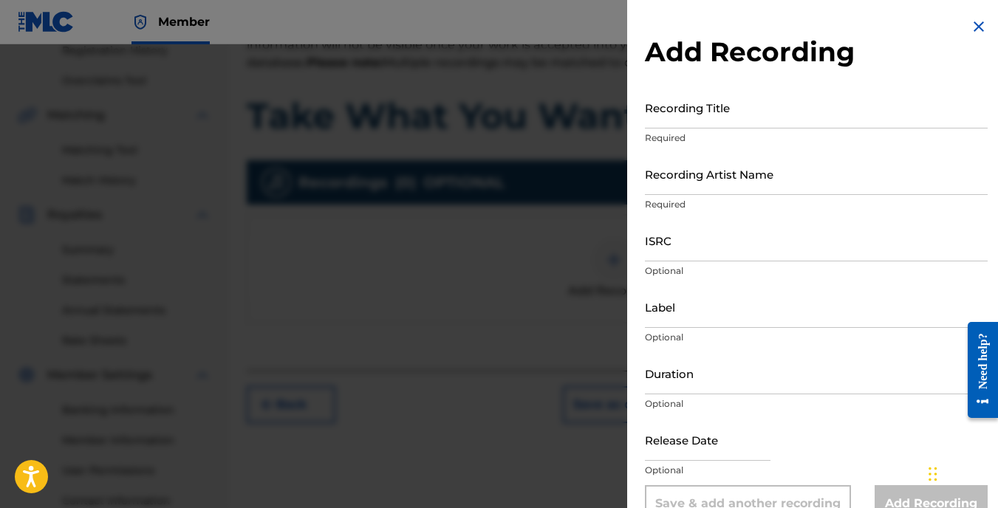
click at [663, 114] on input "Recording Title" at bounding box center [816, 107] width 343 height 42
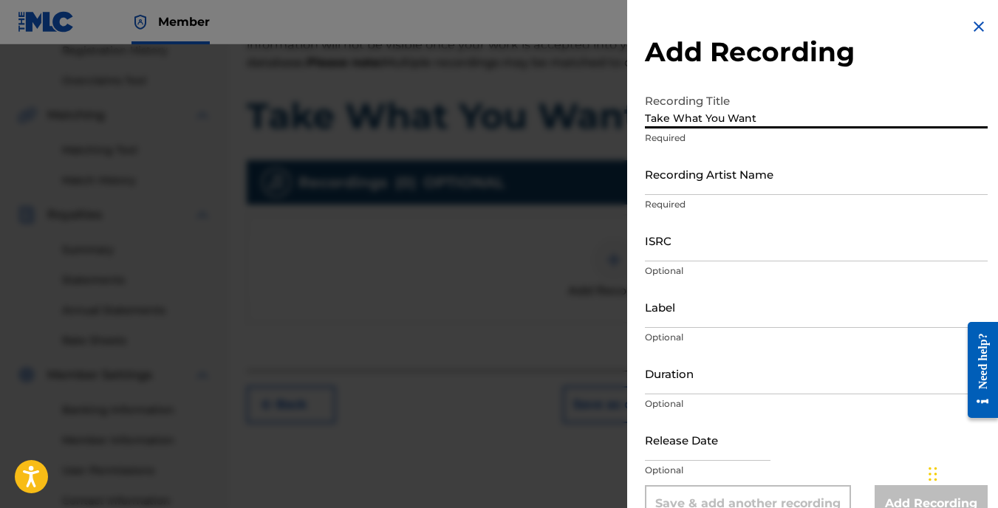
type input "Take What You Want"
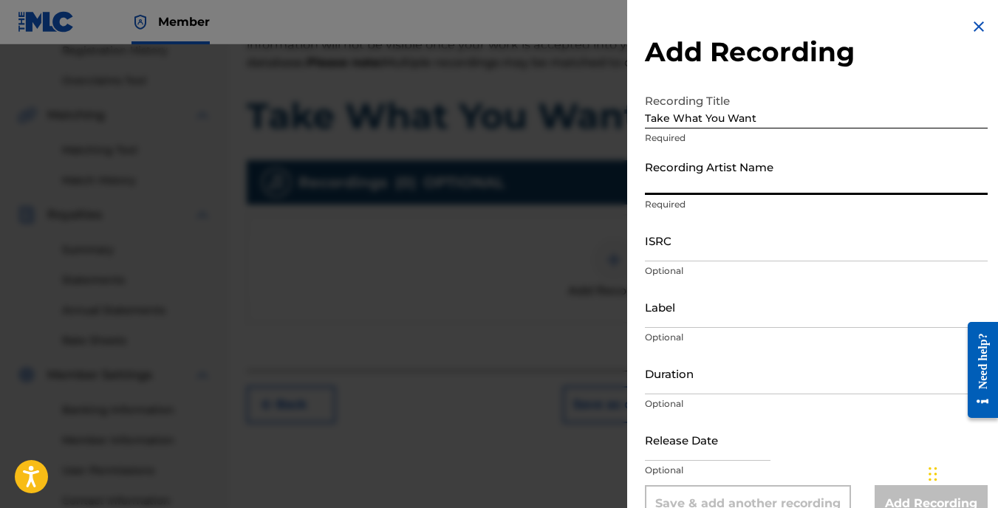
click at [717, 180] on input "Recording Artist Name" at bounding box center [816, 174] width 343 height 42
type input "[PERSON_NAME]"
type input "03:37"
type input "[DATE]"
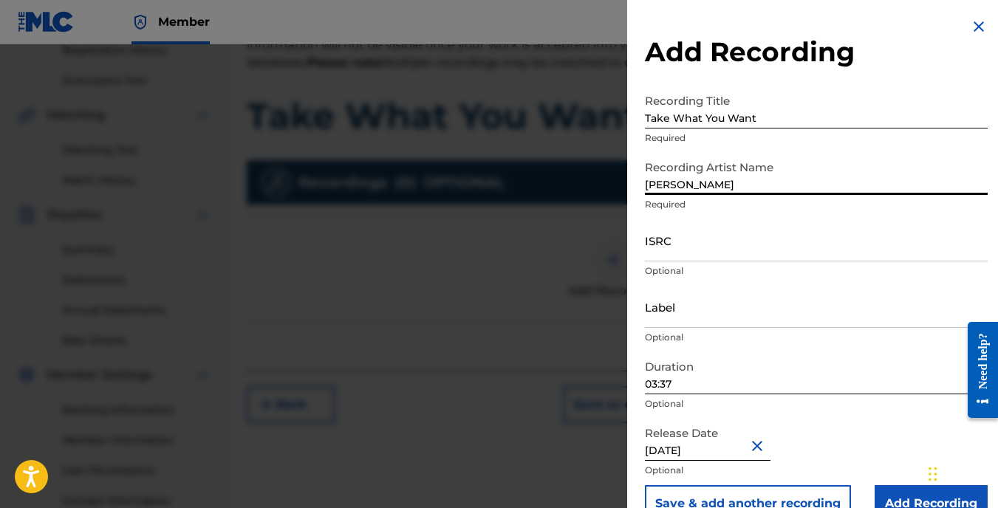
click at [700, 241] on input "ISRC" at bounding box center [816, 240] width 343 height 42
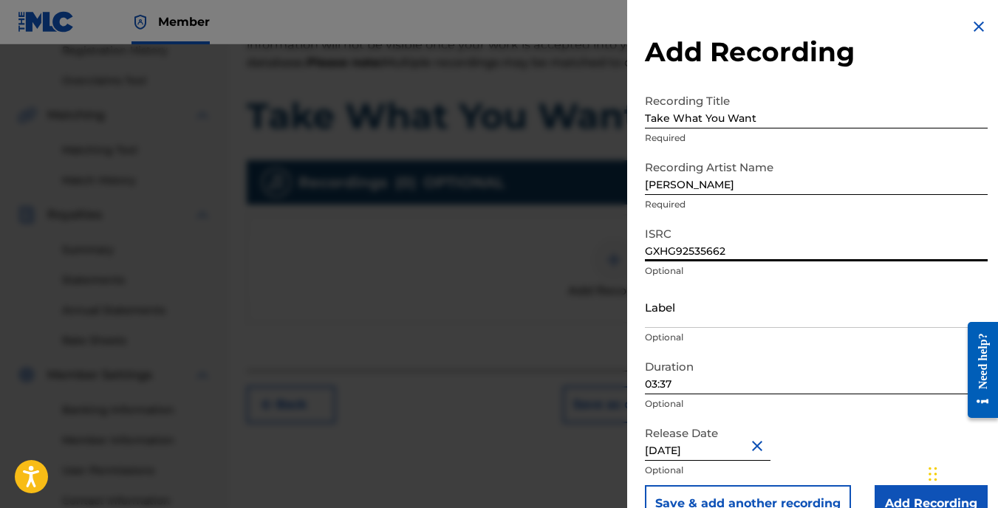
scroll to position [32, 0]
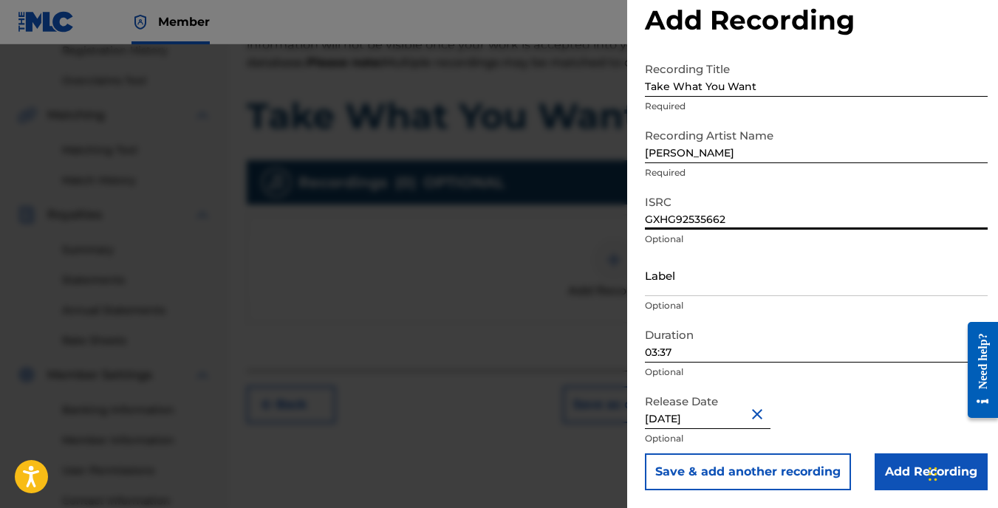
type input "GXHG92535662"
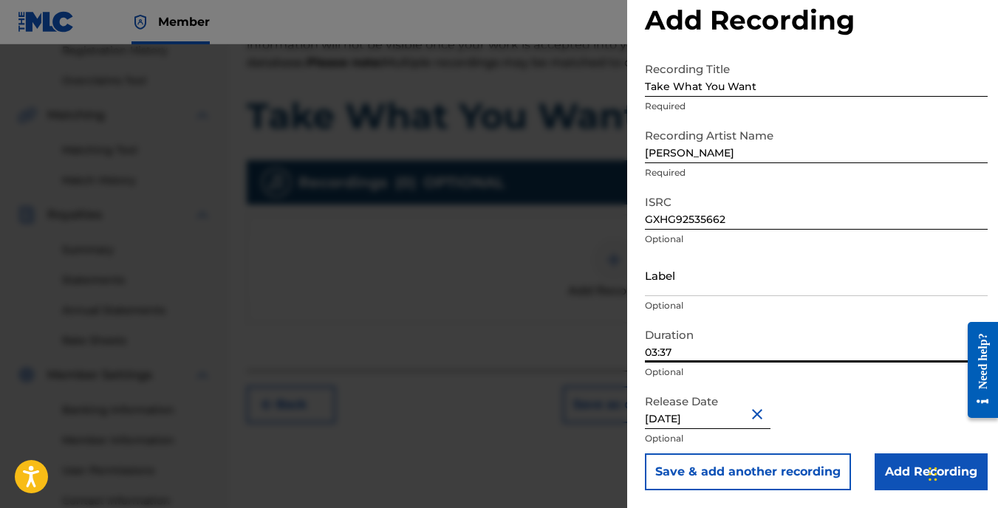
click at [681, 349] on input "03:37" at bounding box center [816, 342] width 343 height 42
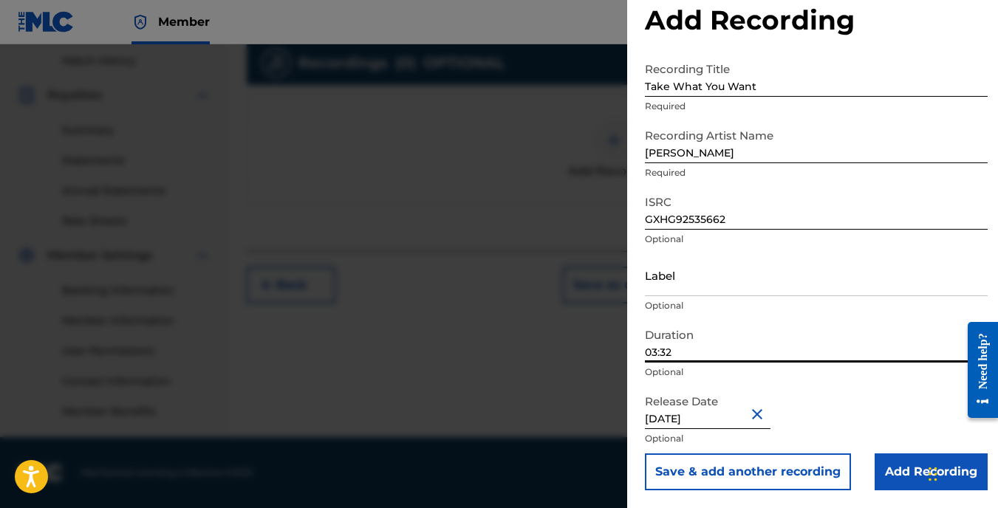
type input "03:32"
click at [901, 464] on input "Add Recording" at bounding box center [931, 472] width 113 height 37
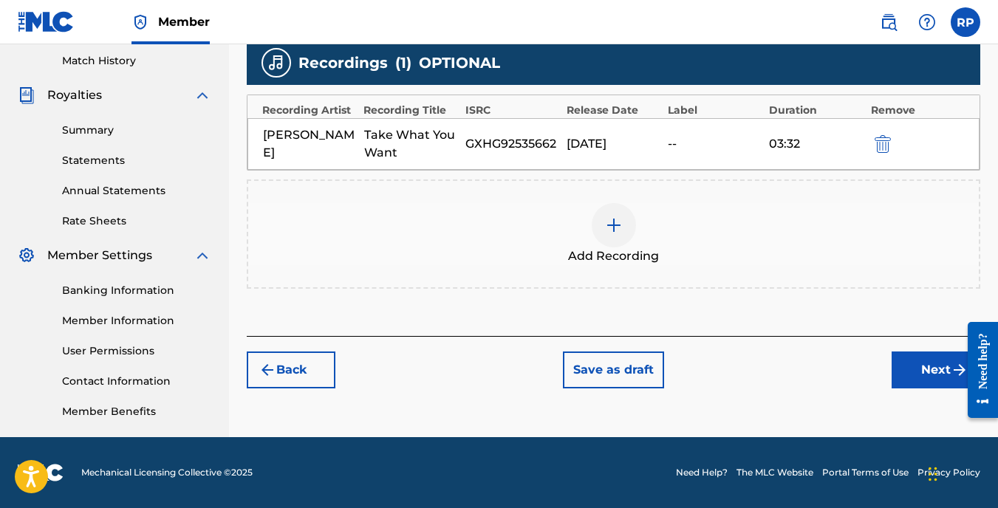
click at [939, 366] on button "Next" at bounding box center [936, 370] width 89 height 37
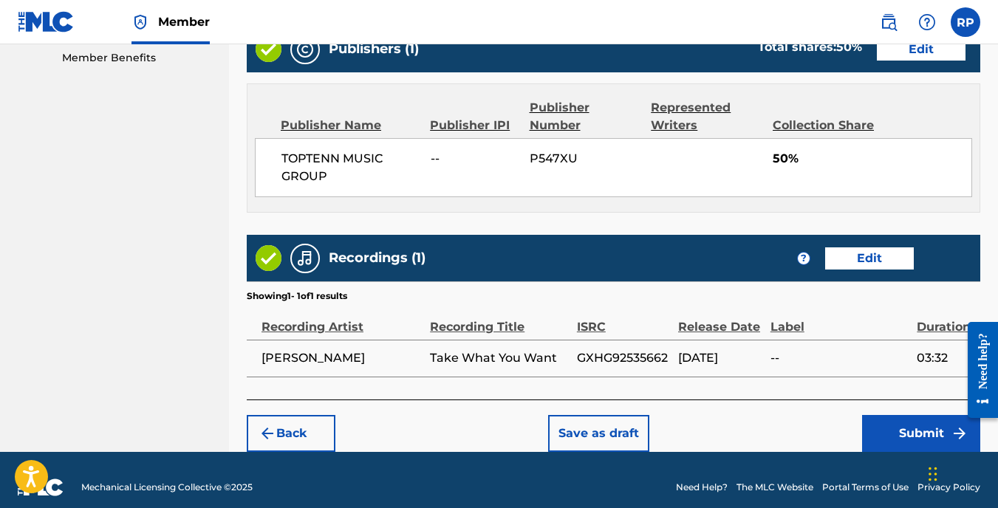
scroll to position [776, 0]
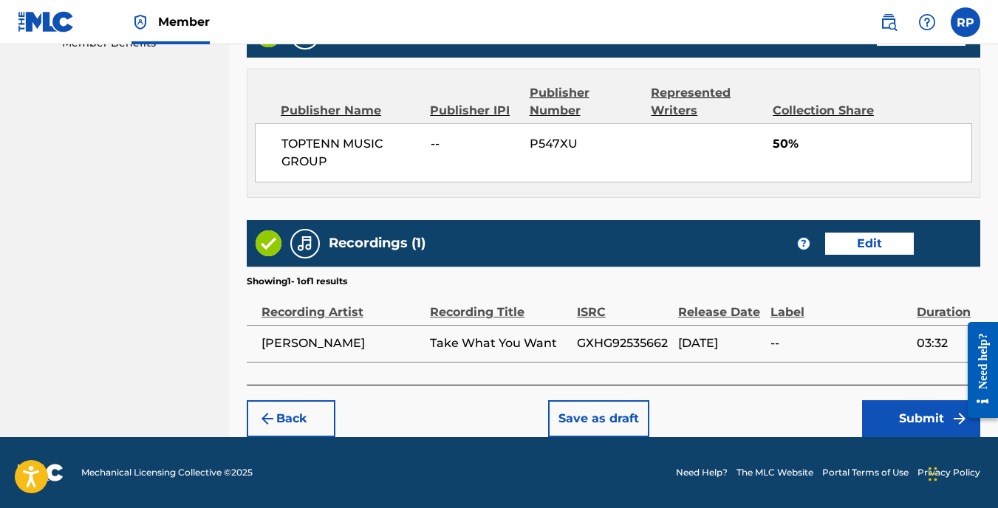
click at [916, 413] on button "Submit" at bounding box center [921, 418] width 118 height 37
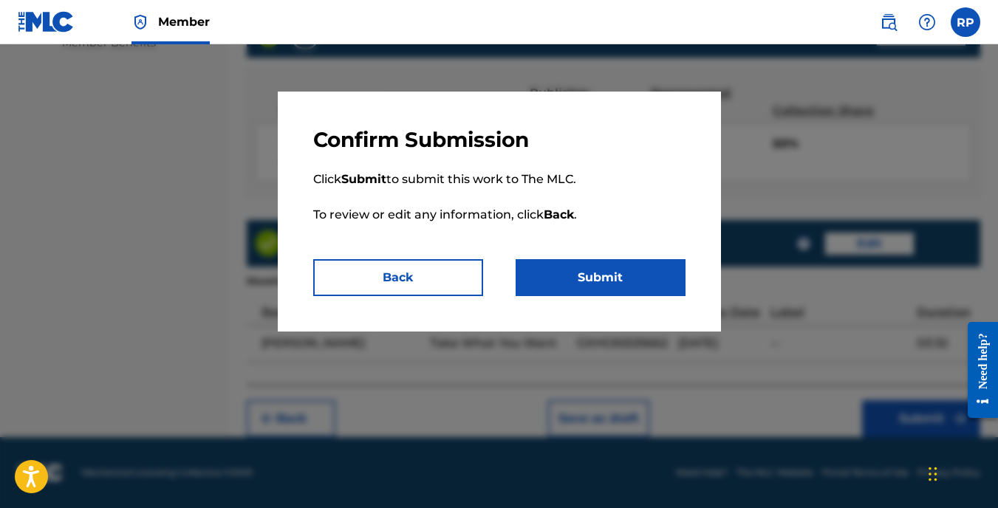
click at [599, 264] on button "Submit" at bounding box center [601, 277] width 170 height 37
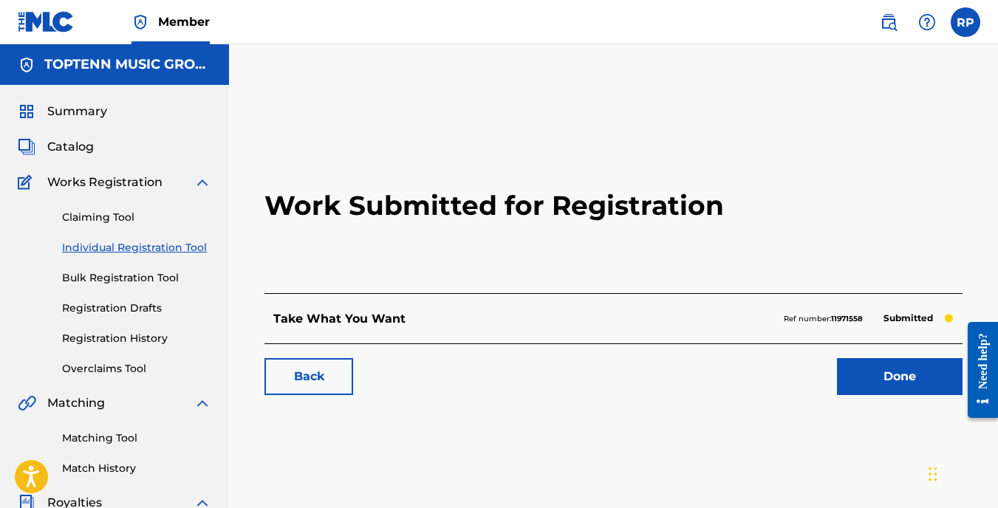
click at [892, 380] on link "Done" at bounding box center [900, 376] width 126 height 37
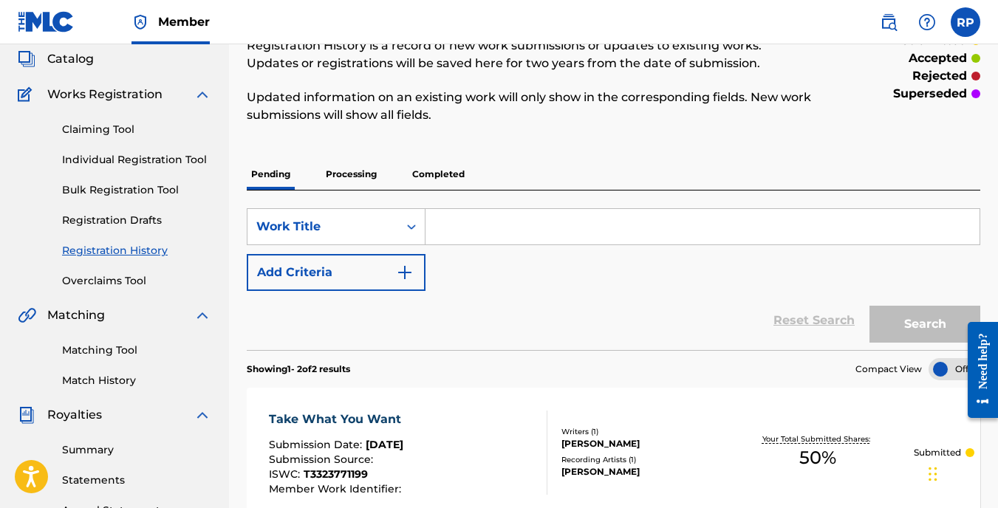
scroll to position [86, 0]
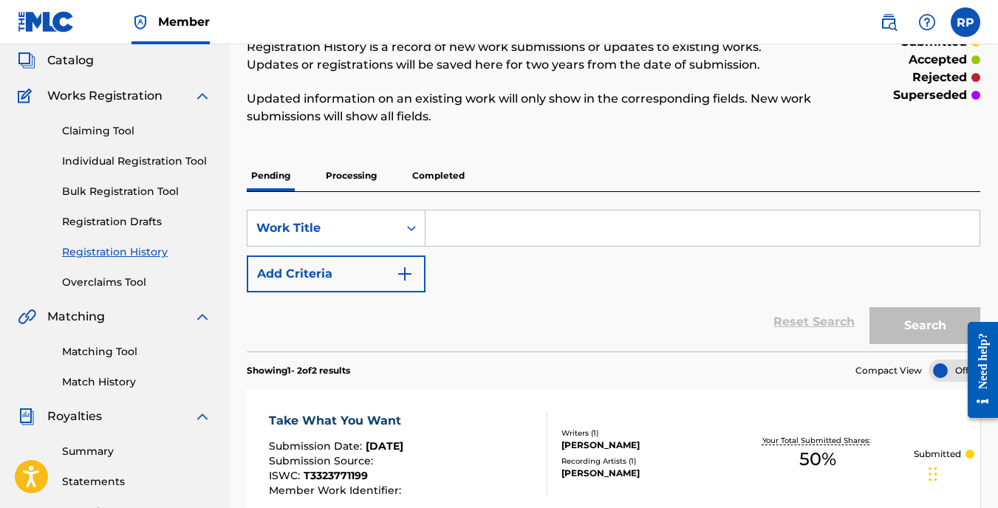
click at [134, 251] on link "Registration History" at bounding box center [136, 253] width 149 height 16
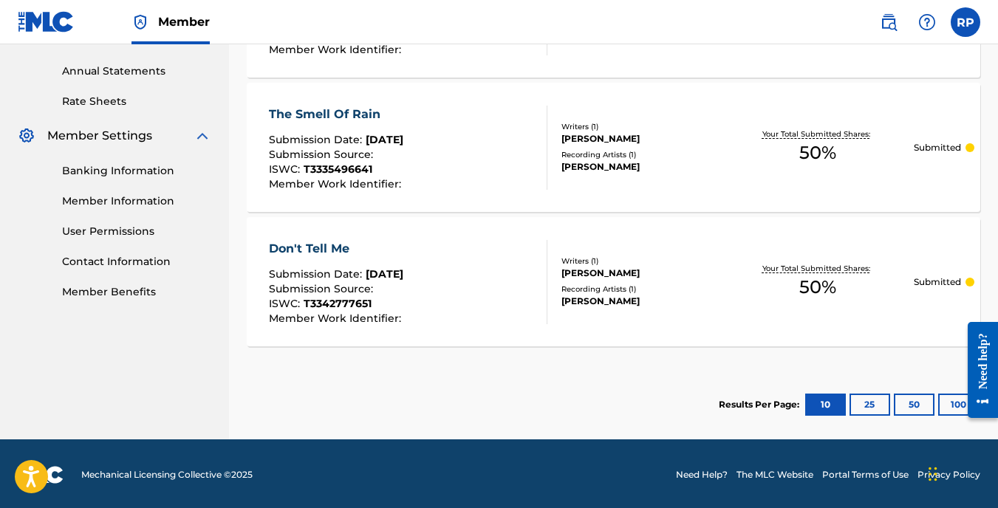
scroll to position [530, 0]
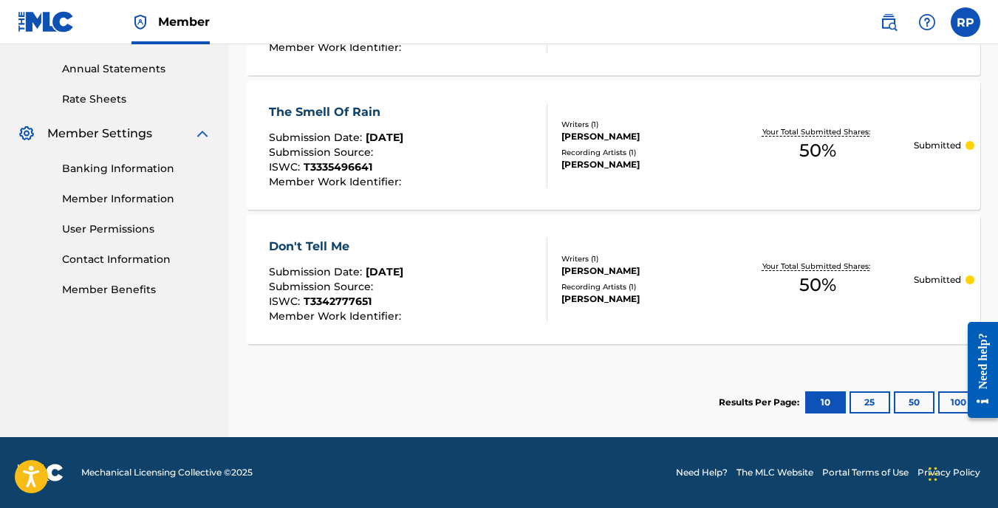
click at [915, 406] on button "50" at bounding box center [914, 403] width 41 height 22
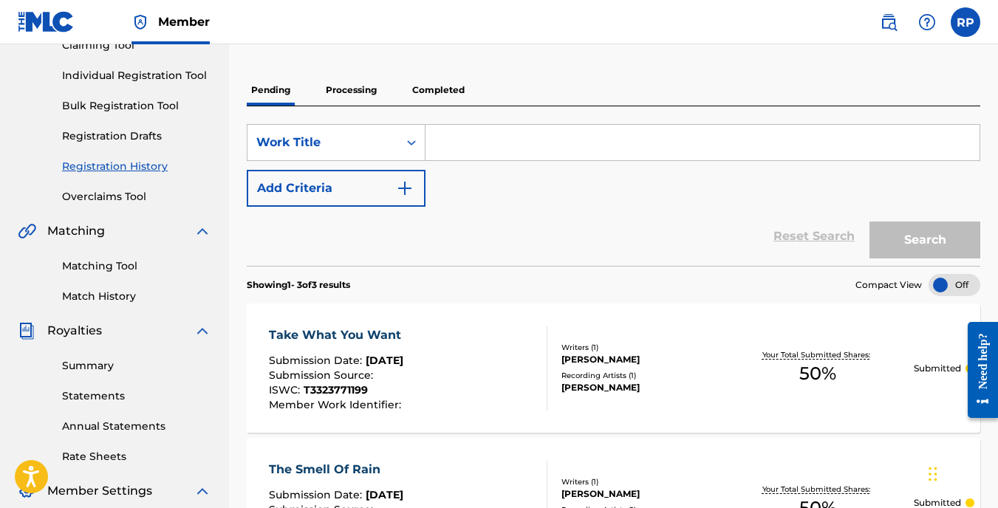
scroll to position [160, 0]
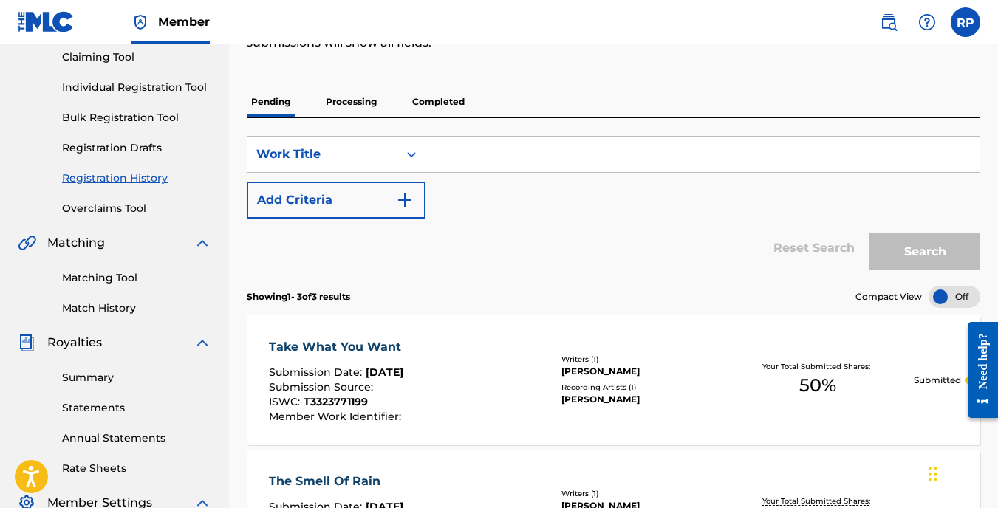
click at [140, 174] on link "Registration History" at bounding box center [136, 179] width 149 height 16
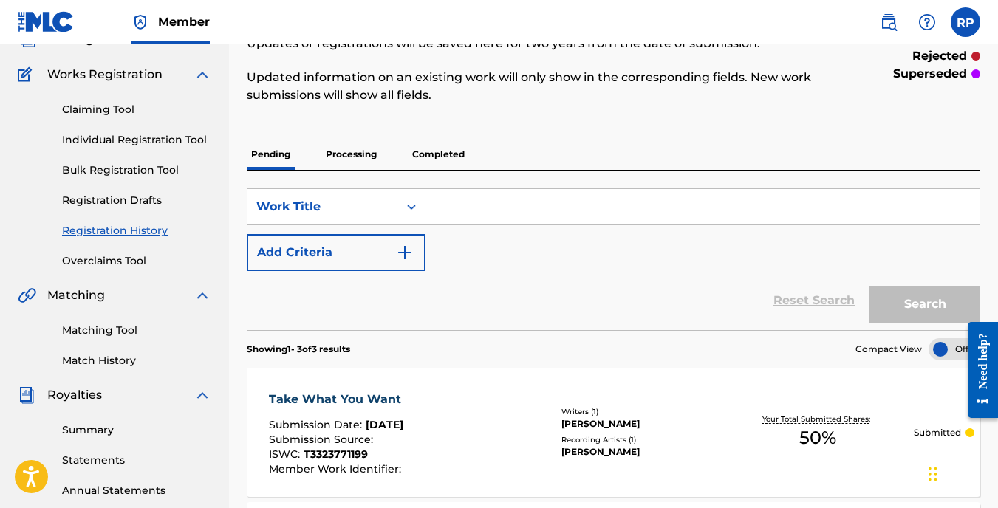
scroll to position [86, 0]
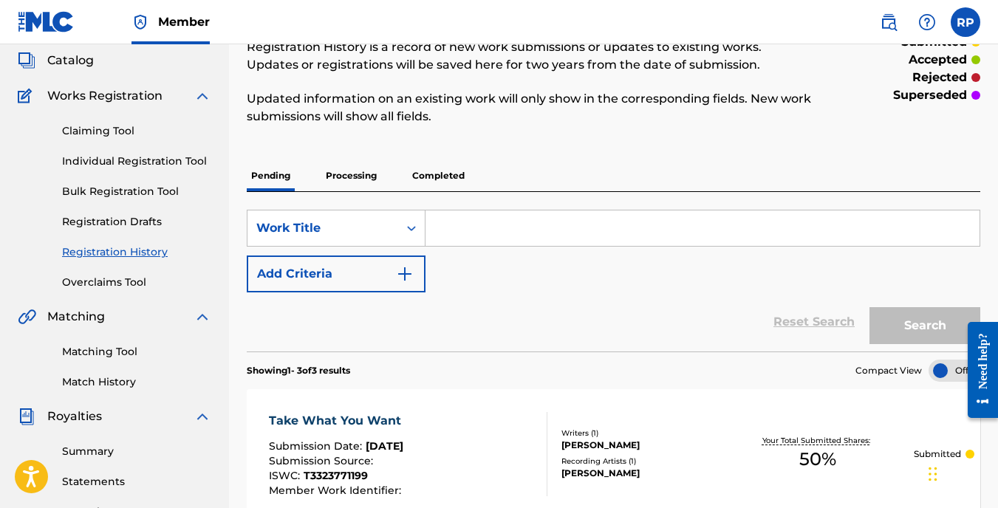
click at [154, 252] on link "Registration History" at bounding box center [136, 253] width 149 height 16
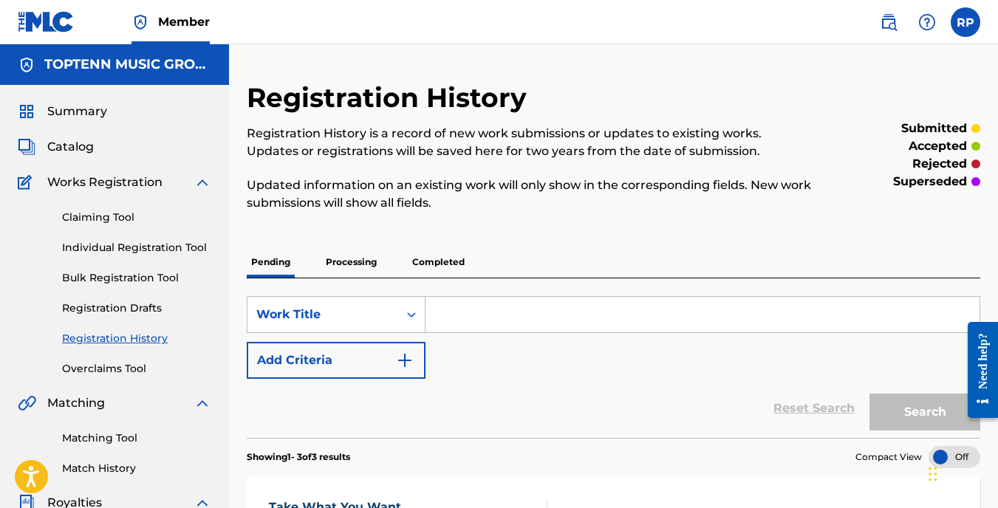
click at [437, 263] on p "Completed" at bounding box center [438, 262] width 61 height 31
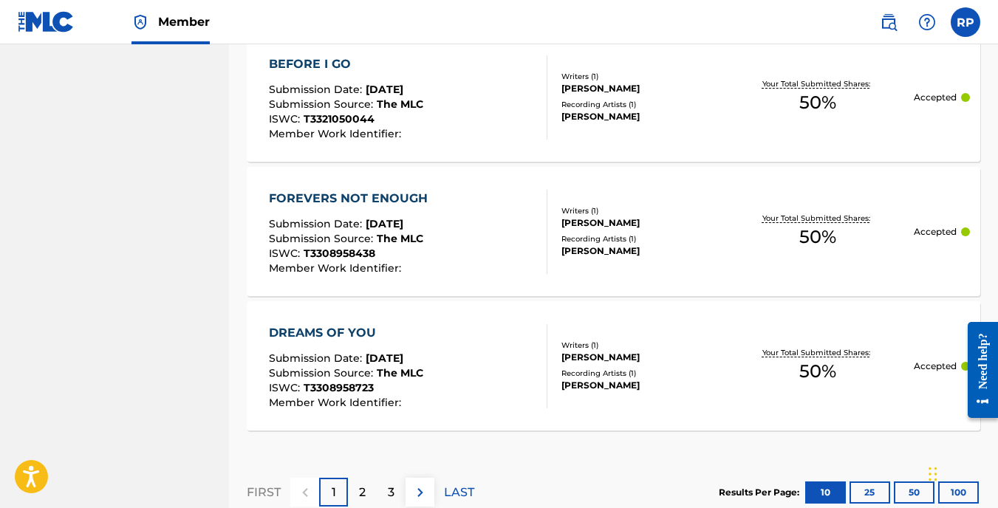
scroll to position [1477, 0]
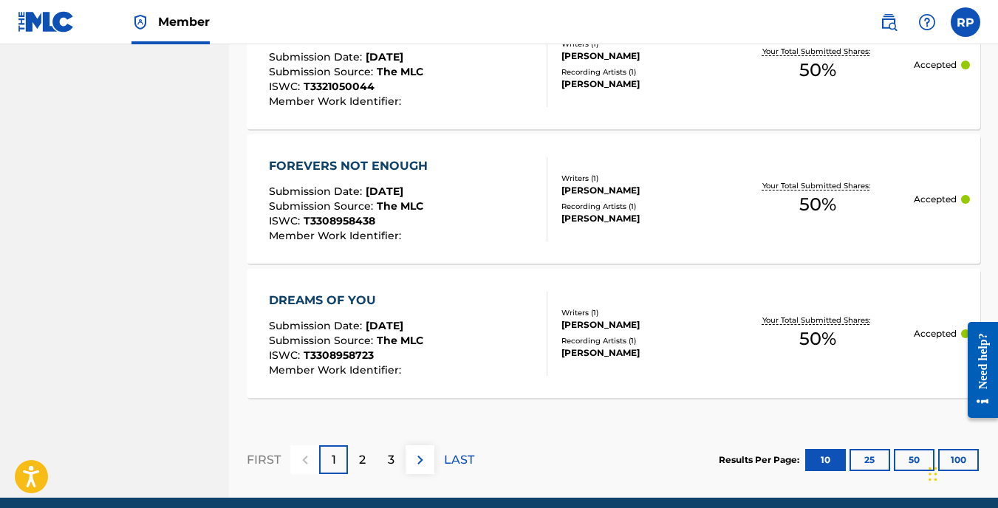
click at [369, 459] on div "2" at bounding box center [362, 459] width 29 height 29
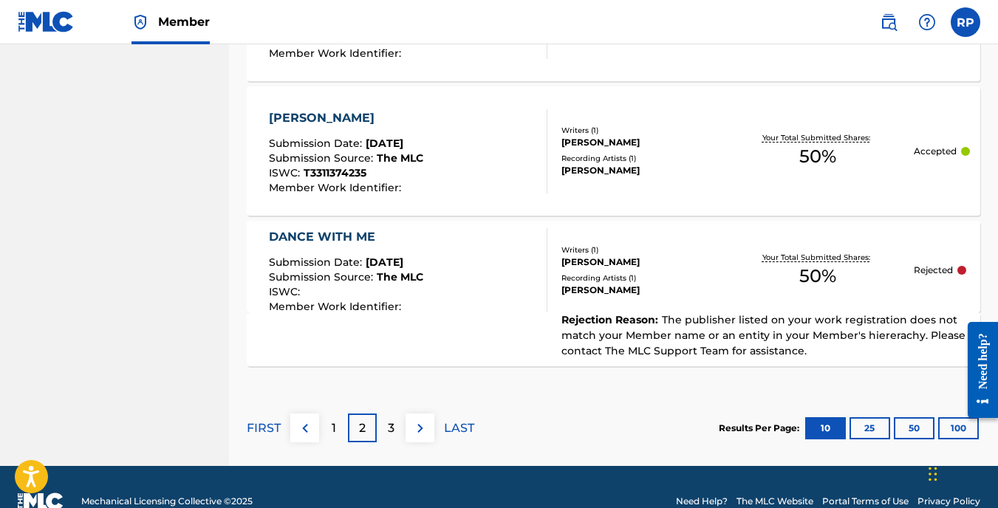
scroll to position [1554, 0]
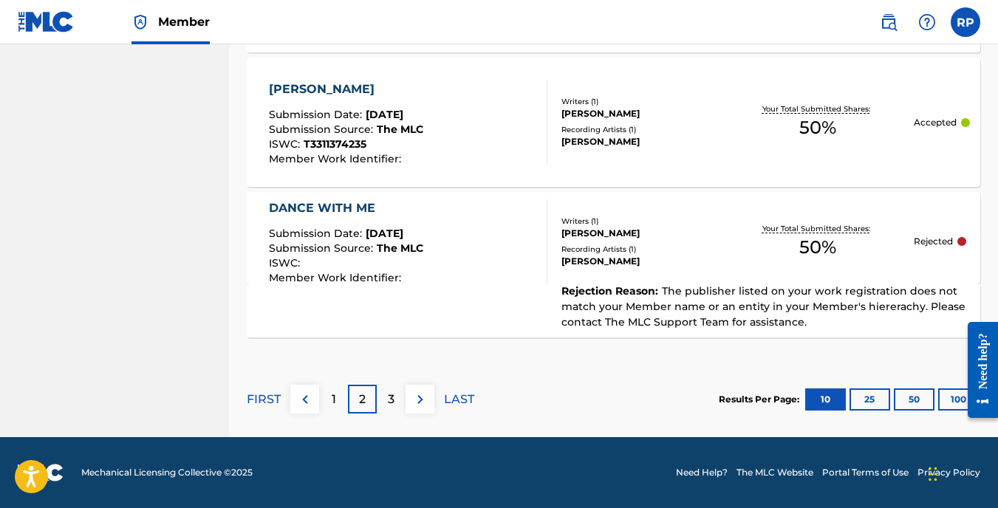
click at [391, 399] on p "3" at bounding box center [391, 400] width 7 height 18
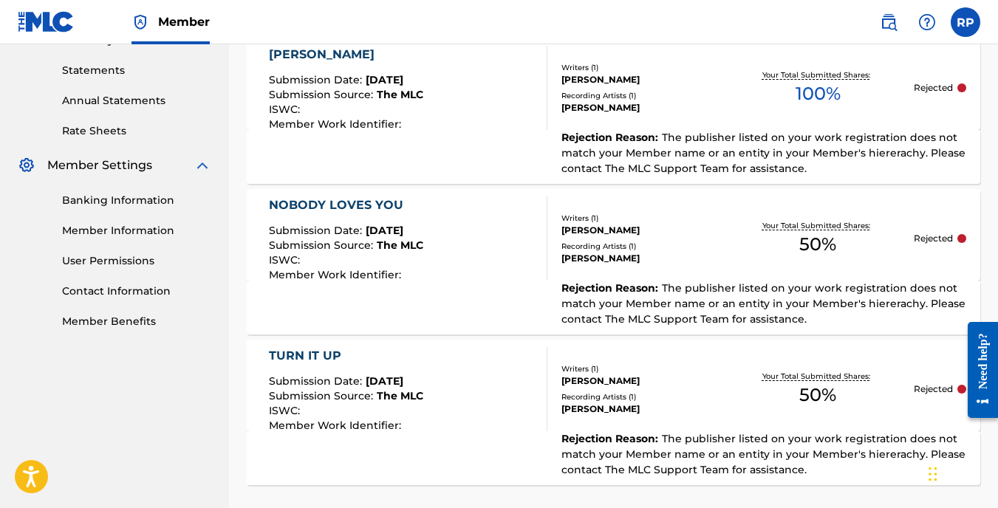
scroll to position [646, 0]
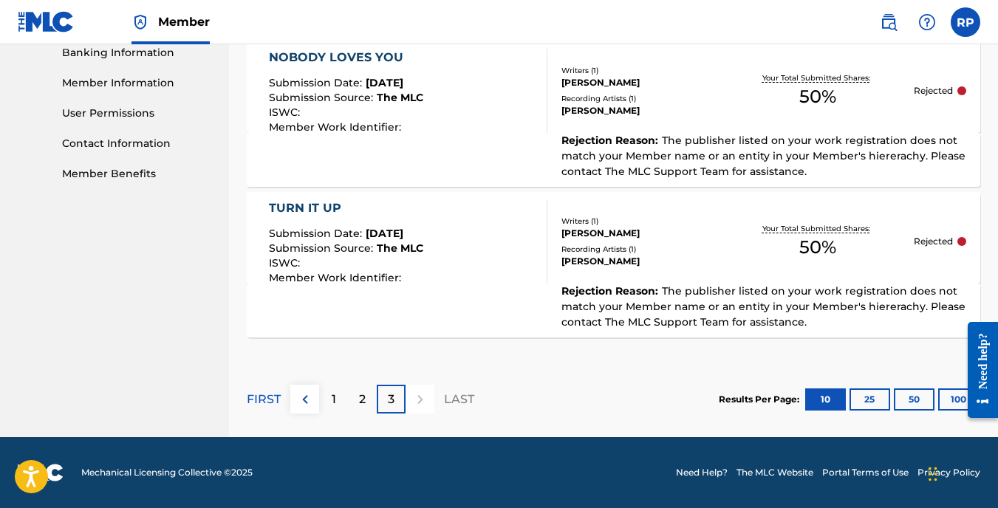
click at [374, 392] on div "2" at bounding box center [362, 399] width 29 height 29
